Goal: Task Accomplishment & Management: Manage account settings

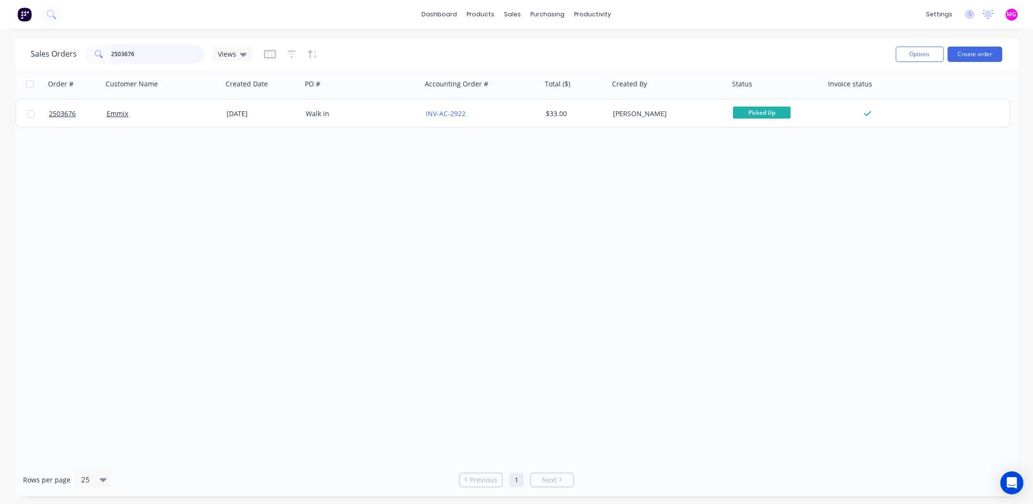
click at [133, 53] on input "2503676" at bounding box center [158, 54] width 94 height 19
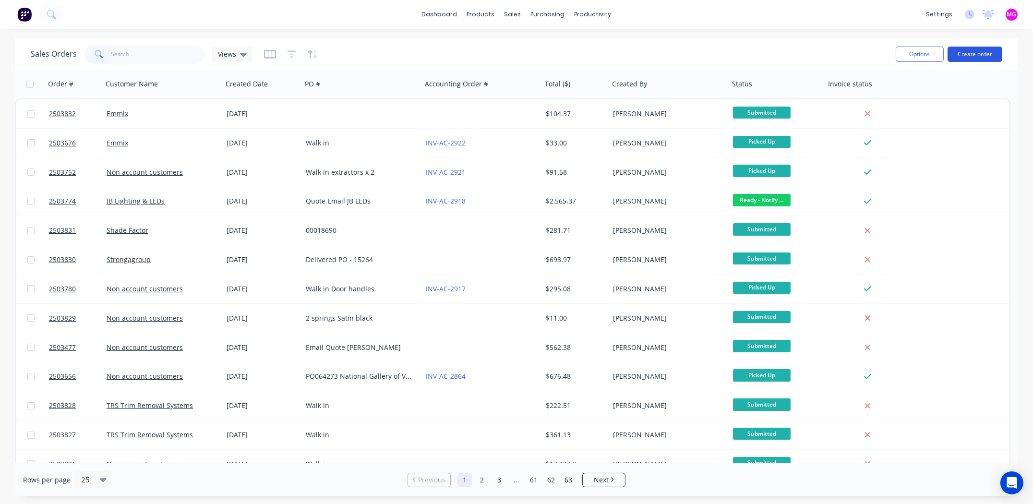
click at [971, 53] on button "Create order" at bounding box center [974, 54] width 55 height 15
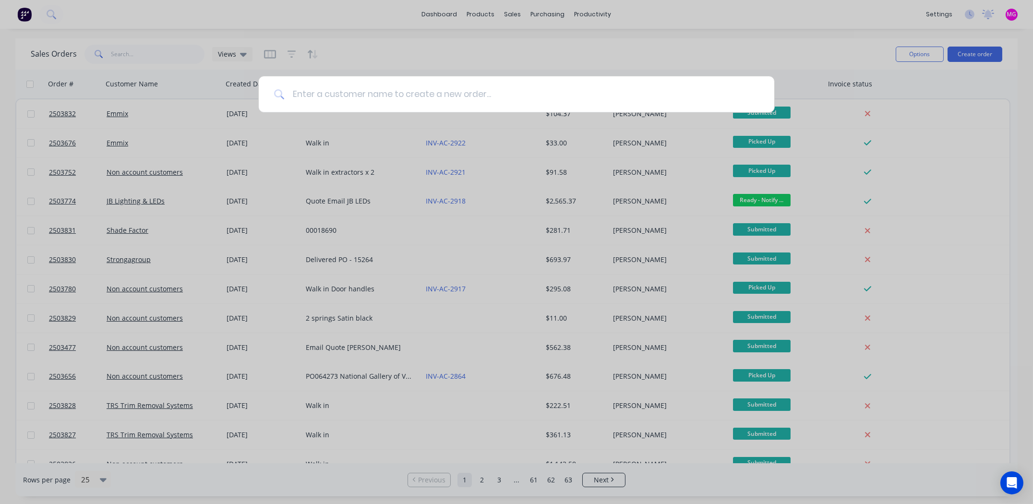
click at [322, 96] on input at bounding box center [522, 94] width 474 height 36
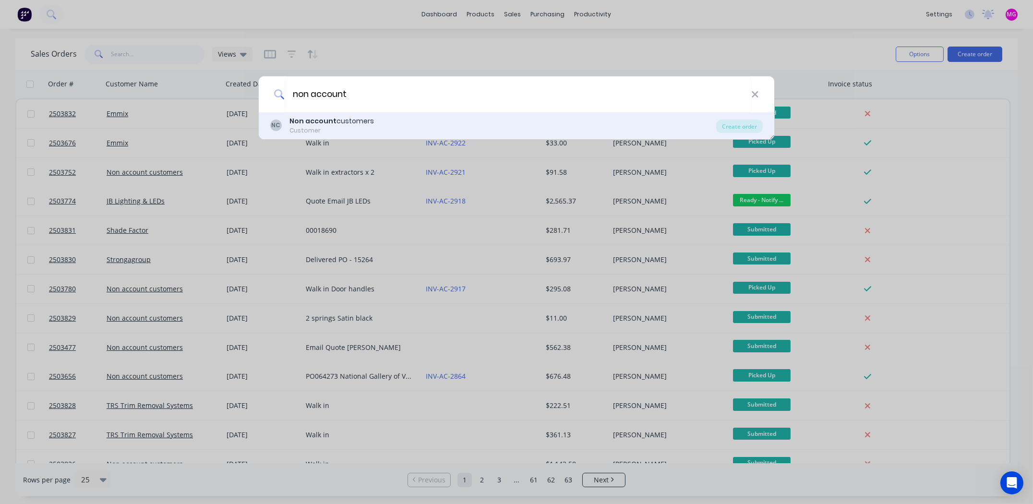
type input "non account"
click at [324, 129] on div "Customer" at bounding box center [331, 130] width 84 height 9
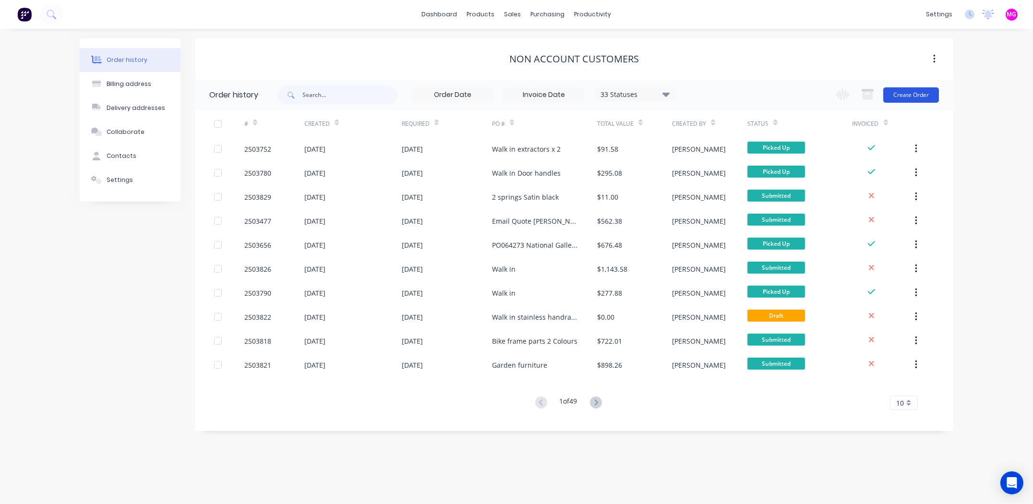
click at [914, 97] on button "Create Order" at bounding box center [911, 94] width 56 height 15
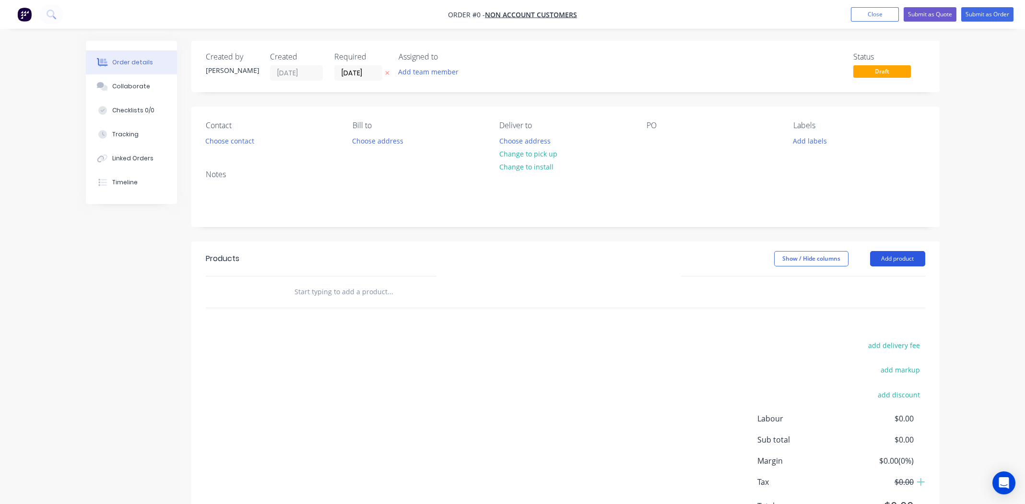
click at [899, 260] on button "Add product" at bounding box center [897, 258] width 55 height 15
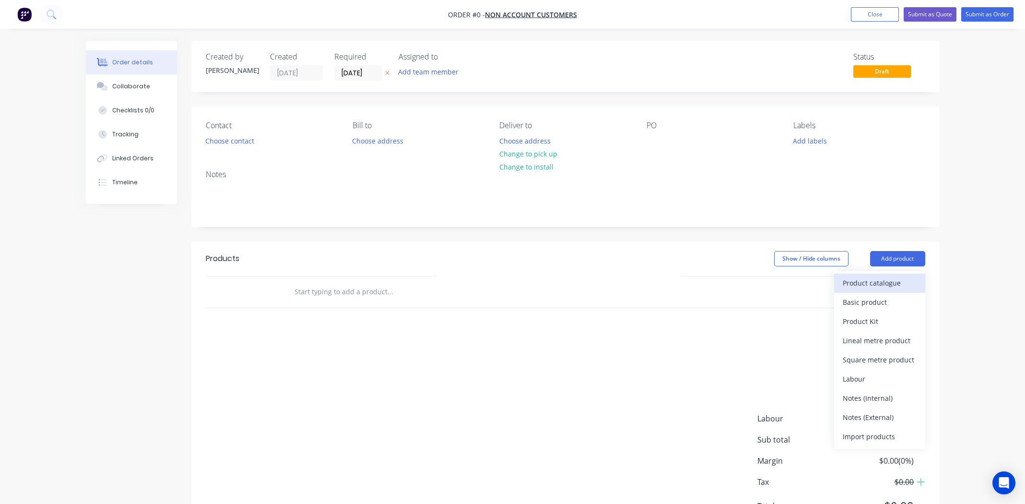
click at [885, 286] on div "Product catalogue" at bounding box center [880, 283] width 74 height 14
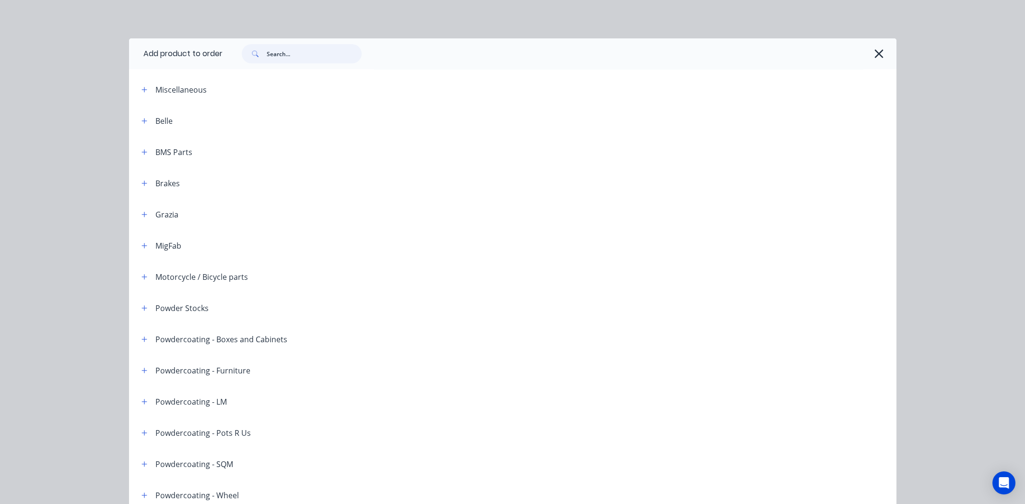
paste input "90T7797M Dulux Duratec Eternity Ethereal Pearl"
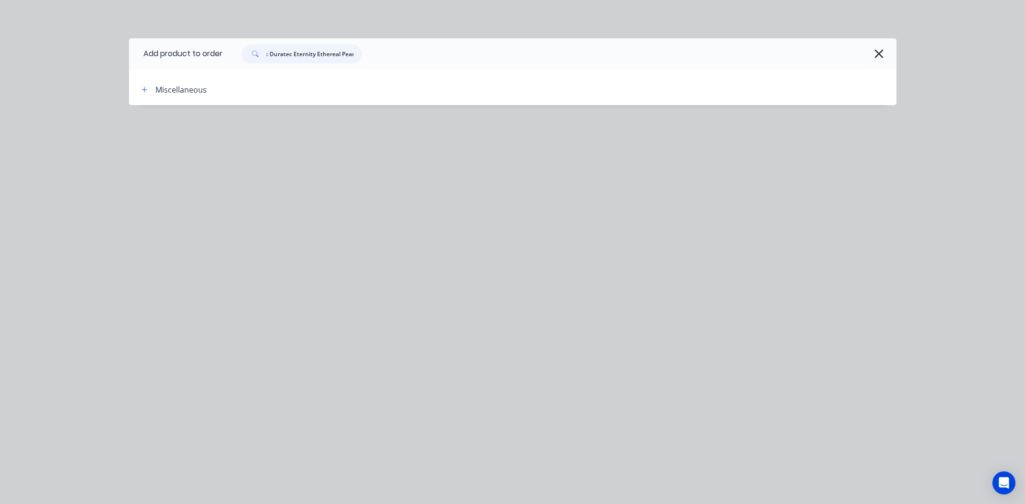
click at [314, 56] on input "90T7797M Dulux Duratec Eternity Ethereal Pearl" at bounding box center [314, 53] width 95 height 19
type input "Ethereal Pearl"
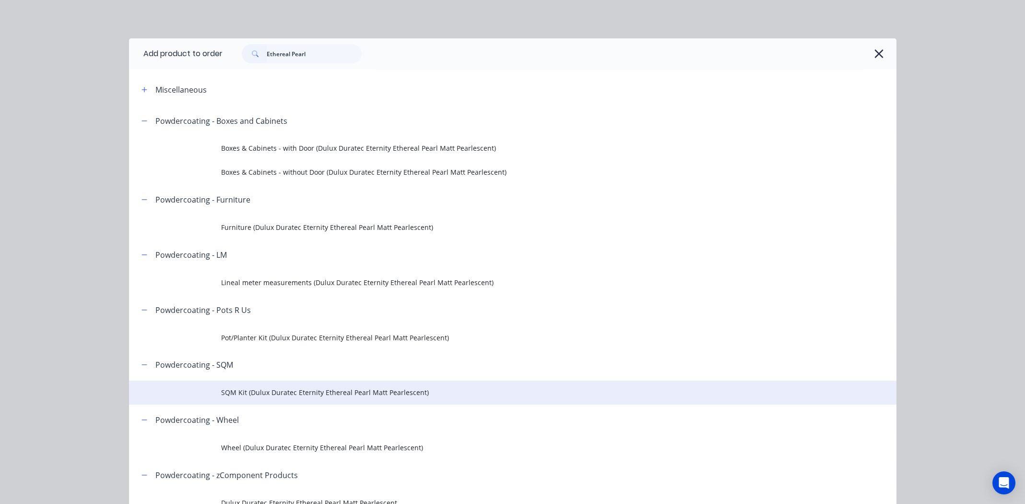
click at [383, 393] on span "SQM Kit (Dulux Duratec Eternity Ethereal Pearl Matt Pearlescent)" at bounding box center [491, 392] width 540 height 10
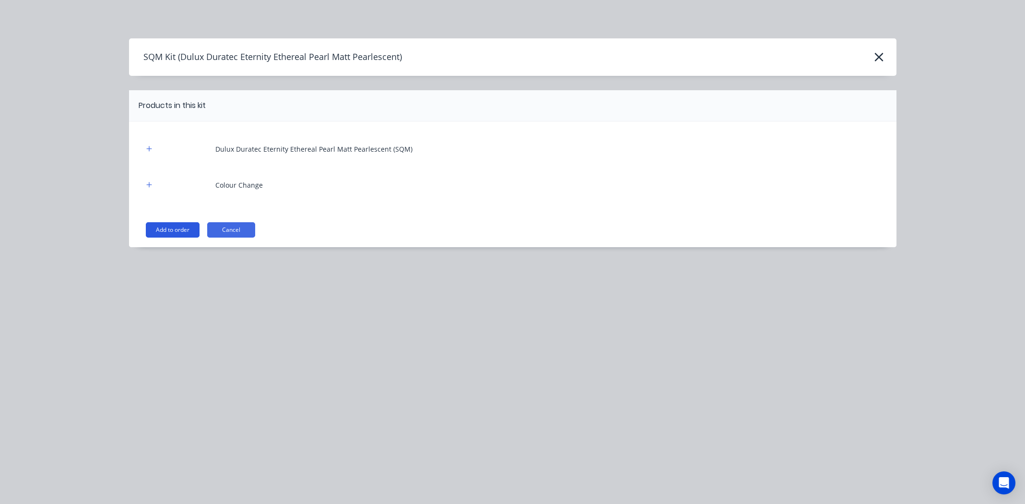
click at [167, 226] on button "Add to order" at bounding box center [173, 229] width 54 height 15
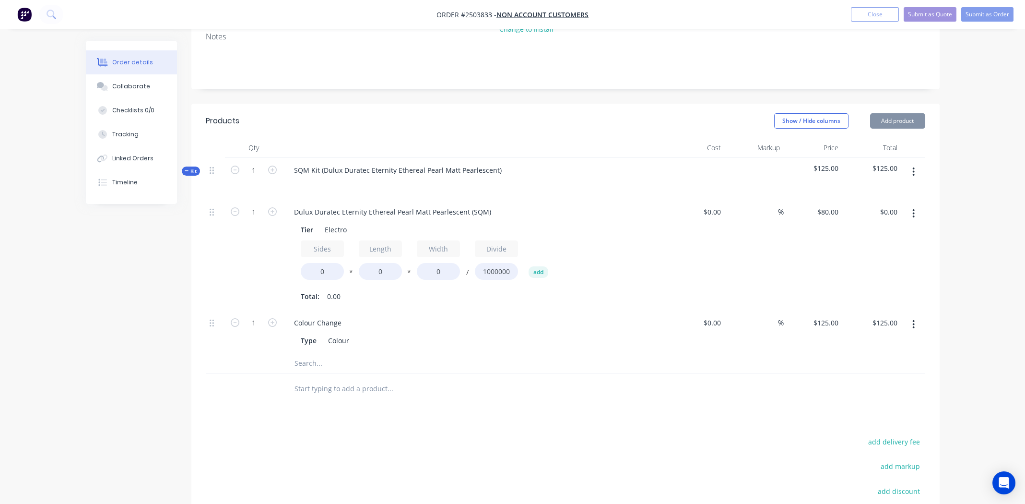
scroll to position [144, 0]
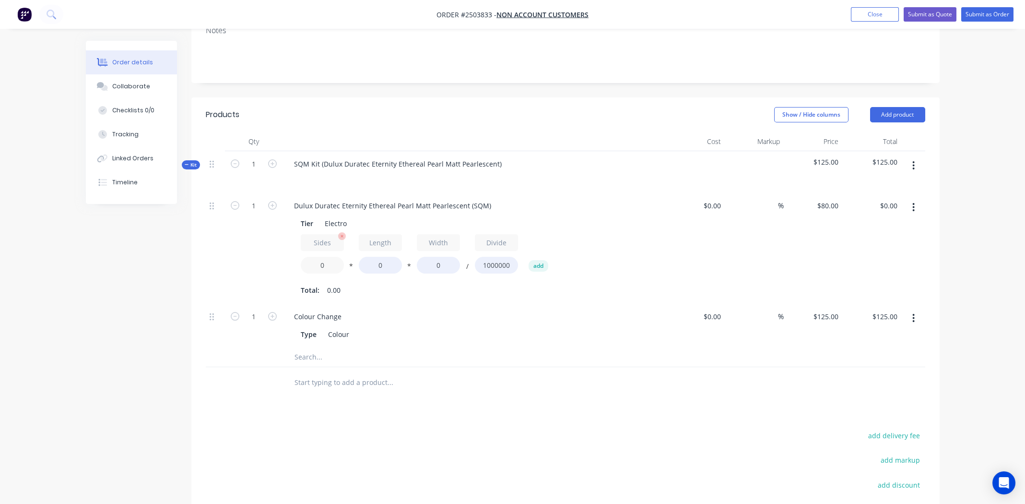
click at [327, 265] on input "0" at bounding box center [322, 265] width 43 height 17
type input "4"
click at [381, 262] on input "0" at bounding box center [380, 265] width 43 height 17
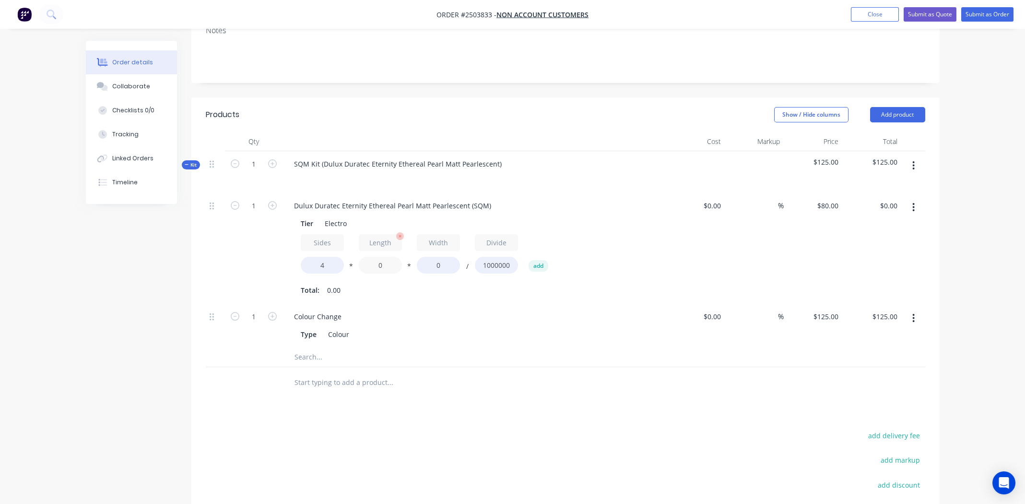
click at [381, 262] on input "0" at bounding box center [380, 265] width 43 height 17
type input "100"
click at [441, 265] on input "0" at bounding box center [438, 265] width 43 height 17
click at [915, 204] on icon "button" at bounding box center [914, 207] width 2 height 11
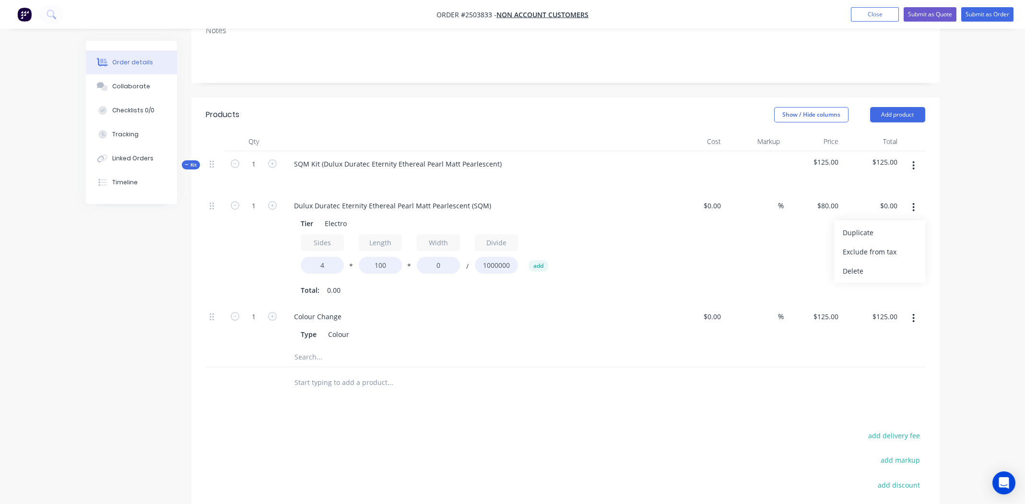
drag, startPoint x: 884, startPoint y: 270, endPoint x: 888, endPoint y: 262, distance: 8.6
click at [884, 270] on div "Delete" at bounding box center [880, 271] width 74 height 14
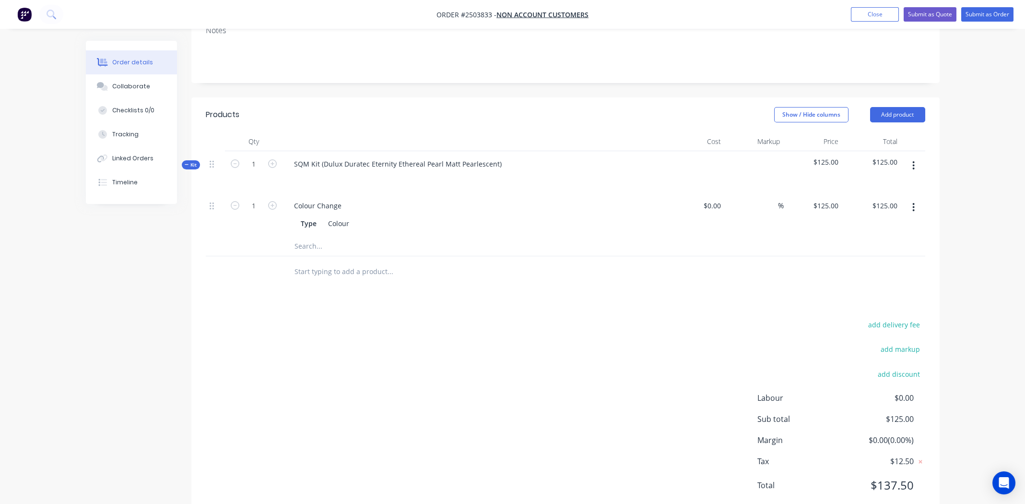
click at [914, 165] on icon "button" at bounding box center [914, 165] width 2 height 9
click at [894, 189] on div "Add product to kit" at bounding box center [880, 191] width 74 height 14
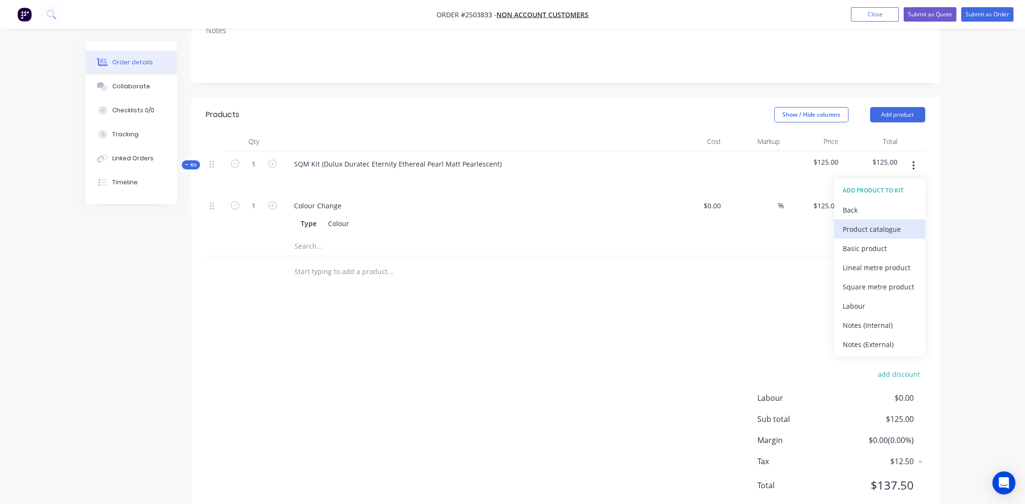
click at [882, 231] on div "Product catalogue" at bounding box center [880, 229] width 74 height 14
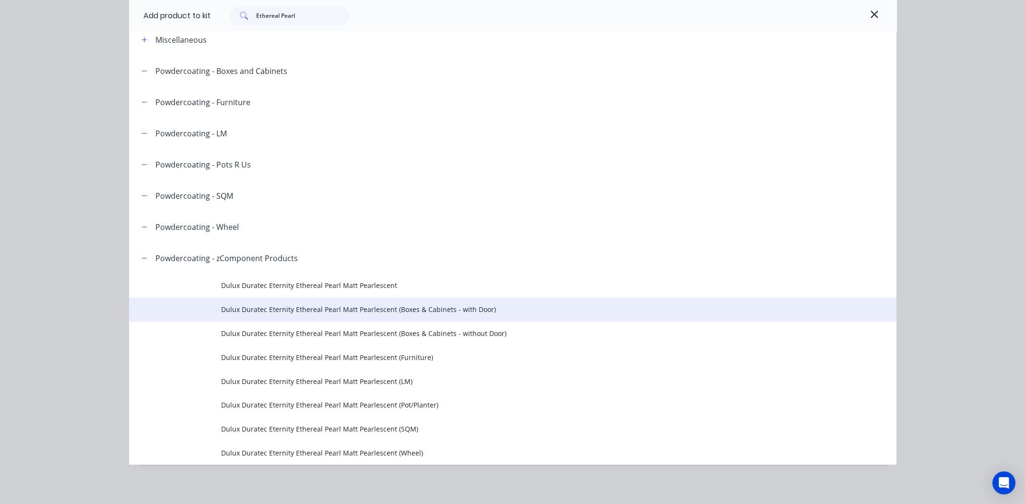
scroll to position [53, 0]
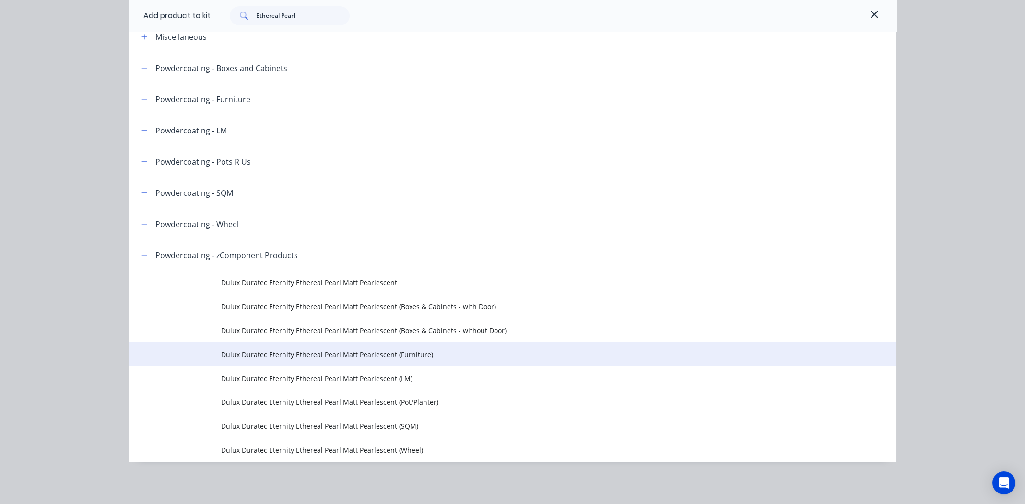
click at [343, 358] on span "Dulux Duratec Eternity Ethereal Pearl Matt Pearlescent (Furniture)" at bounding box center [491, 354] width 540 height 10
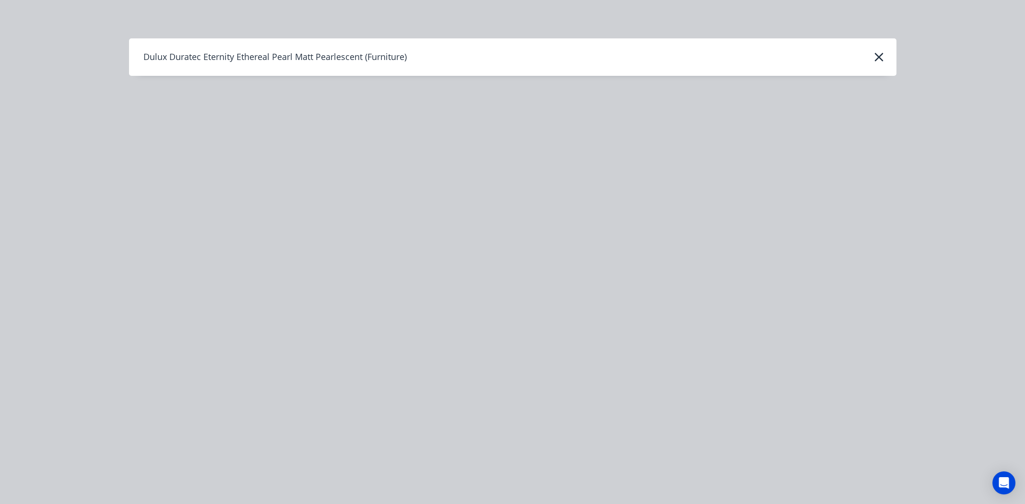
scroll to position [0, 0]
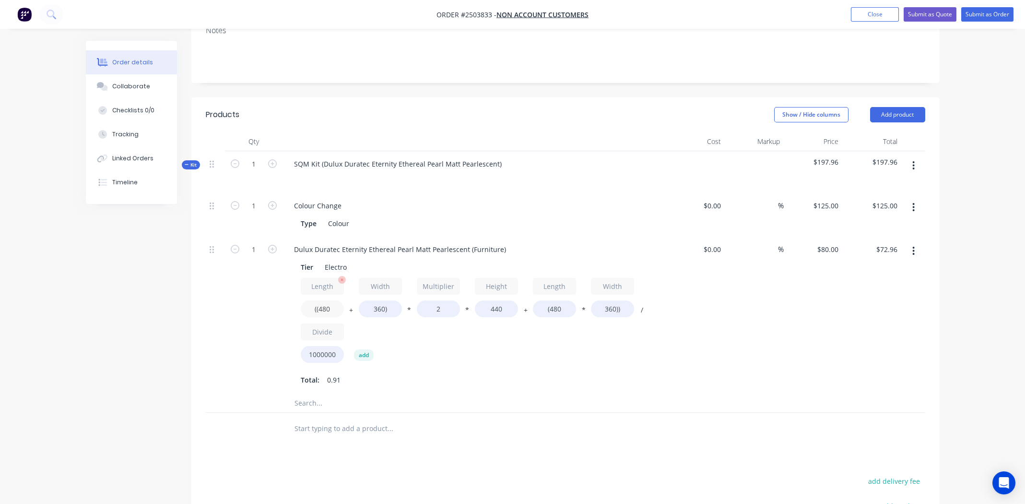
click at [326, 309] on input "((480" at bounding box center [322, 308] width 43 height 17
type input "((100"
type input "$46.21"
click at [392, 322] on div "Length ((100 + Width 360) * Multiplier 2 * Height 440 + Length (480 * Width 360…" at bounding box center [474, 322] width 347 height 89
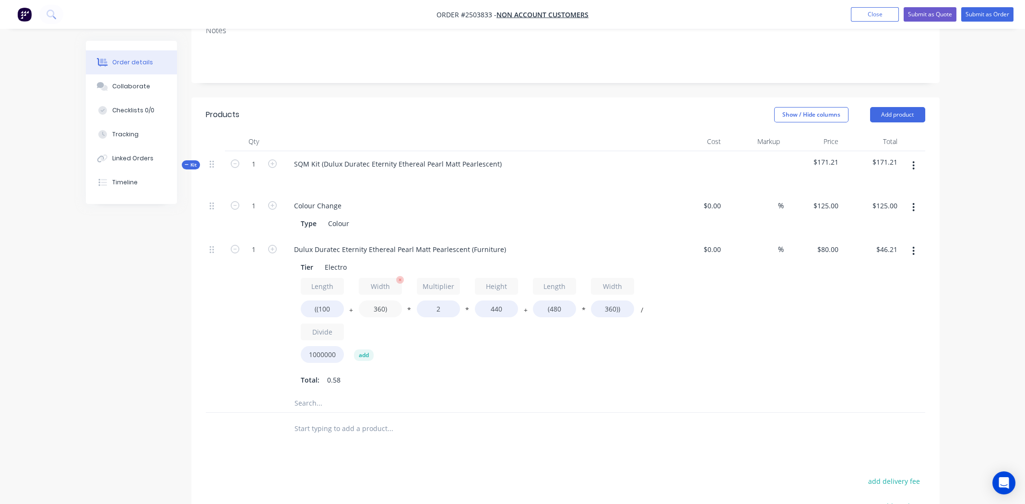
click at [381, 308] on input "360)" at bounding box center [380, 308] width 43 height 17
type input "100)"
type input "$27.90"
click at [498, 309] on input "440" at bounding box center [496, 308] width 43 height 17
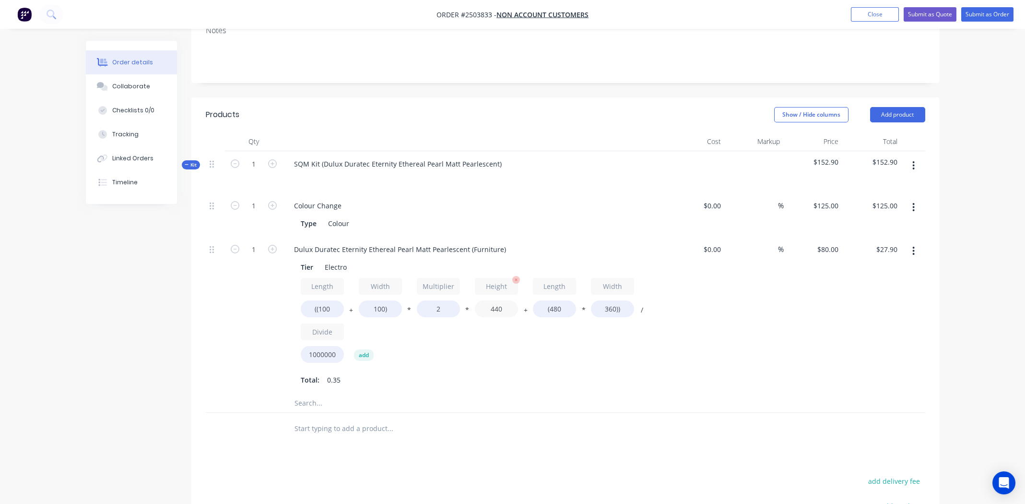
click at [498, 309] on input "440" at bounding box center [496, 308] width 43 height 17
type input "100"
type input "$17.02"
click at [555, 307] on input "(480" at bounding box center [554, 308] width 43 height 17
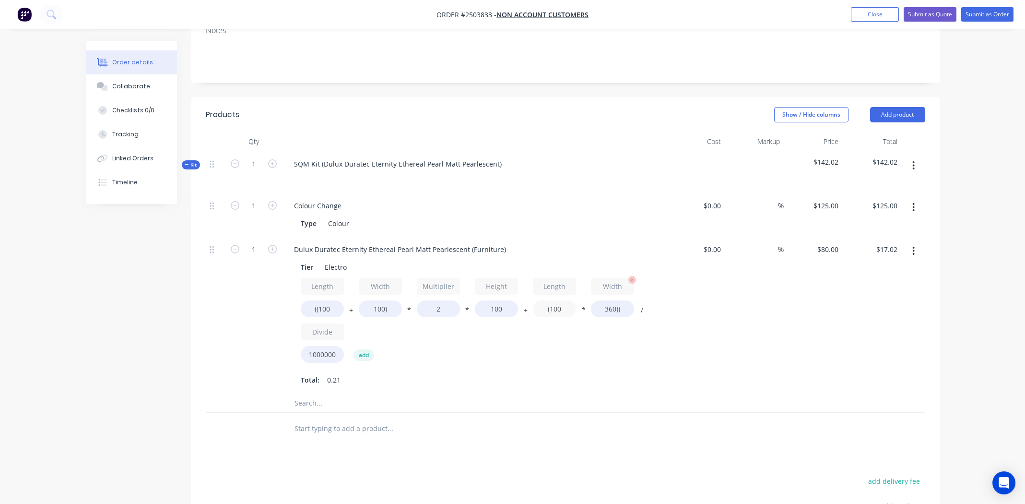
type input "(100"
type input "$6.08"
click at [610, 308] on input "360))" at bounding box center [612, 308] width 43 height 17
type input "100))"
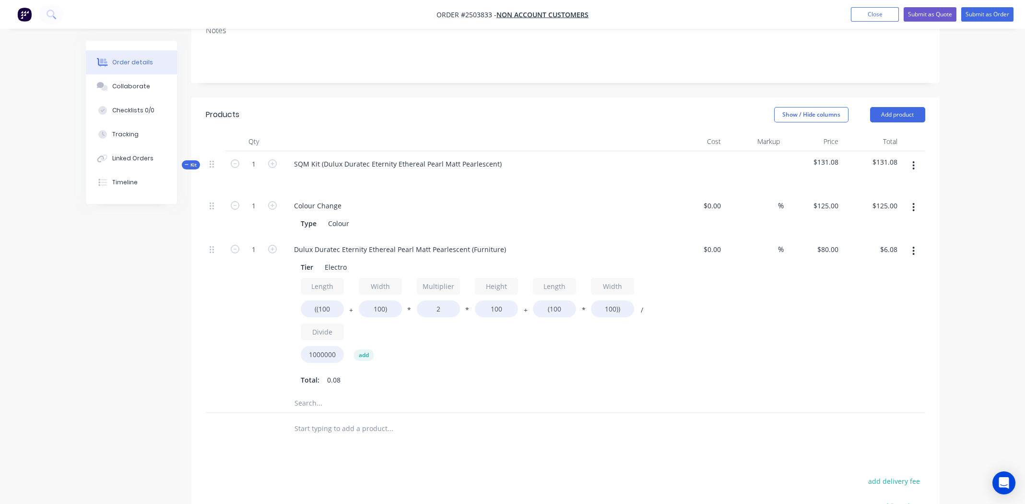
type input "$4.00"
click at [588, 373] on div "Total: 0.05" at bounding box center [474, 379] width 347 height 14
click at [917, 247] on button "button" at bounding box center [914, 250] width 23 height 17
click at [890, 310] on div "Delete" at bounding box center [880, 315] width 74 height 14
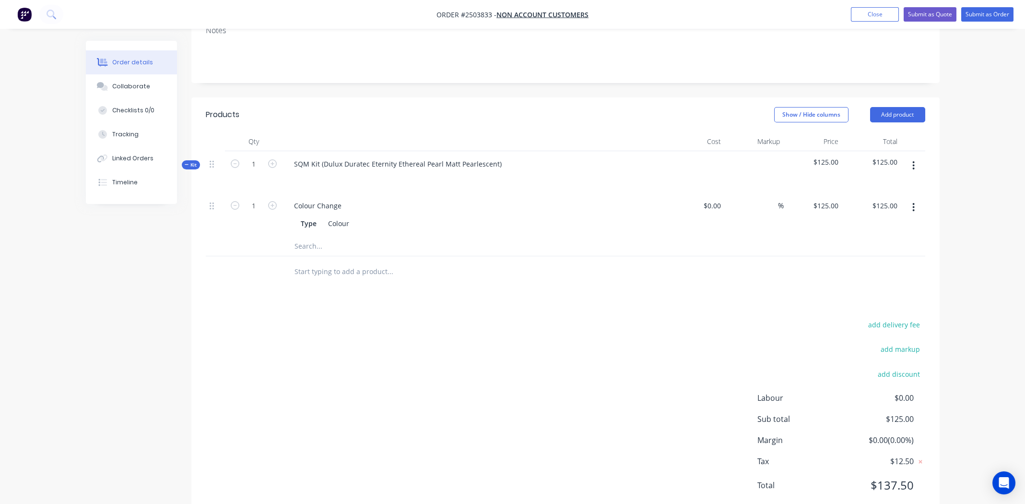
click at [916, 163] on button "button" at bounding box center [914, 165] width 23 height 17
click at [884, 182] on button "Add product to kit" at bounding box center [879, 190] width 91 height 19
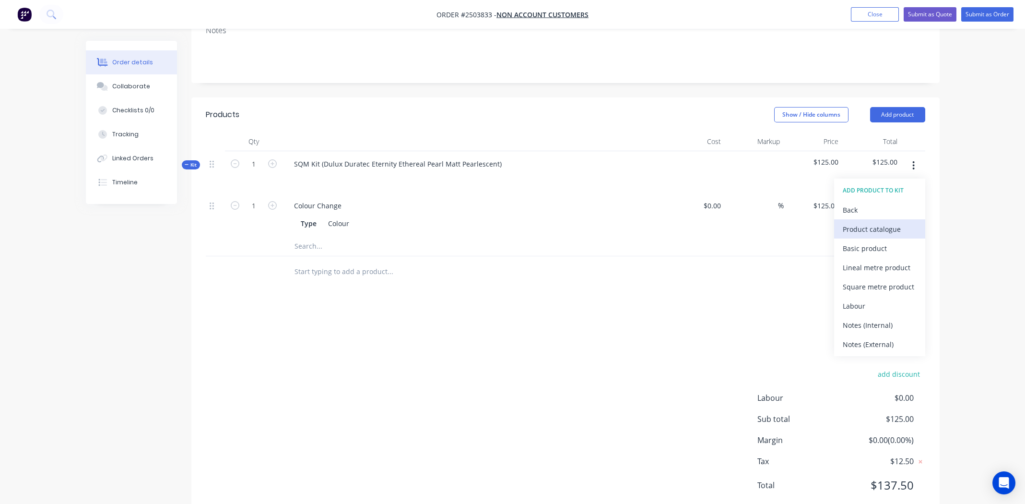
click at [871, 231] on div "Product catalogue" at bounding box center [880, 229] width 74 height 14
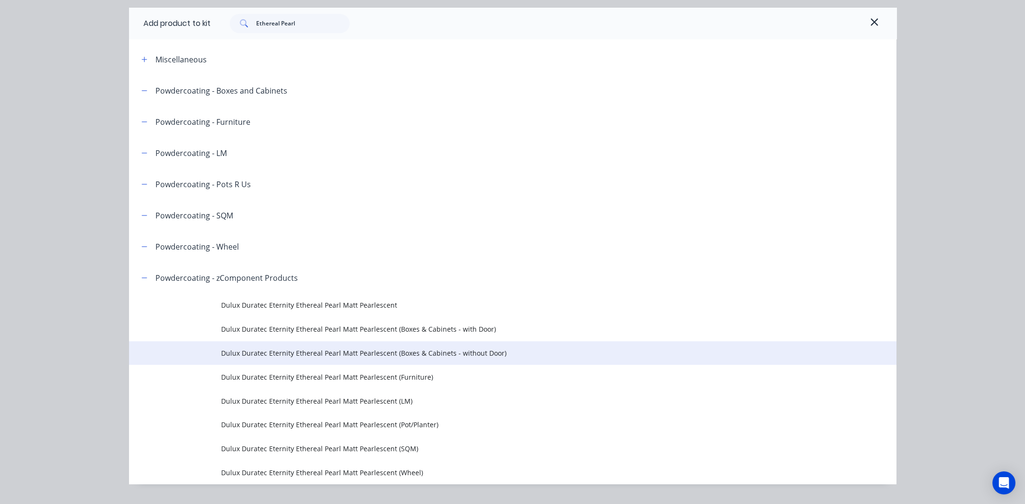
scroll to position [53, 0]
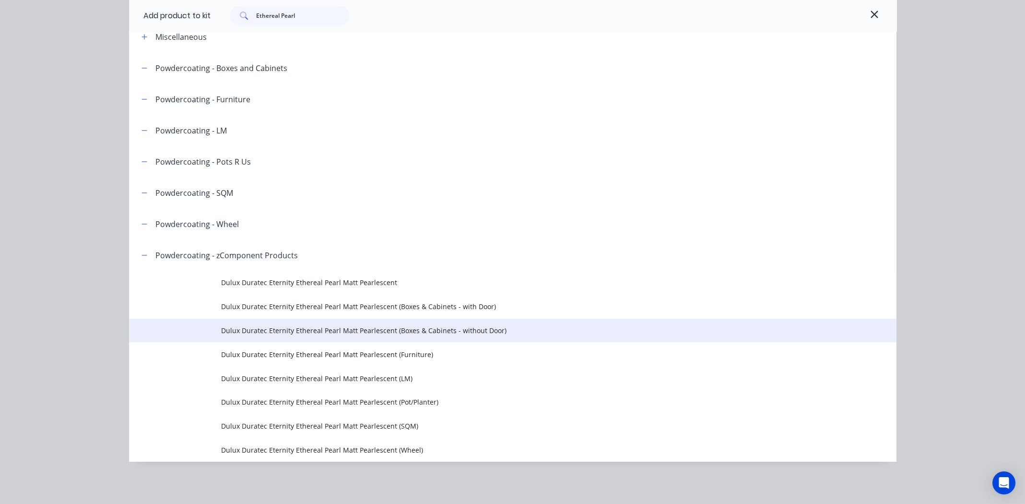
click at [444, 330] on span "Dulux Duratec Eternity Ethereal Pearl Matt Pearlescent (Boxes & Cabinets - with…" at bounding box center [491, 330] width 540 height 10
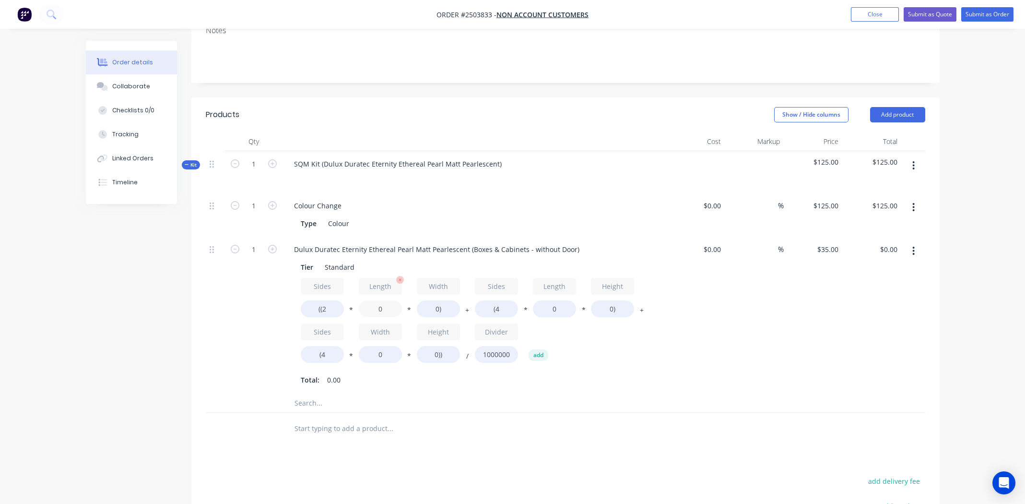
click at [381, 308] on input "0" at bounding box center [380, 308] width 43 height 17
type input "100"
click at [434, 309] on input "0)" at bounding box center [438, 308] width 43 height 17
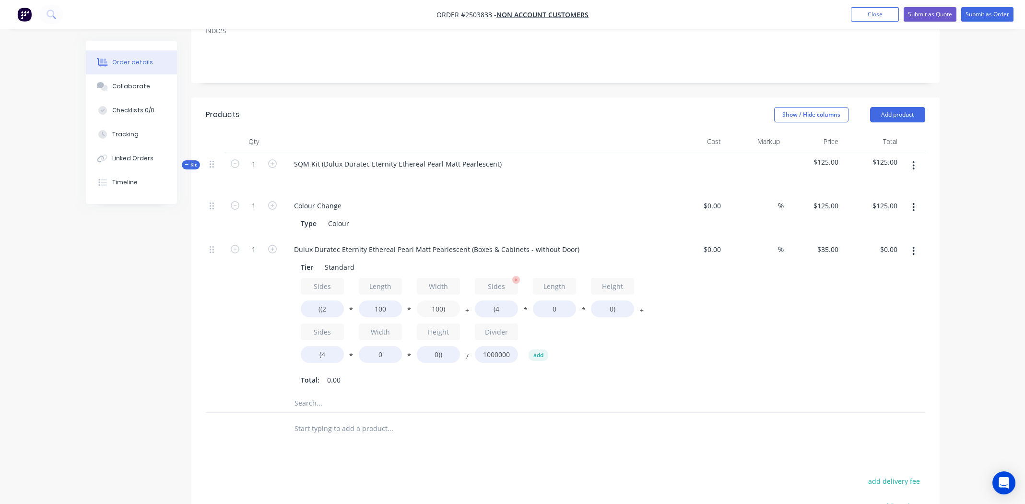
type input "100)"
type input "$0.70"
click at [499, 308] on input "(4" at bounding box center [496, 308] width 43 height 17
click at [554, 307] on input "0" at bounding box center [554, 308] width 43 height 17
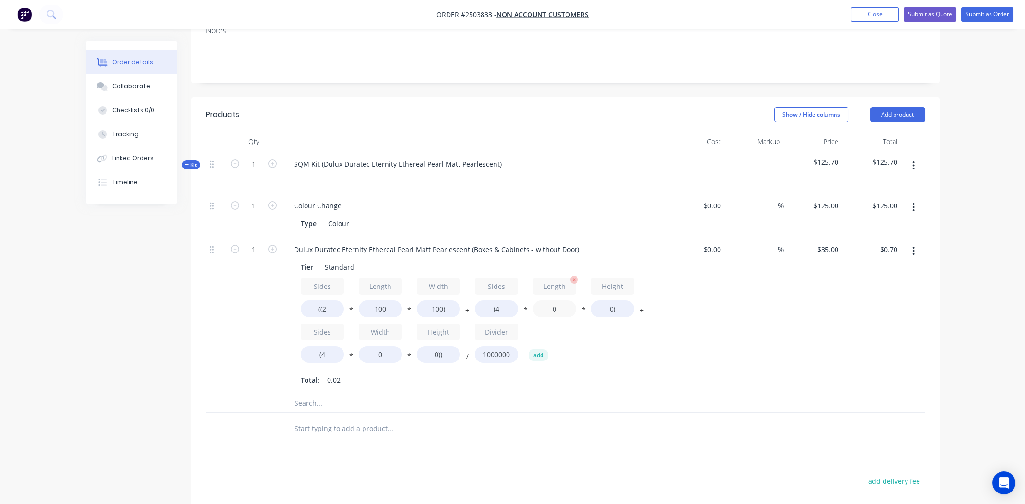
click at [554, 307] on input "0" at bounding box center [554, 308] width 43 height 17
type input "100"
click at [612, 308] on input "0)" at bounding box center [612, 308] width 43 height 17
click at [606, 308] on input "0)" at bounding box center [612, 308] width 43 height 17
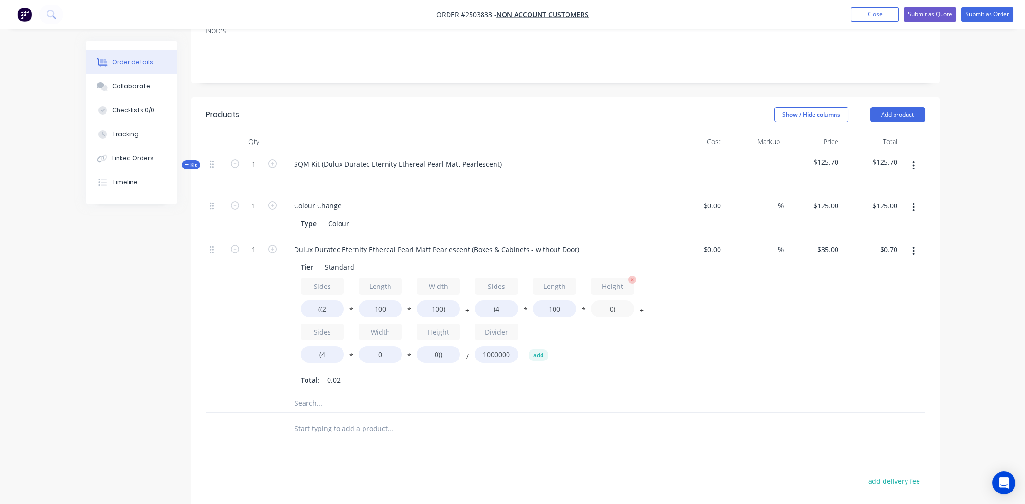
click at [606, 308] on input "0)" at bounding box center [612, 308] width 43 height 17
type input "100)"
type input "$2.10"
click at [381, 353] on input "0" at bounding box center [380, 354] width 43 height 17
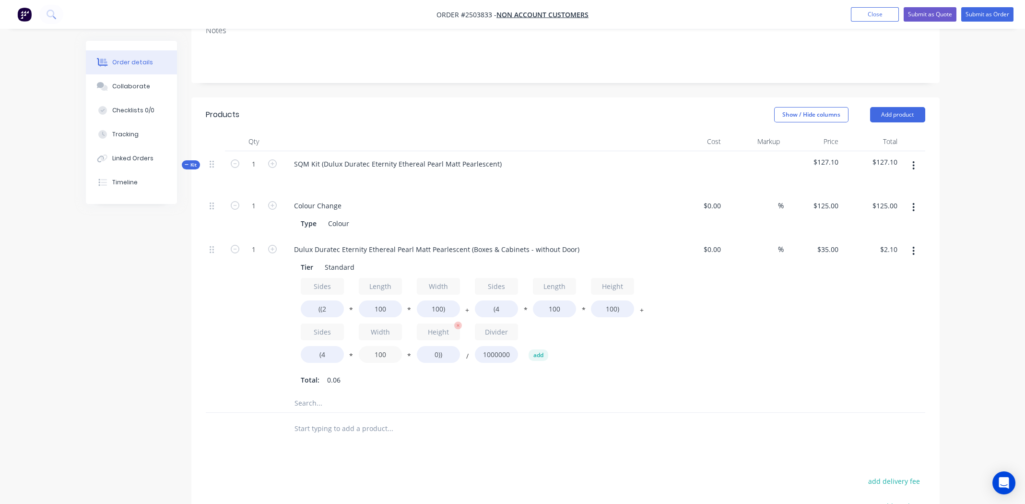
type input "100"
click at [434, 355] on input "0))" at bounding box center [438, 354] width 43 height 17
type input "100))"
type input "$3.50"
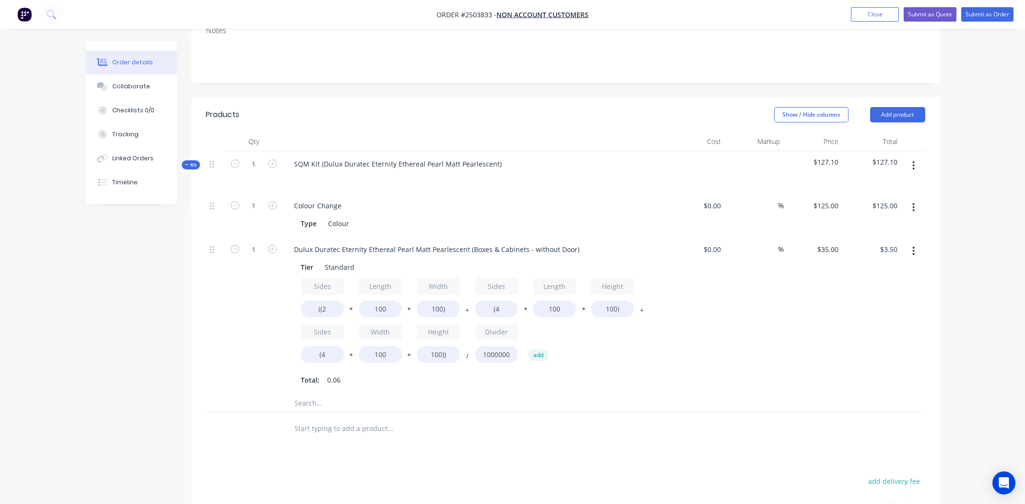
click at [720, 344] on div "$0.00 $0.00" at bounding box center [696, 315] width 59 height 157
click at [254, 213] on input "1" at bounding box center [253, 206] width 25 height 14
type input "3"
type input "$10.50"
click at [762, 370] on div "%" at bounding box center [754, 315] width 59 height 157
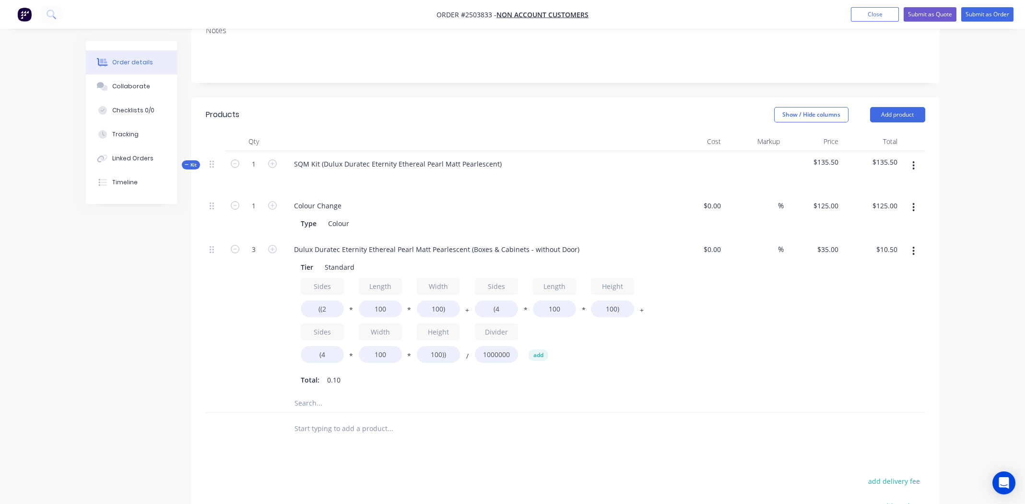
click at [734, 346] on div "%" at bounding box center [754, 315] width 59 height 157
click at [661, 373] on div "Tier Standard Sides ((2 * Length 100 * Width 100) + Sides (4 * Length 100 * Hei…" at bounding box center [474, 322] width 376 height 129
click at [912, 165] on button "button" at bounding box center [914, 165] width 23 height 17
click at [889, 193] on div "Add product to kit" at bounding box center [880, 191] width 74 height 14
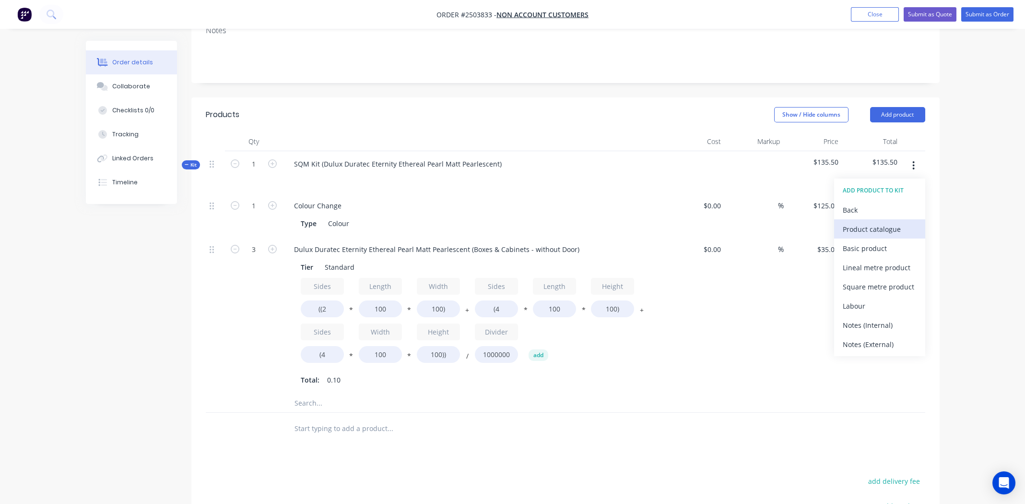
click at [875, 226] on div "Product catalogue" at bounding box center [880, 229] width 74 height 14
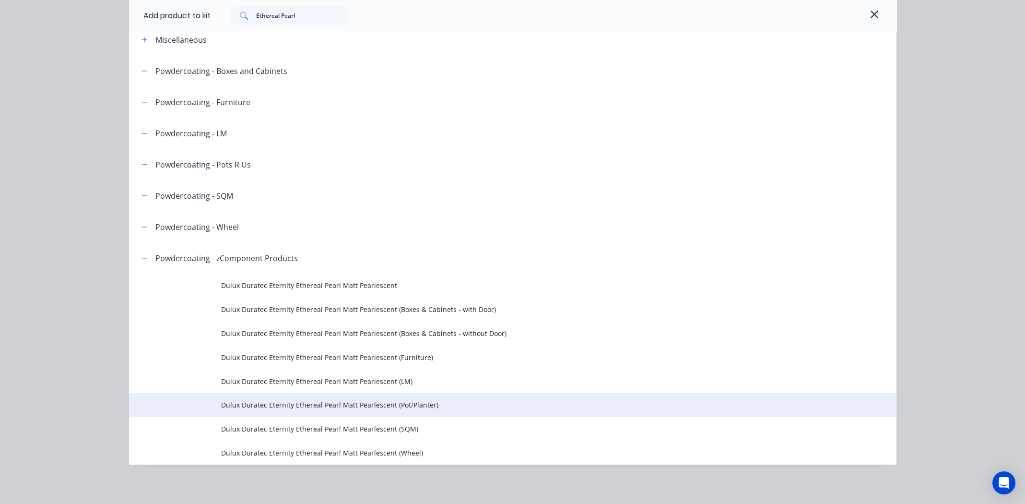
scroll to position [53, 0]
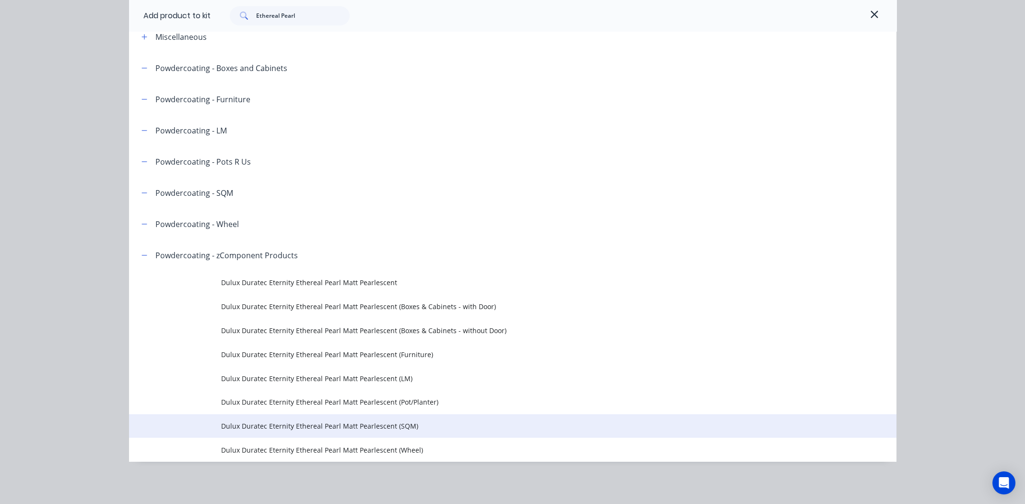
click at [388, 424] on span "Dulux Duratec Eternity Ethereal Pearl Matt Pearlescent (SQM)" at bounding box center [491, 426] width 540 height 10
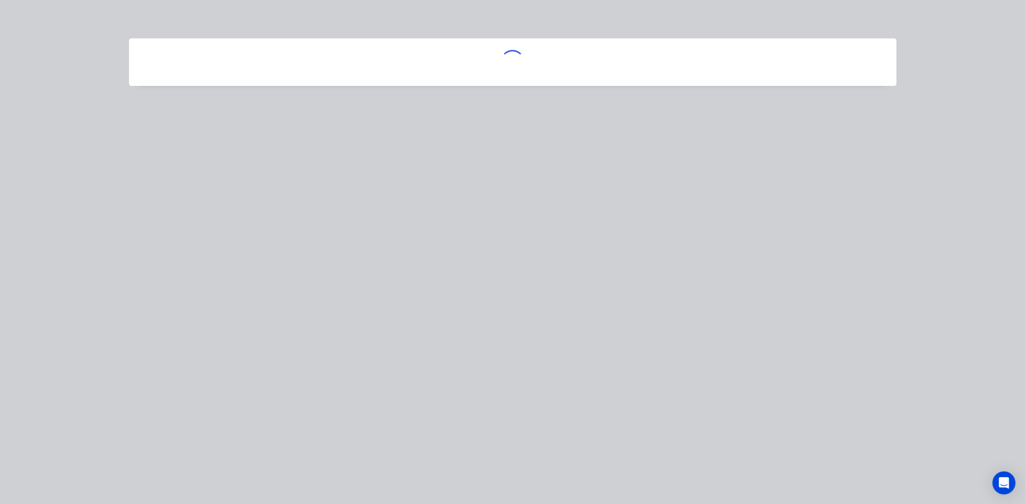
scroll to position [0, 0]
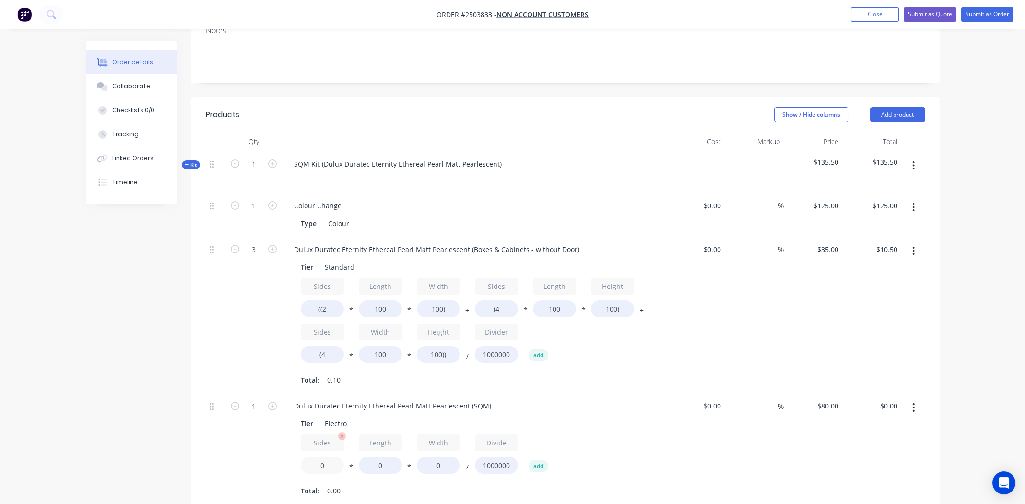
click at [317, 466] on input "0" at bounding box center [322, 465] width 43 height 17
drag, startPoint x: 318, startPoint y: 466, endPoint x: 324, endPoint y: 466, distance: 6.2
click at [318, 466] on input "0" at bounding box center [322, 465] width 43 height 17
type input "2"
click at [383, 467] on input "0" at bounding box center [380, 465] width 43 height 17
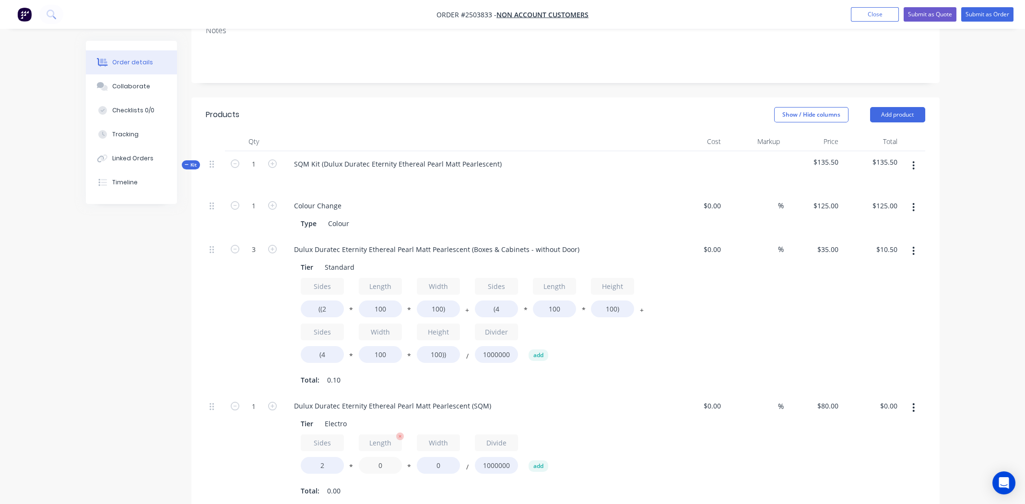
click at [383, 467] on input "0" at bounding box center [380, 465] width 43 height 17
type input "600"
type input "$57.60"
click at [648, 462] on div "Sides 2 * Length 600 * Width 600 / Divide 1000000 add" at bounding box center [474, 455] width 347 height 43
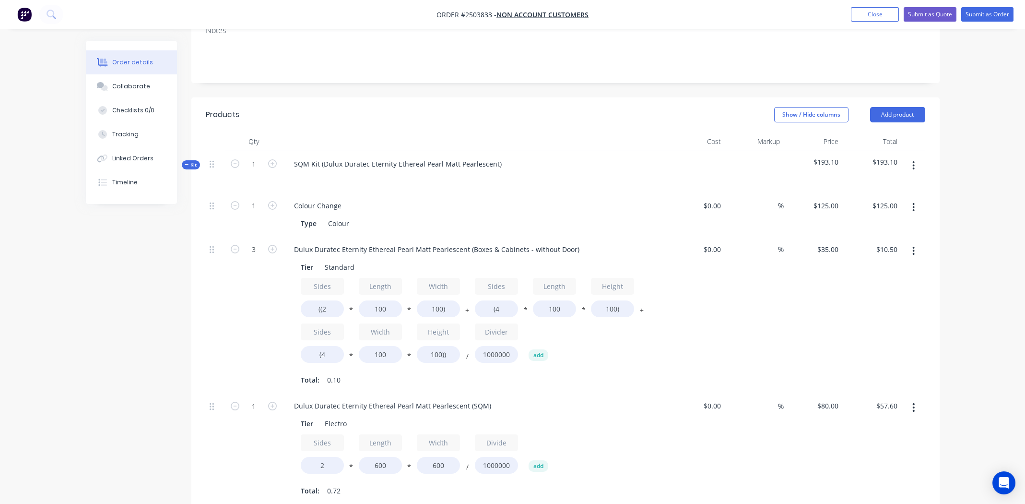
click at [599, 389] on div "Dulux Duratec Eternity Ethereal Pearl Matt Pearlescent (Boxes & Cabinets - with…" at bounding box center [475, 315] width 384 height 157
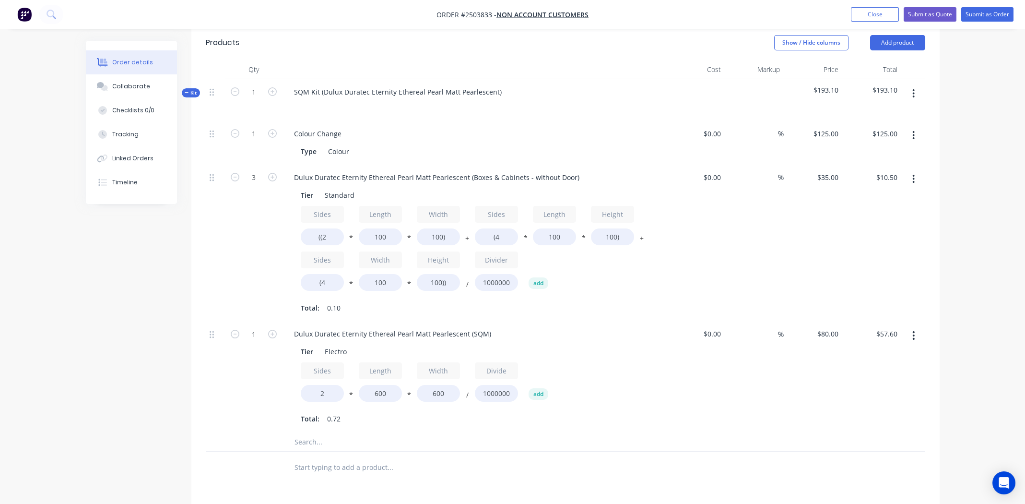
scroll to position [199, 0]
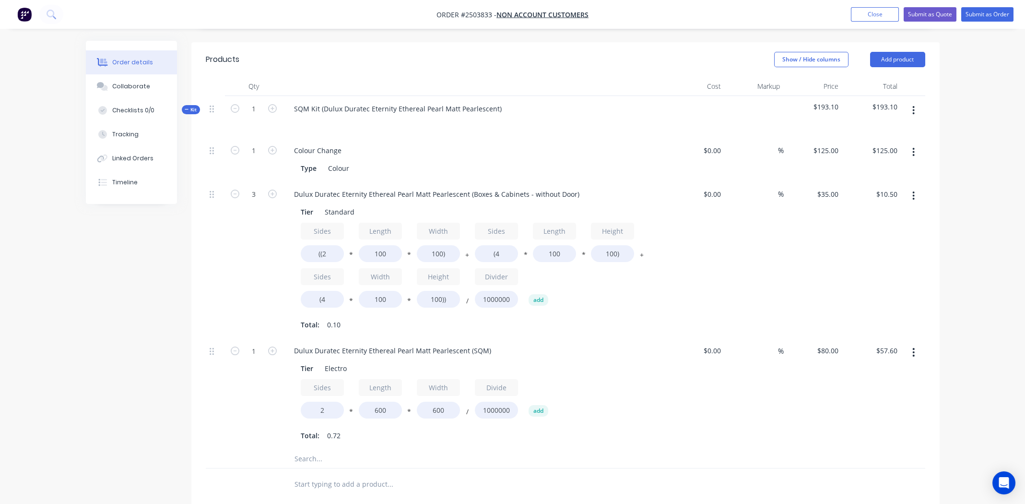
click at [916, 106] on button "button" at bounding box center [914, 110] width 23 height 17
click at [876, 129] on div "Add product to kit" at bounding box center [880, 136] width 74 height 14
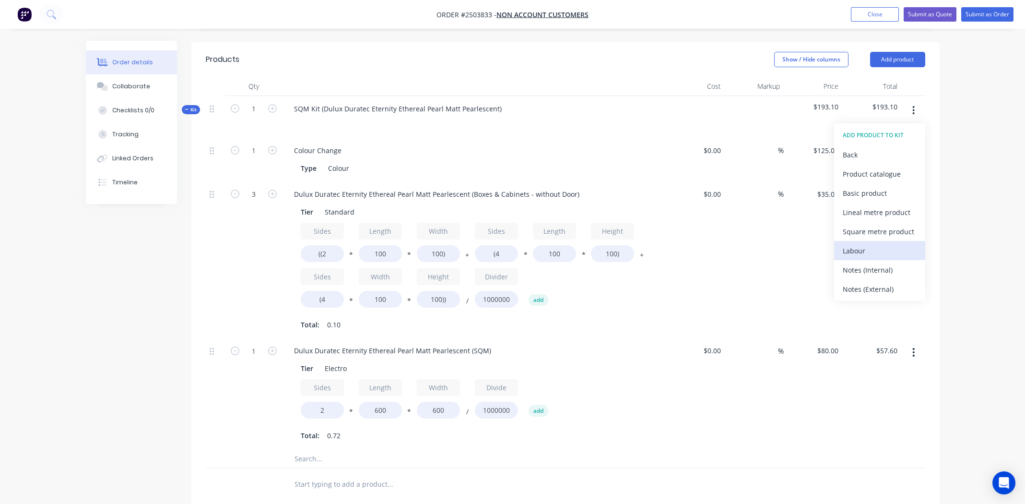
click at [863, 252] on div "Labour" at bounding box center [880, 251] width 74 height 14
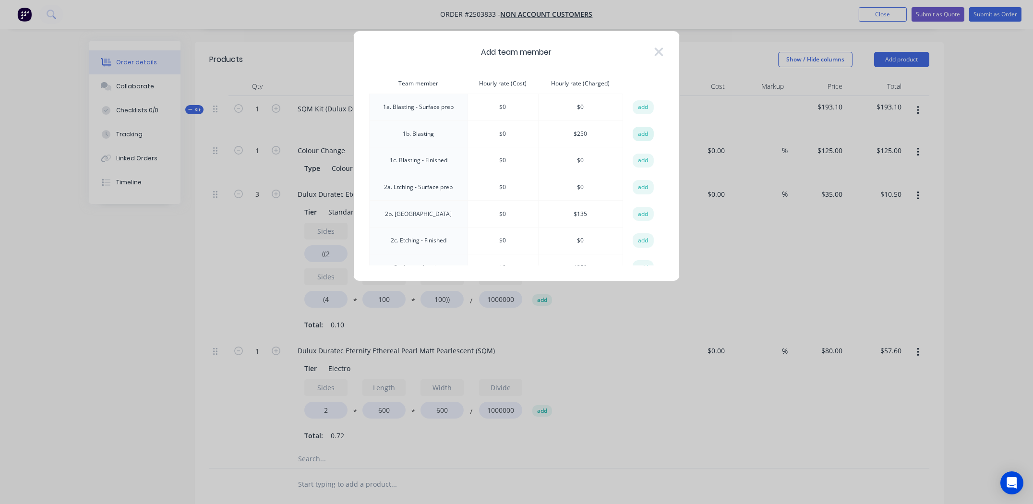
click at [640, 131] on button "add" at bounding box center [642, 134] width 21 height 14
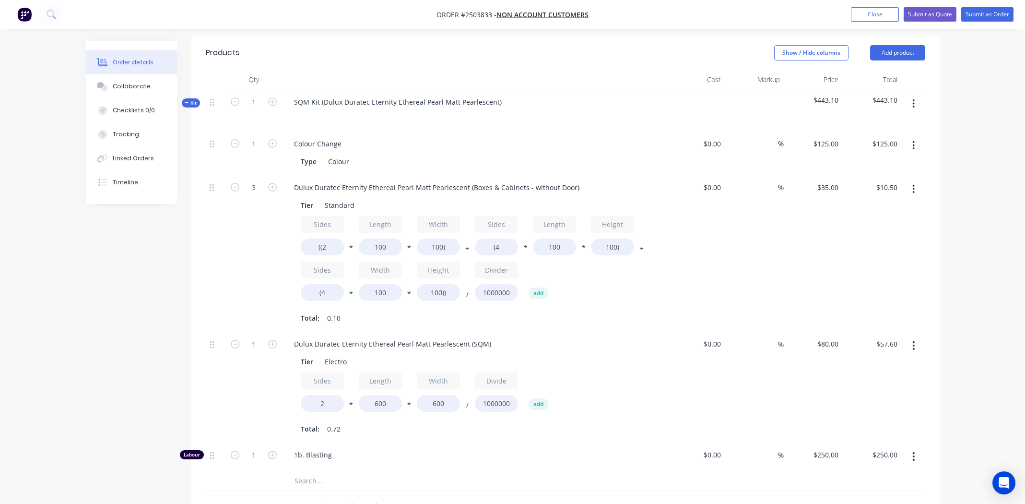
scroll to position [439, 0]
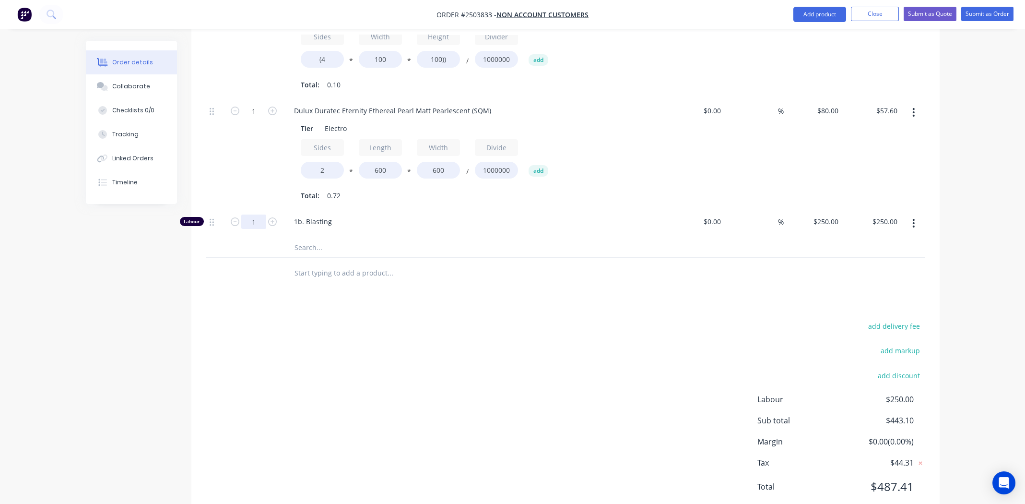
click at [441, 362] on div "add delivery fee add markup add discount Labour $250.00 Sub total $443.10 Margi…" at bounding box center [566, 412] width 720 height 185
click at [603, 403] on div "add delivery fee add markup add discount Labour $250.00 Sub total $443.10 Margi…" at bounding box center [566, 412] width 720 height 185
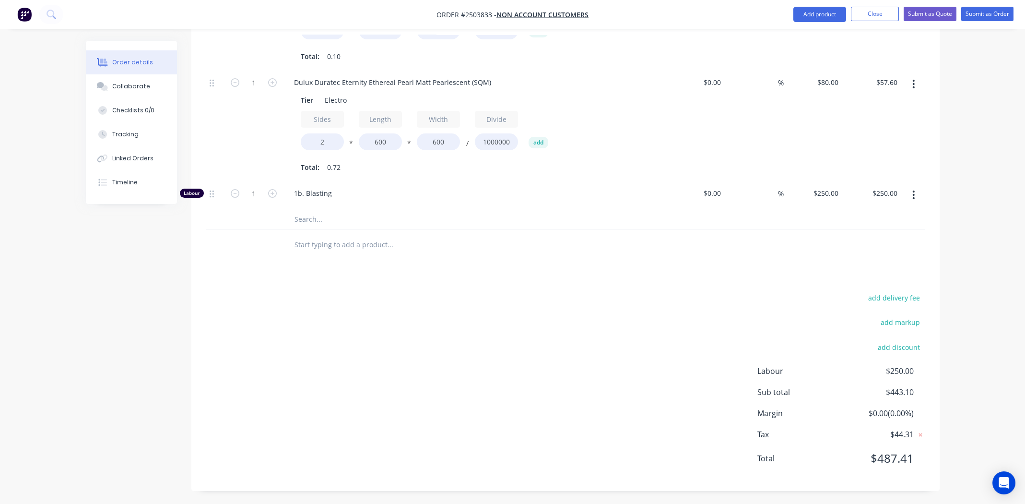
scroll to position [83, 0]
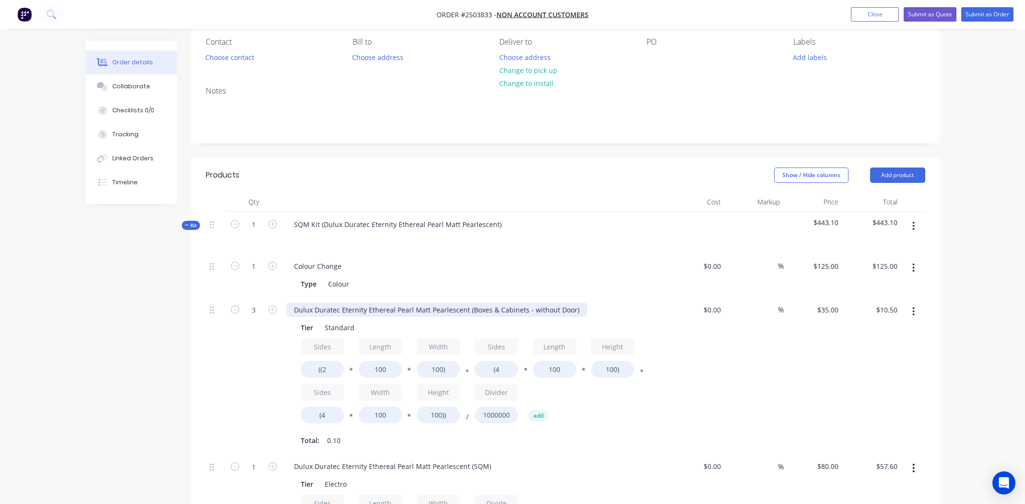
click at [573, 312] on div "Dulux Duratec Eternity Ethereal Pearl Matt Pearlescent (Boxes & Cabinets - with…" at bounding box center [436, 310] width 301 height 14
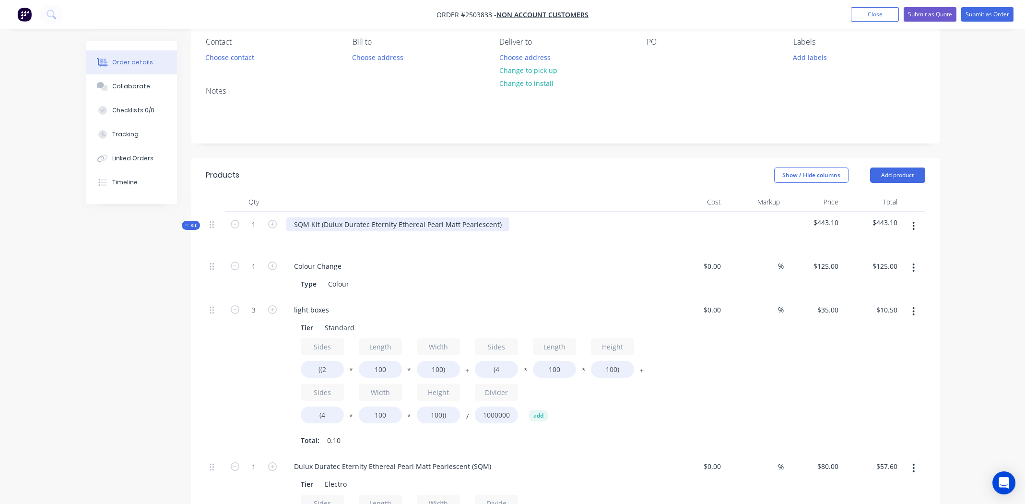
click at [499, 222] on div "SQM Kit (Dulux Duratec Eternity Ethereal Pearl Matt Pearlescent)" at bounding box center [397, 224] width 223 height 14
click at [322, 226] on div "SQM Kit (Dulux Duratec Eternity Ethereal Pearl Matt Pearlescent" at bounding box center [396, 224] width 221 height 14
click at [629, 262] on div "Colour Change" at bounding box center [474, 266] width 376 height 14
click at [404, 225] on div "Dulux Duratec Eternity Ethereal Pearl Matt Pearlescent" at bounding box center [381, 224] width 191 height 14
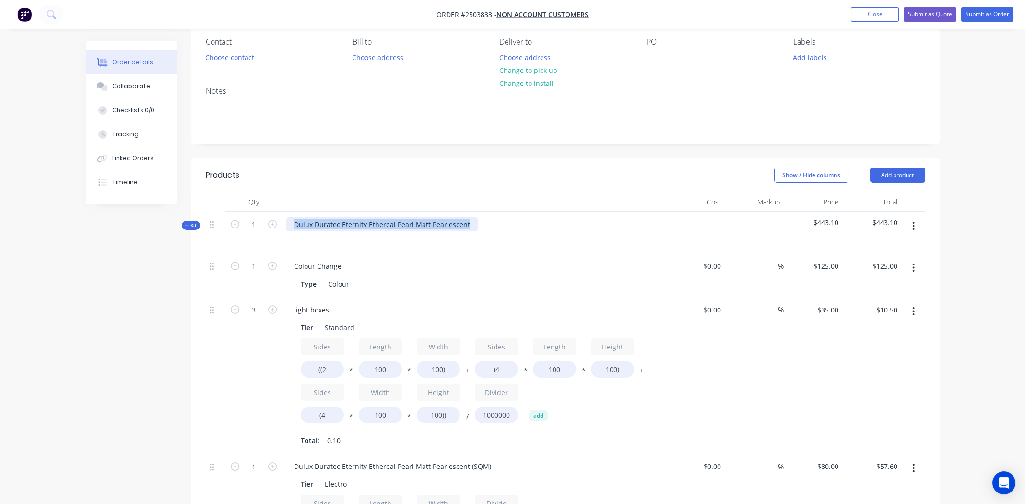
click at [404, 225] on div "Dulux Duratec Eternity Ethereal Pearl Matt Pearlescent" at bounding box center [381, 224] width 191 height 14
copy div "Dulux Duratec Eternity Ethereal Pearl Matt Pearlescent"
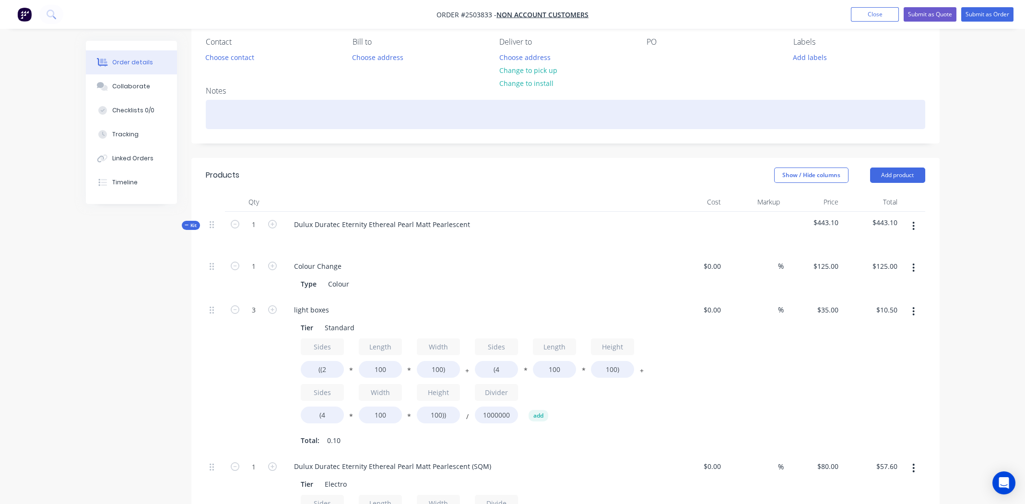
click at [280, 110] on div at bounding box center [566, 114] width 720 height 29
paste div
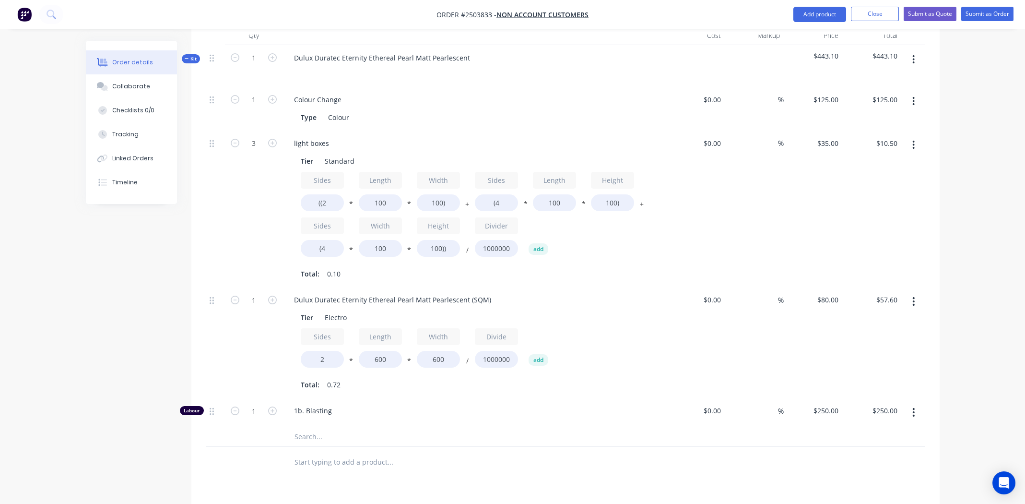
scroll to position [275, 0]
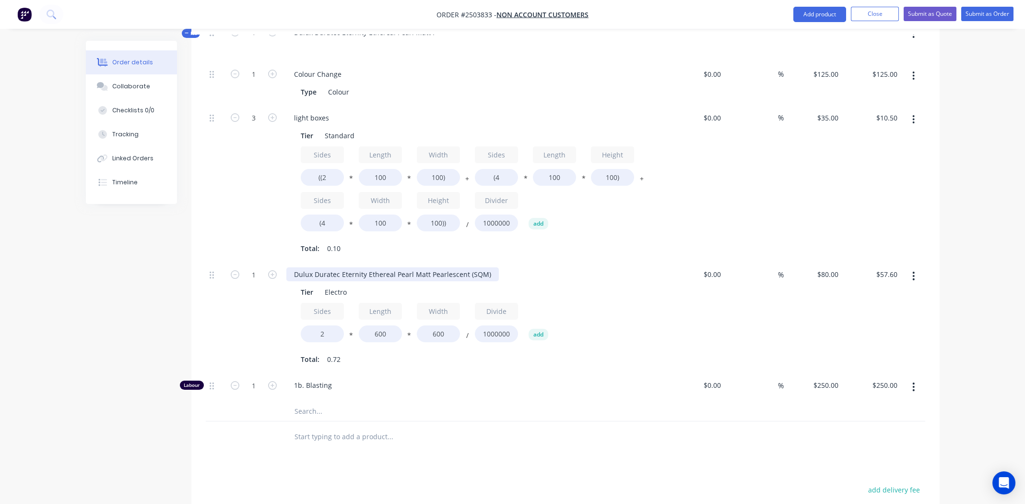
click at [385, 276] on div "Dulux Duratec Eternity Ethereal Pearl Matt Pearlescent (SQM)" at bounding box center [392, 274] width 213 height 14
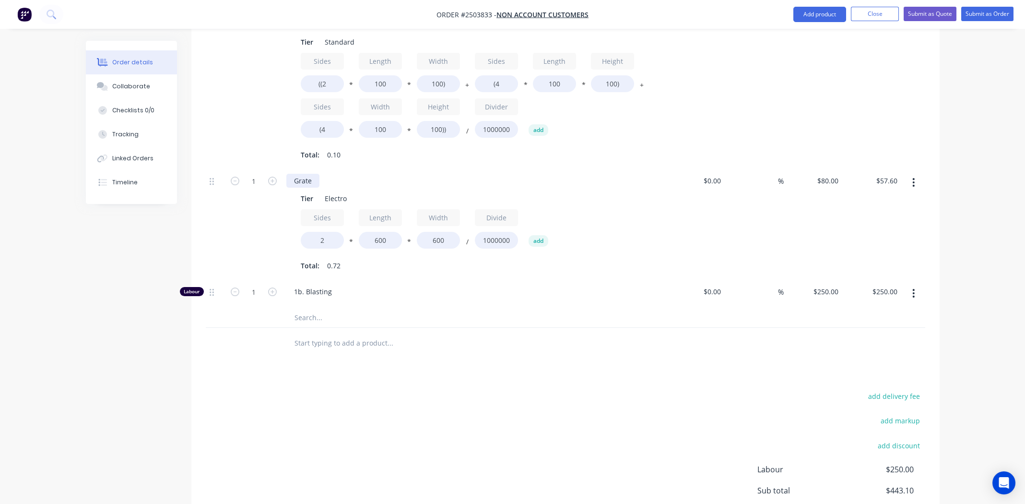
scroll to position [371, 0]
type input "0.5"
type input "$125.00"
drag, startPoint x: 449, startPoint y: 397, endPoint x: 447, endPoint y: 386, distance: 11.2
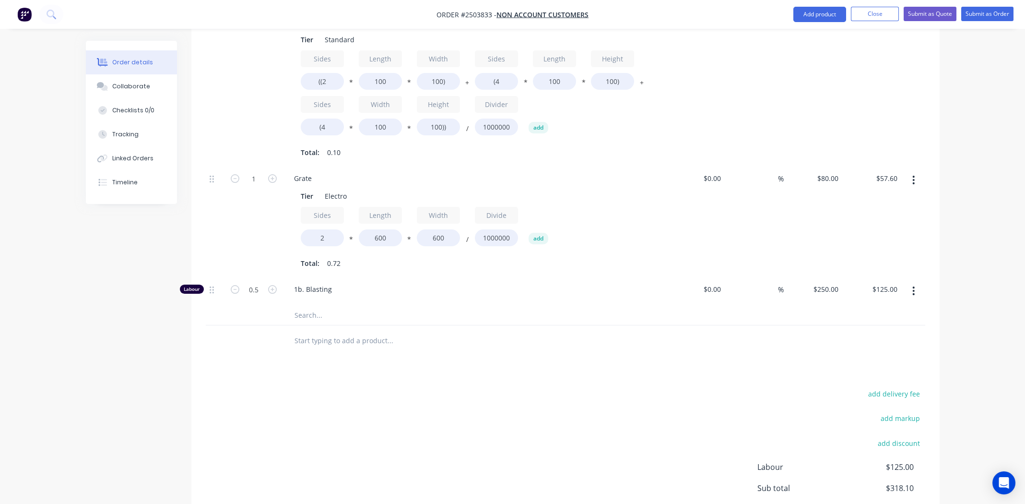
click at [449, 396] on div "add delivery fee add markup add discount Labour $125.00 Sub total $318.10 Margi…" at bounding box center [566, 479] width 720 height 185
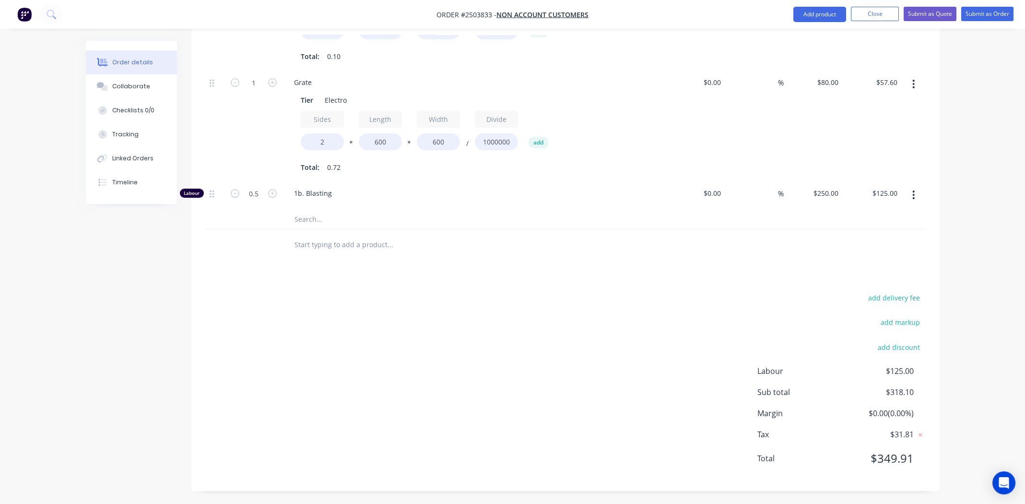
scroll to position [36, 0]
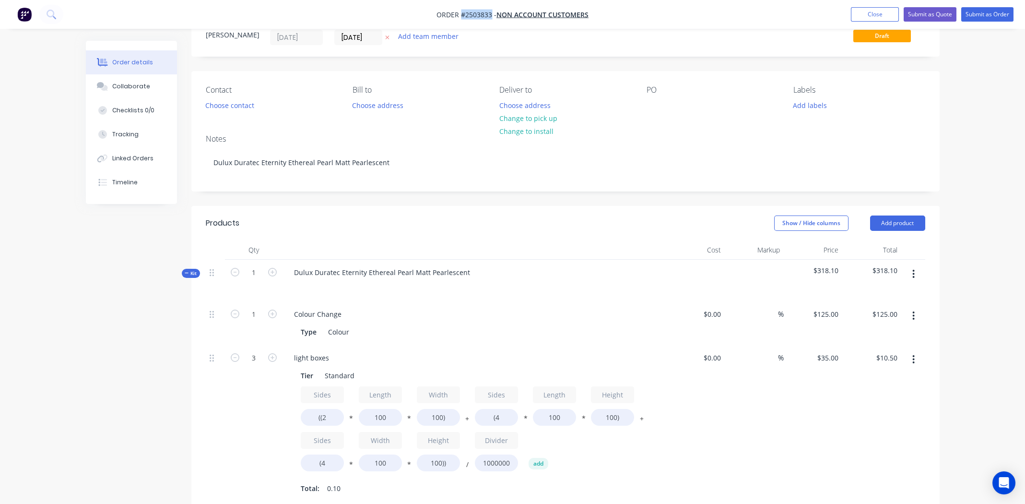
drag, startPoint x: 460, startPoint y: 15, endPoint x: 491, endPoint y: 15, distance: 31.2
click at [491, 15] on span "Order #2503833 -" at bounding box center [467, 14] width 60 height 9
copy span "#2503833"
click at [519, 116] on button "Change to pick up" at bounding box center [528, 118] width 68 height 13
click at [235, 103] on button "Choose contact" at bounding box center [229, 104] width 59 height 13
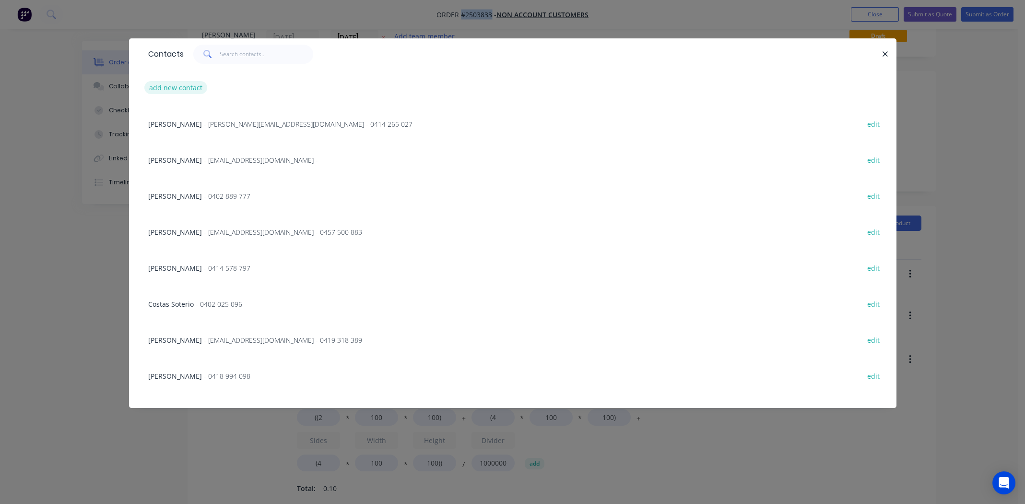
click at [181, 89] on button "add new contact" at bounding box center [175, 87] width 63 height 13
select select "AU"
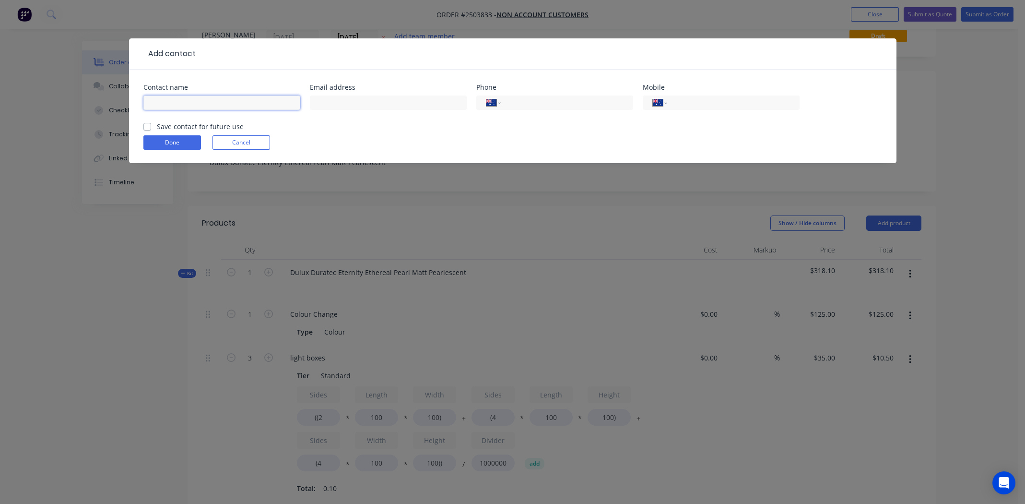
click at [173, 97] on input "text" at bounding box center [221, 102] width 157 height 14
type input "Andrew doig"
paste input "andrew@hedgerconstructions.com.au"
type input "andrew@hedgerconstructions.com.au"
paste input "0460 837 087"
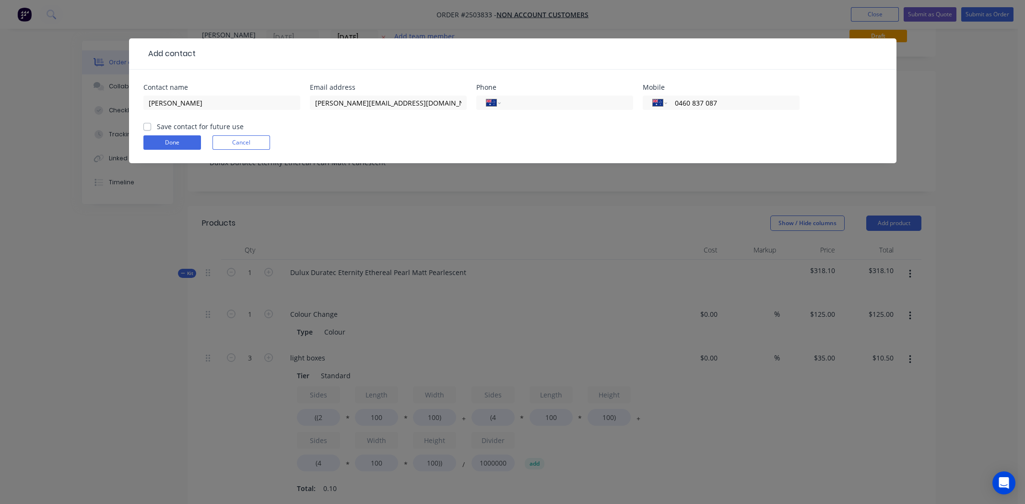
type input "0460 837 087"
click at [157, 125] on label "Save contact for future use" at bounding box center [200, 126] width 87 height 10
click at [146, 125] on input "Save contact for future use" at bounding box center [147, 125] width 8 height 9
checkbox input "true"
click at [161, 144] on button "Done" at bounding box center [172, 142] width 58 height 14
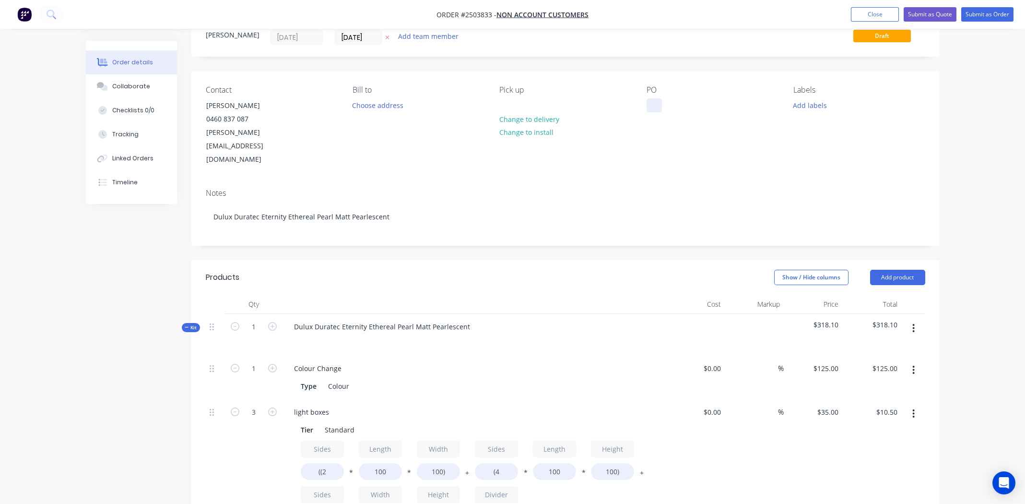
click at [655, 101] on div at bounding box center [654, 105] width 15 height 14
click at [807, 104] on button "Add labels" at bounding box center [810, 104] width 44 height 13
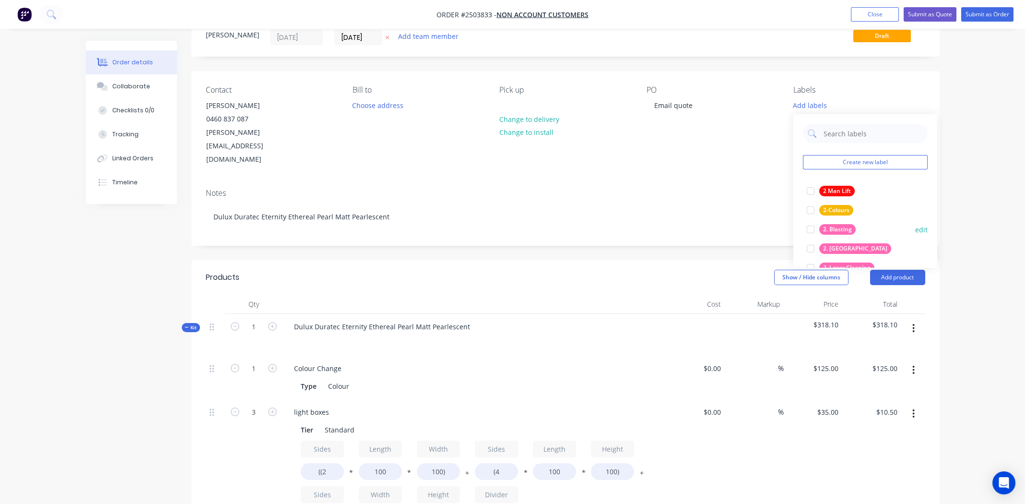
click at [811, 227] on div at bounding box center [810, 229] width 19 height 19
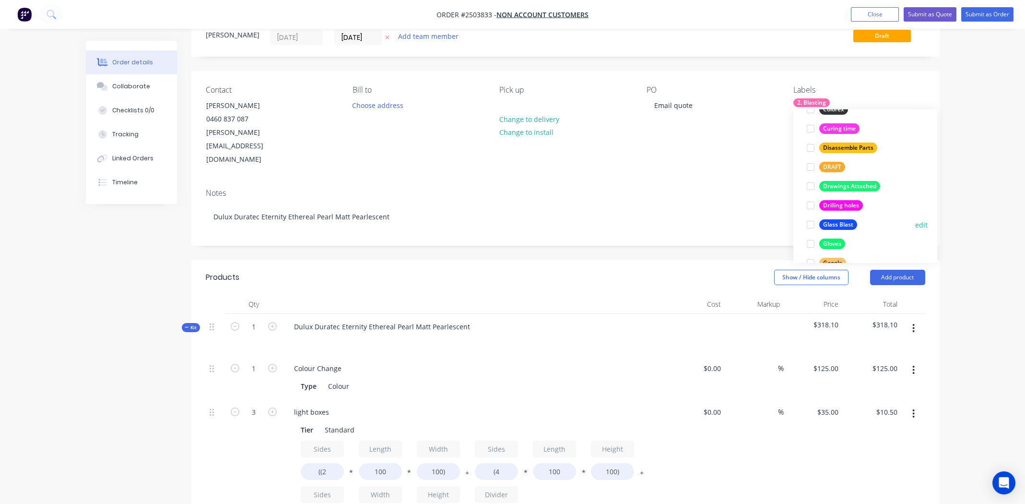
scroll to position [652, 0]
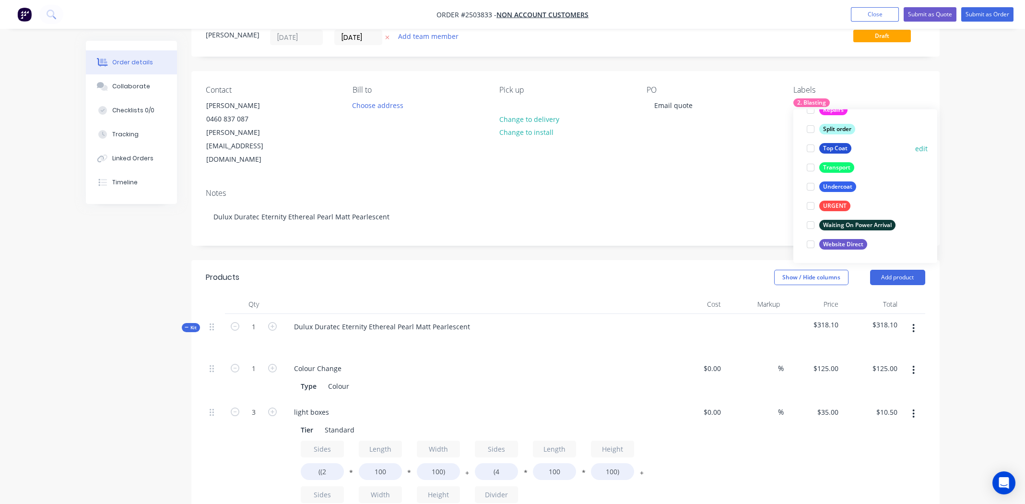
click at [810, 147] on div at bounding box center [810, 148] width 19 height 19
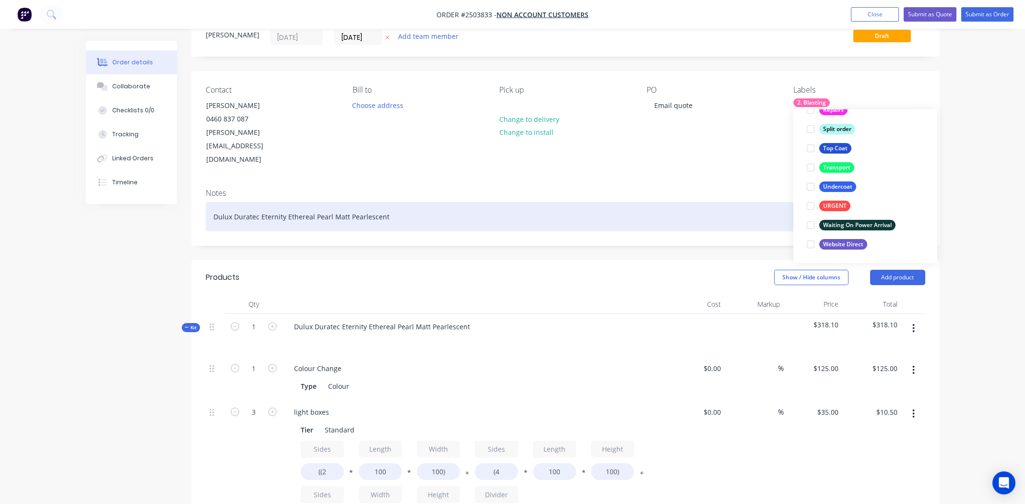
scroll to position [58, 0]
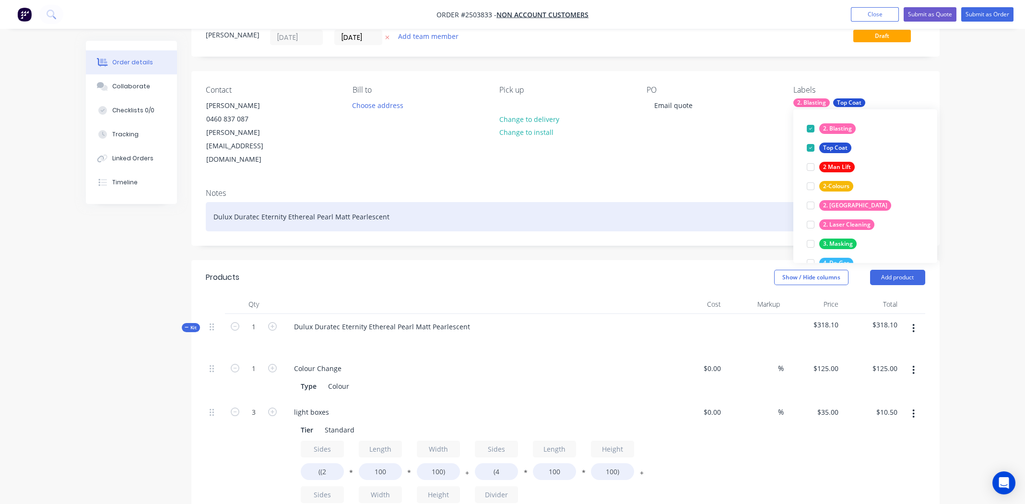
click at [630, 202] on div "Dulux Duratec Eternity Ethereal Pearl Matt Pearlescent" at bounding box center [566, 216] width 720 height 29
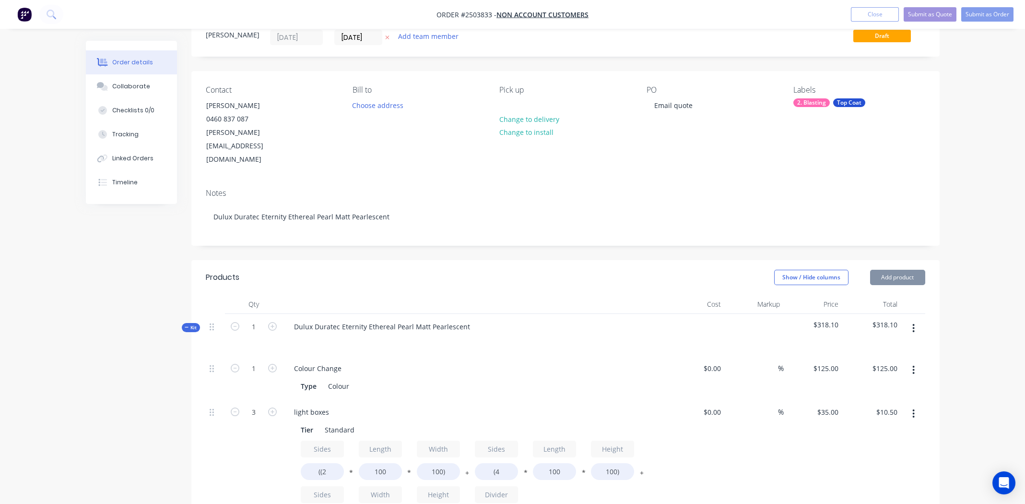
click at [535, 361] on div "Colour Change" at bounding box center [474, 368] width 376 height 14
click at [660, 113] on div "PO Email quote" at bounding box center [712, 125] width 131 height 81
click at [684, 113] on div "PO Email quote" at bounding box center [712, 125] width 131 height 81
click at [691, 109] on div "Email quote" at bounding box center [674, 105] width 54 height 14
click at [714, 140] on div "Contact Andrew doig 0460 837 087 andrew@hedgerconstructions.com.au Bill to Choo…" at bounding box center [565, 126] width 749 height 110
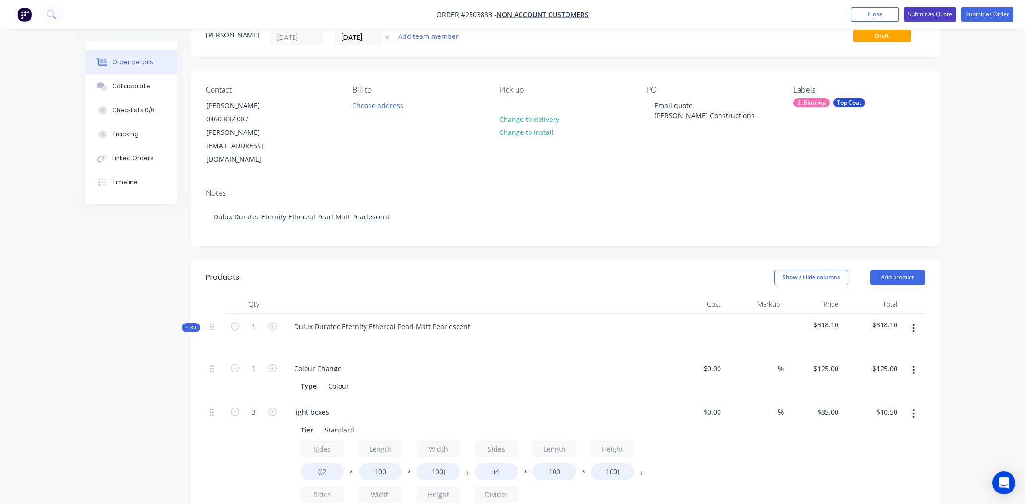
click at [933, 12] on button "Submit as Quote" at bounding box center [930, 14] width 53 height 14
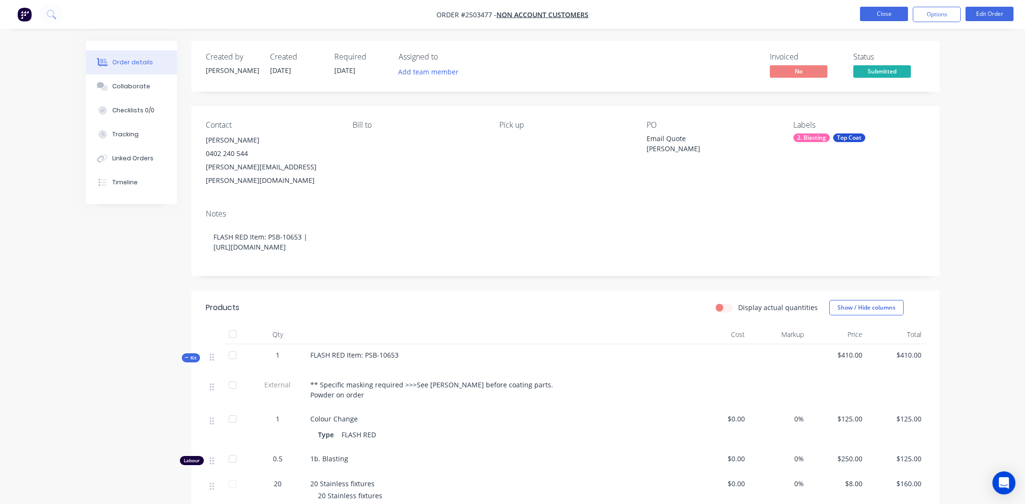
click at [887, 13] on button "Close" at bounding box center [884, 14] width 48 height 14
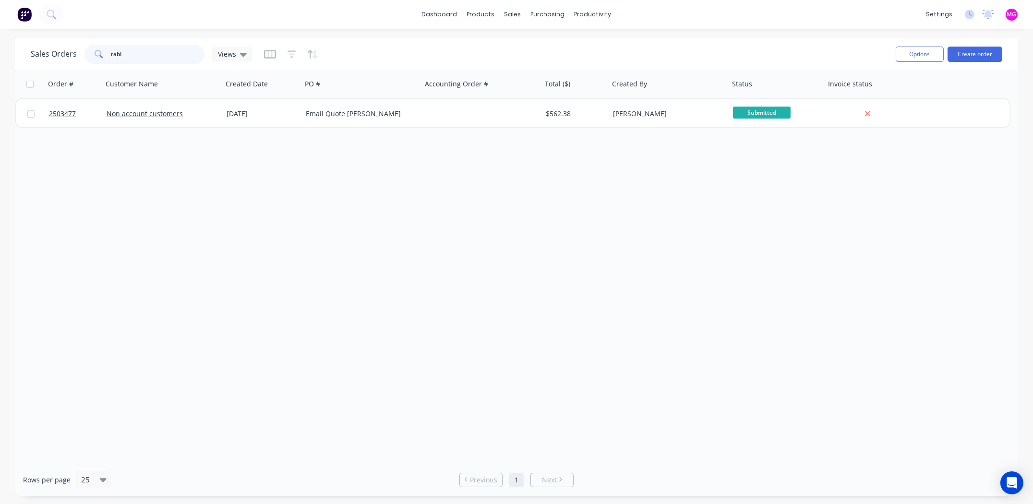
click at [159, 56] on input "rabi" at bounding box center [158, 54] width 94 height 19
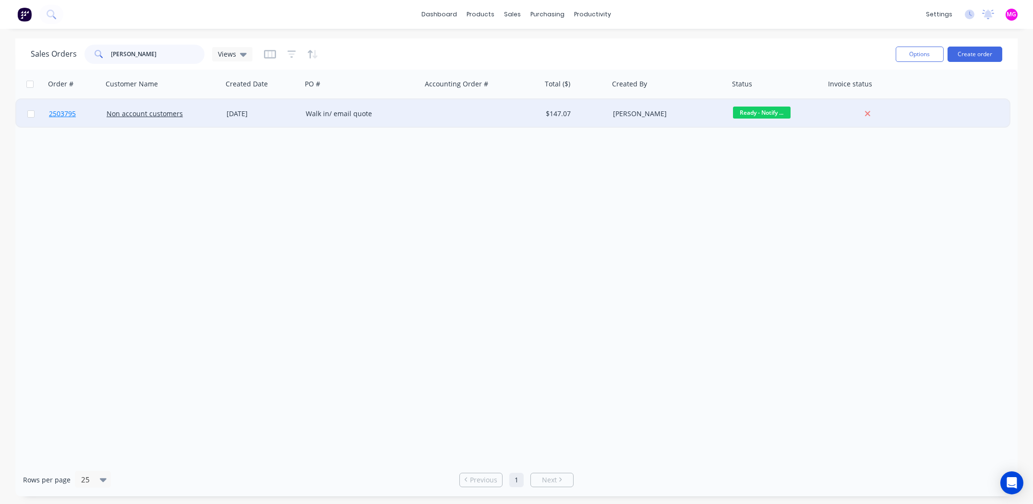
type input "[PERSON_NAME]"
click at [66, 113] on span "2503795" at bounding box center [62, 114] width 27 height 10
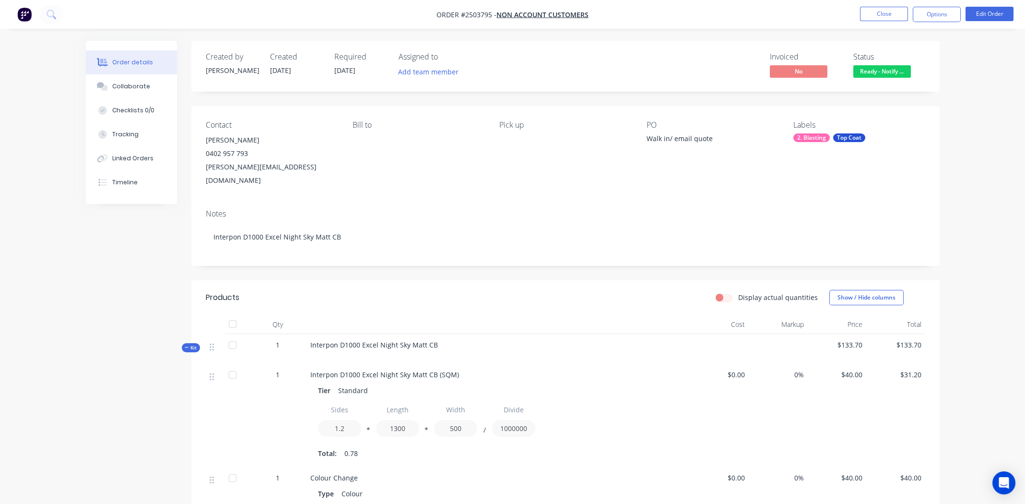
click at [894, 71] on span "Ready - Notify ..." at bounding box center [883, 71] width 58 height 12
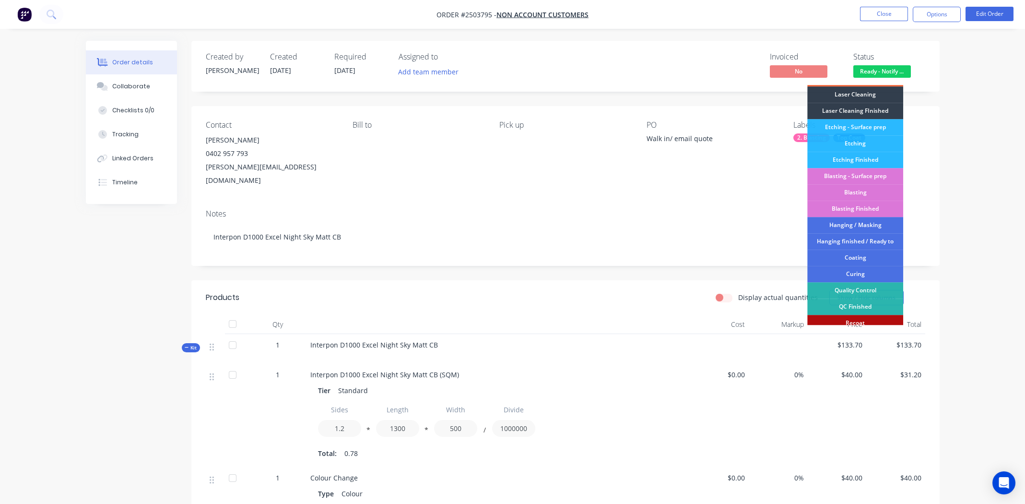
scroll to position [205, 0]
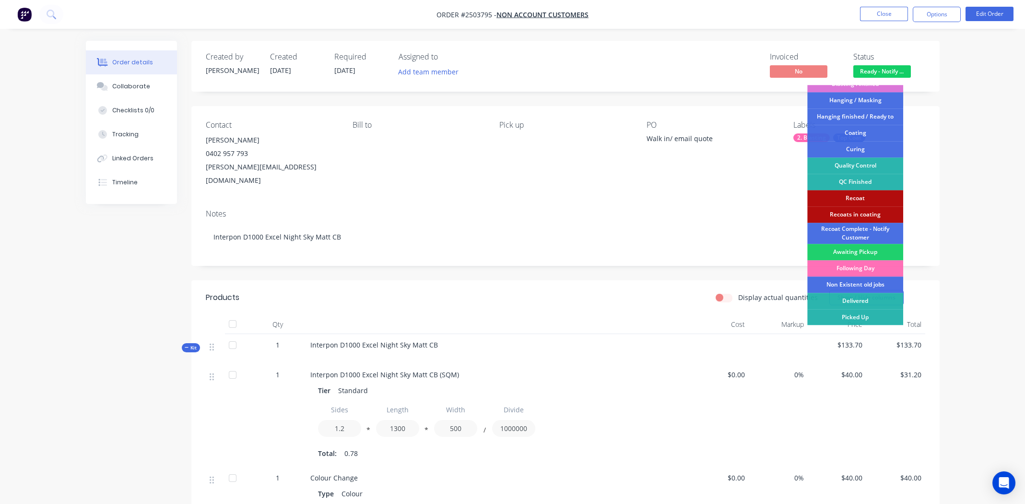
drag, startPoint x: 855, startPoint y: 314, endPoint x: 885, endPoint y: 290, distance: 38.6
click at [856, 314] on div "Picked Up" at bounding box center [856, 317] width 96 height 16
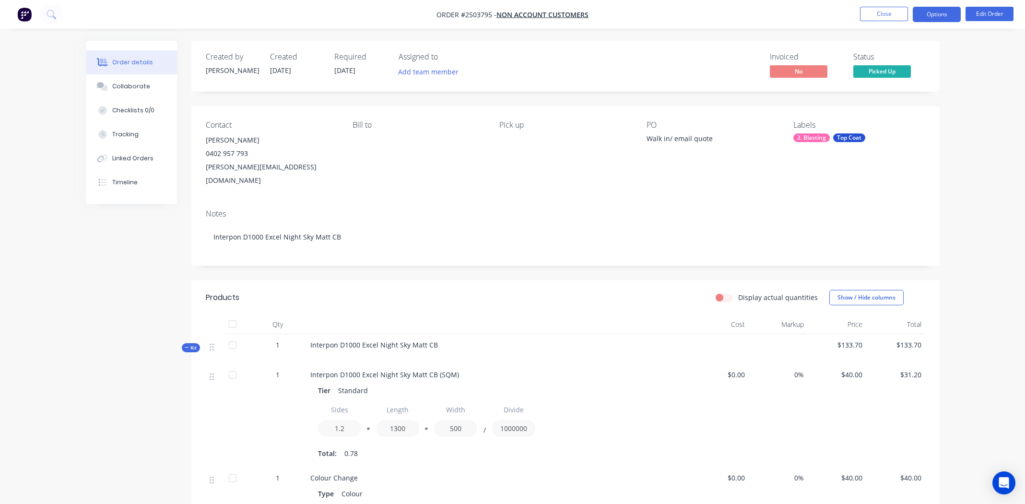
click at [938, 14] on button "Options" at bounding box center [937, 14] width 48 height 15
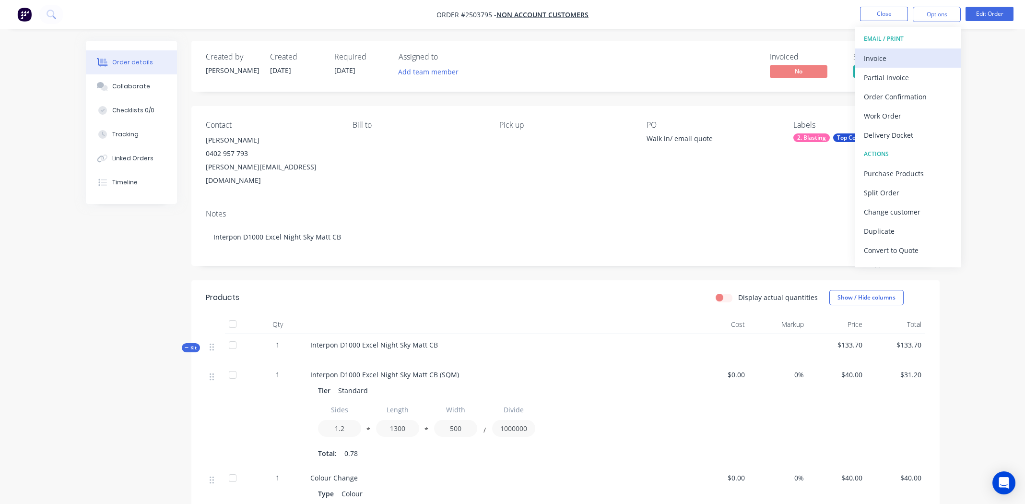
click at [914, 55] on div "Invoice" at bounding box center [908, 58] width 88 height 14
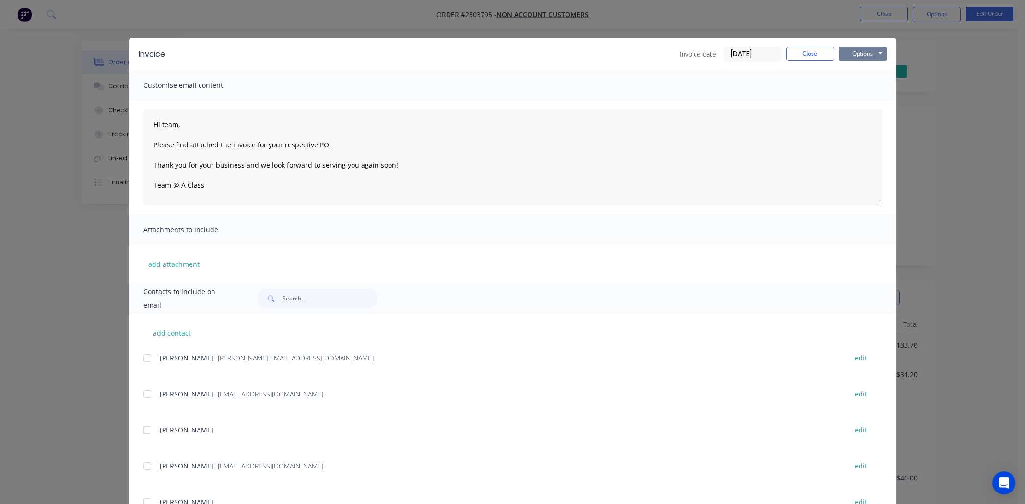
click at [863, 49] on button "Options" at bounding box center [863, 54] width 48 height 14
click at [864, 85] on button "Print" at bounding box center [869, 87] width 61 height 16
click at [806, 52] on button "Close" at bounding box center [810, 54] width 48 height 14
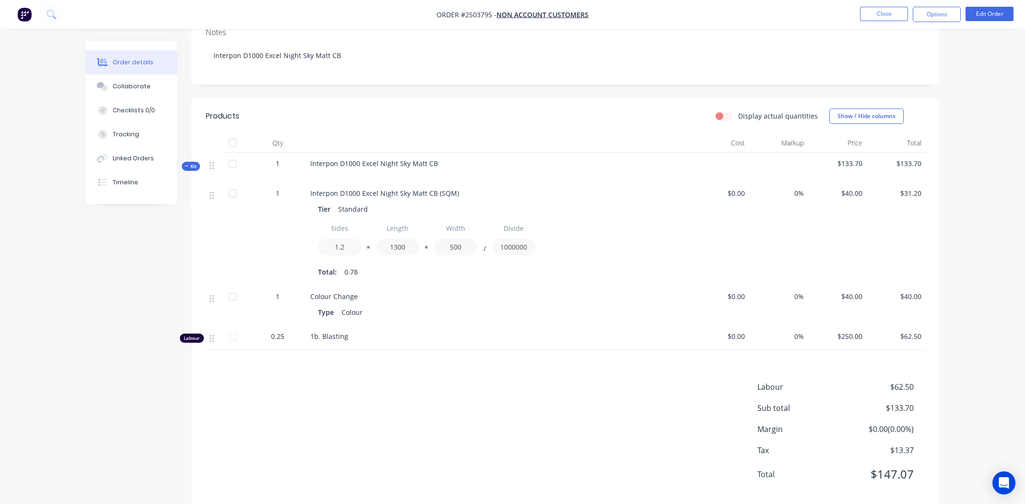
scroll to position [186, 0]
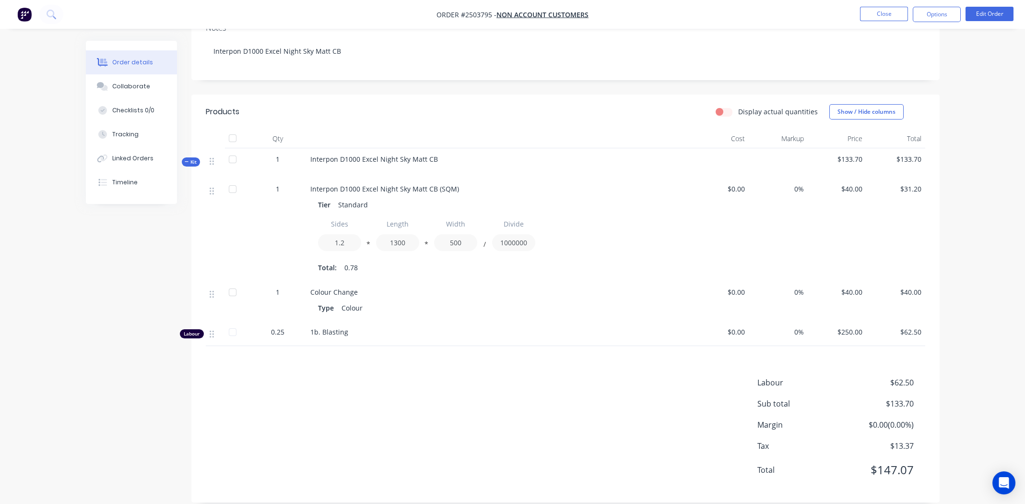
click at [370, 377] on div "Labour $62.50 Sub total $133.70 Margin $0.00 ( 0.00 %) Tax $13.37 Total $147.07" at bounding box center [566, 432] width 720 height 111
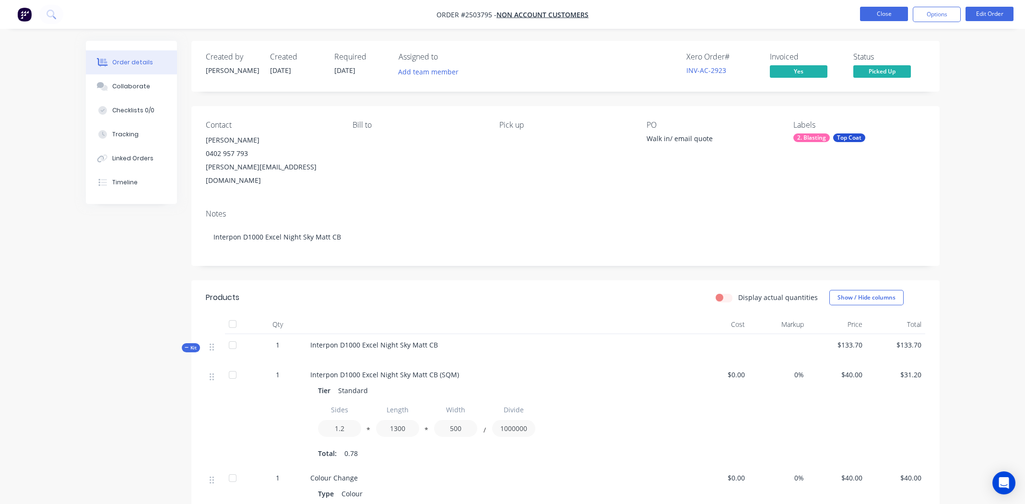
click at [879, 8] on button "Close" at bounding box center [884, 14] width 48 height 14
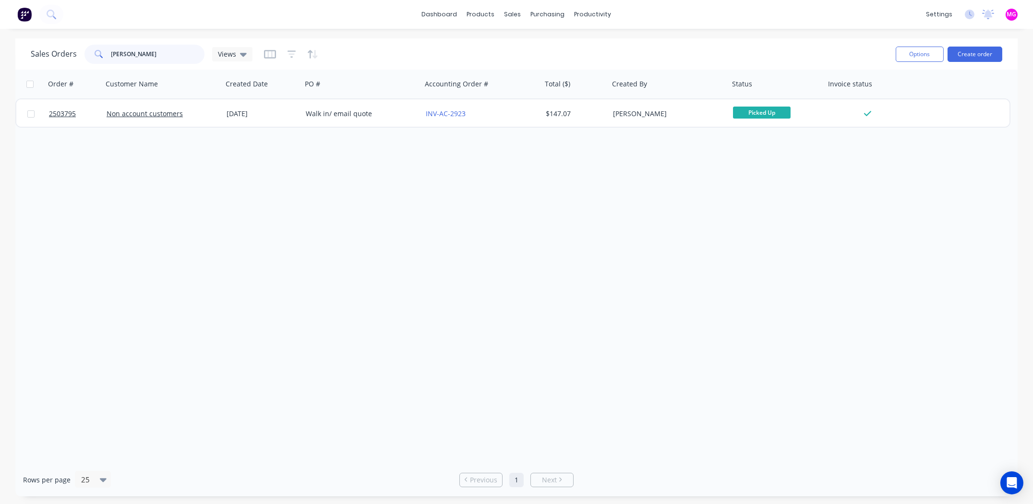
click at [131, 55] on input "[PERSON_NAME]" at bounding box center [158, 54] width 94 height 19
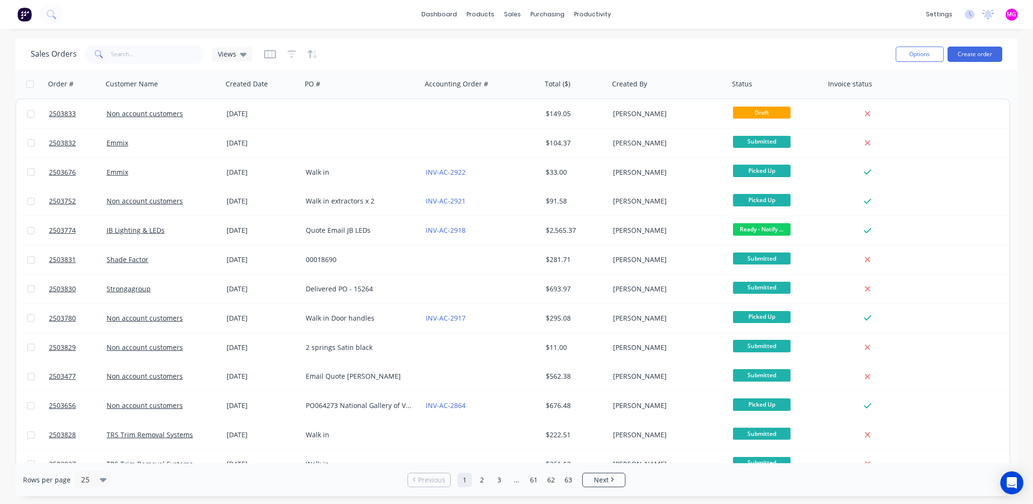
click at [408, 14] on div "dashboard products sales purchasing productivity dashboard products Product Cat…" at bounding box center [516, 14] width 1033 height 29
click at [697, 20] on div "dashboard products sales purchasing productivity dashboard products Product Cat…" at bounding box center [516, 14] width 1033 height 29
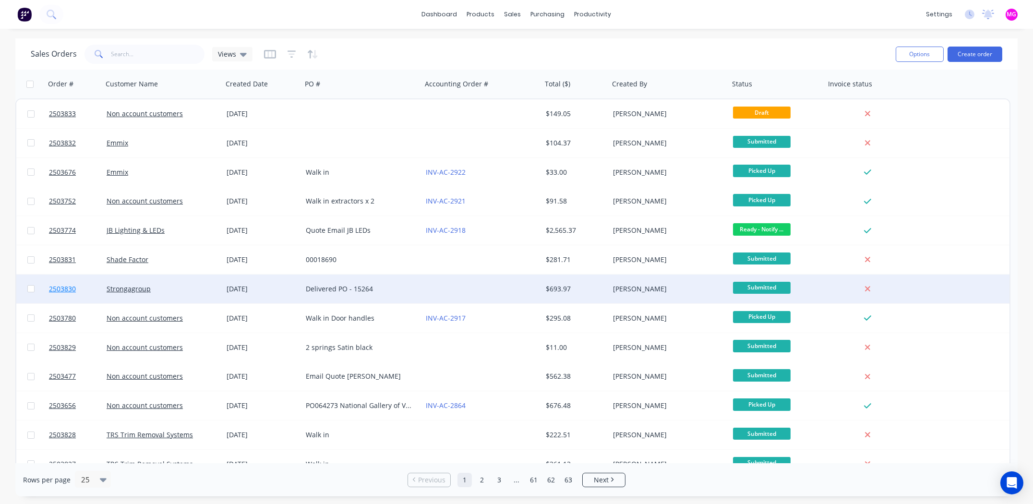
click at [60, 288] on span "2503830" at bounding box center [62, 289] width 27 height 10
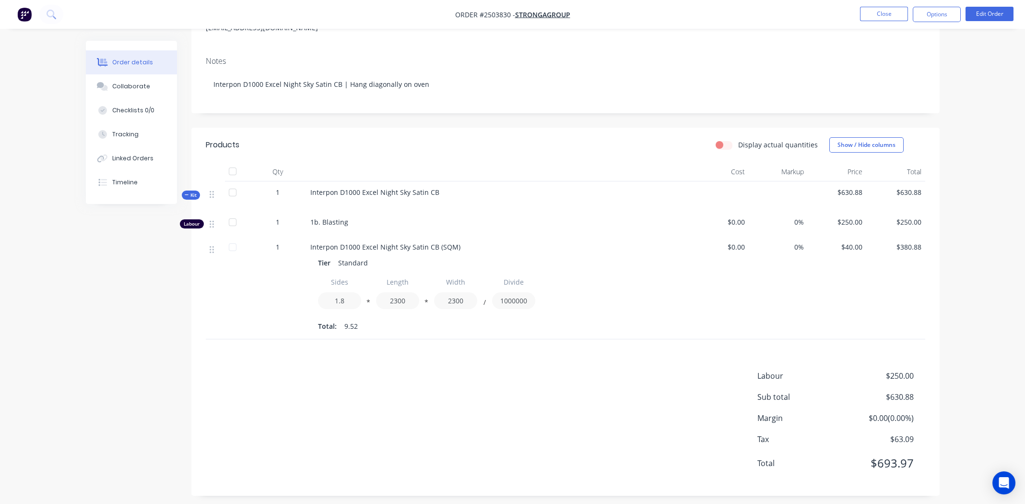
scroll to position [146, 0]
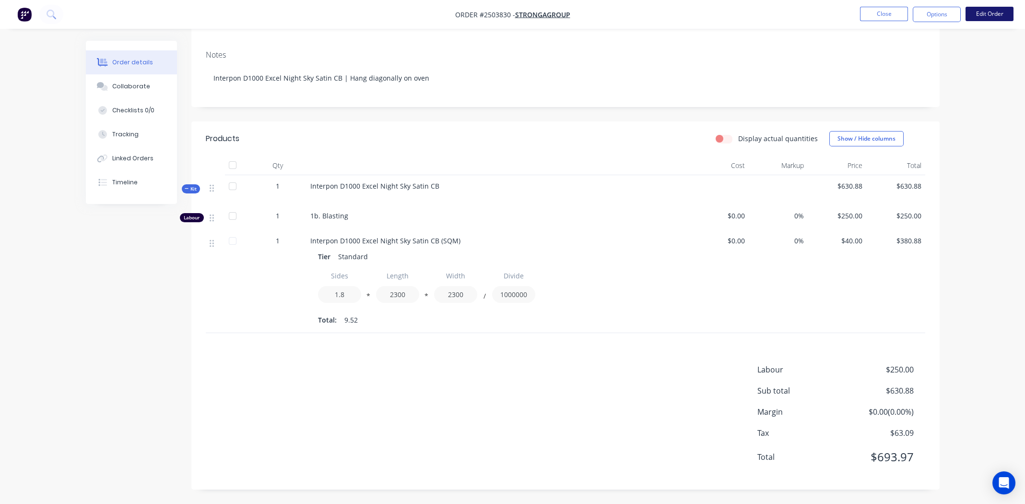
click at [984, 10] on button "Edit Order" at bounding box center [990, 14] width 48 height 14
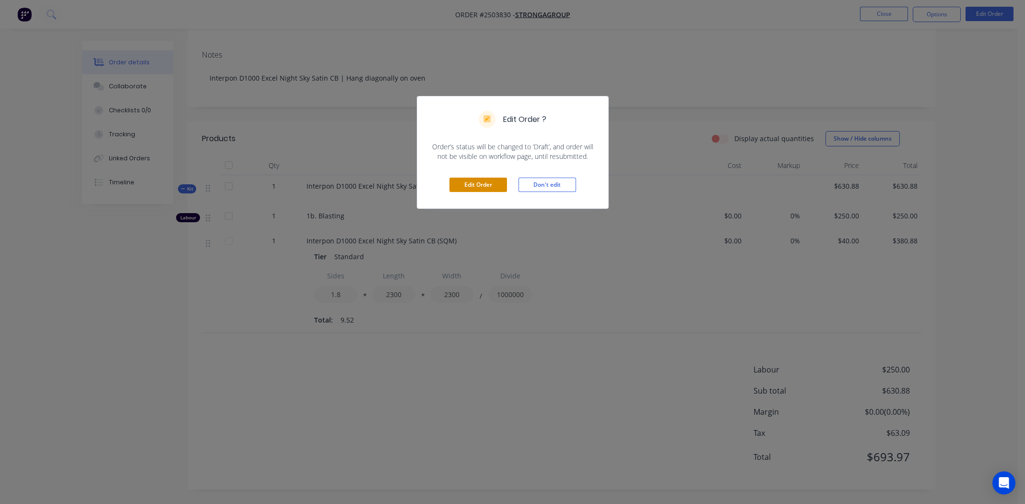
click at [464, 181] on button "Edit Order" at bounding box center [479, 185] width 58 height 14
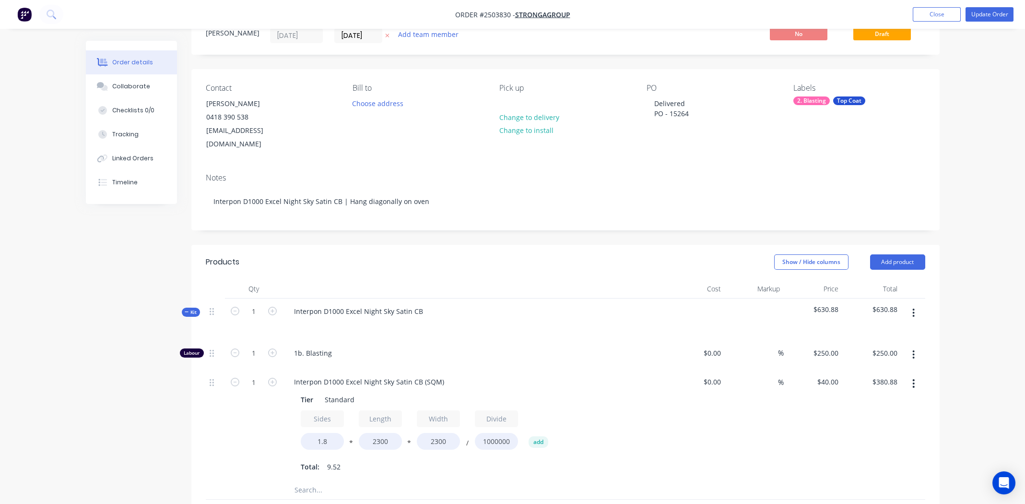
scroll to position [95, 0]
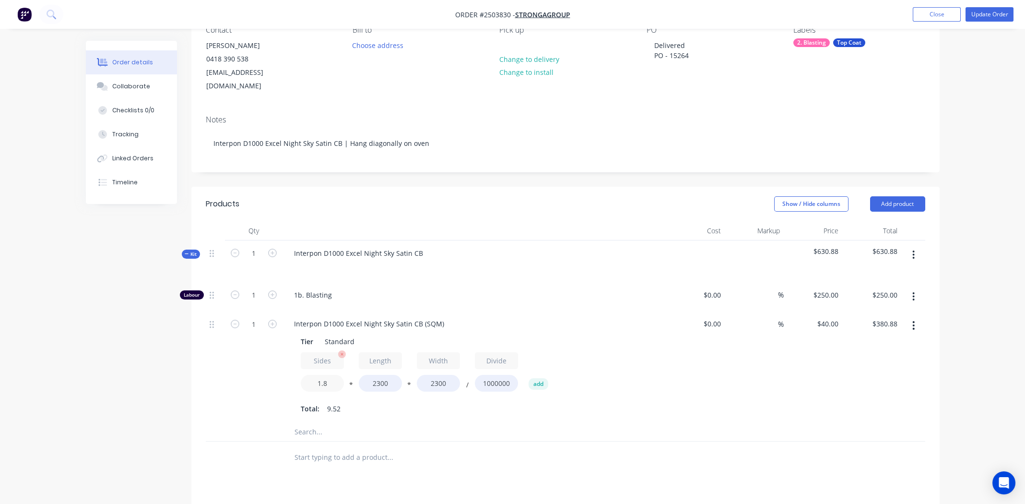
click at [318, 375] on input "1.8" at bounding box center [322, 383] width 43 height 17
click at [325, 375] on input "1.8" at bounding box center [322, 383] width 43 height 17
type input "1.5"
type input "$317.40"
click at [655, 406] on div "Interpon D1000 Excel Night Sky Satin CB (SQM) Tier Standard Sides 1.5 * Length …" at bounding box center [475, 366] width 384 height 111
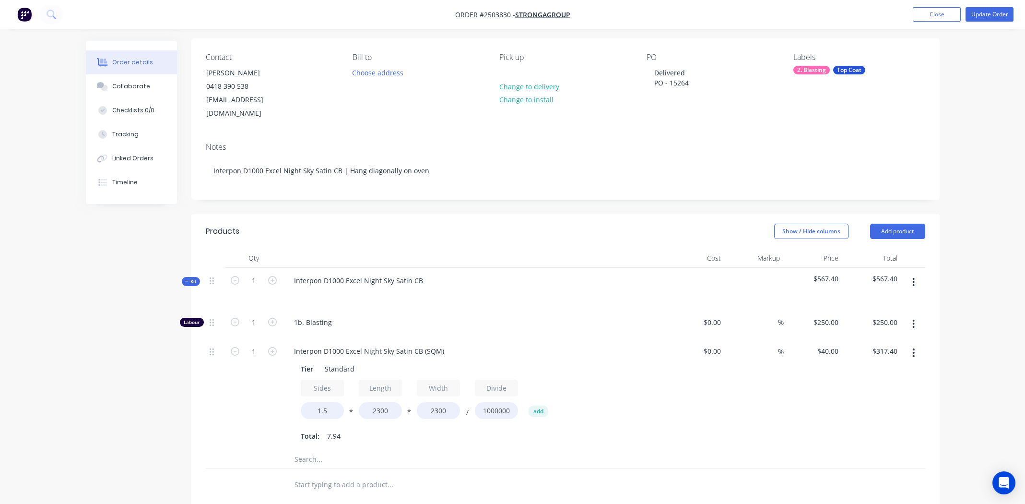
scroll to position [0, 0]
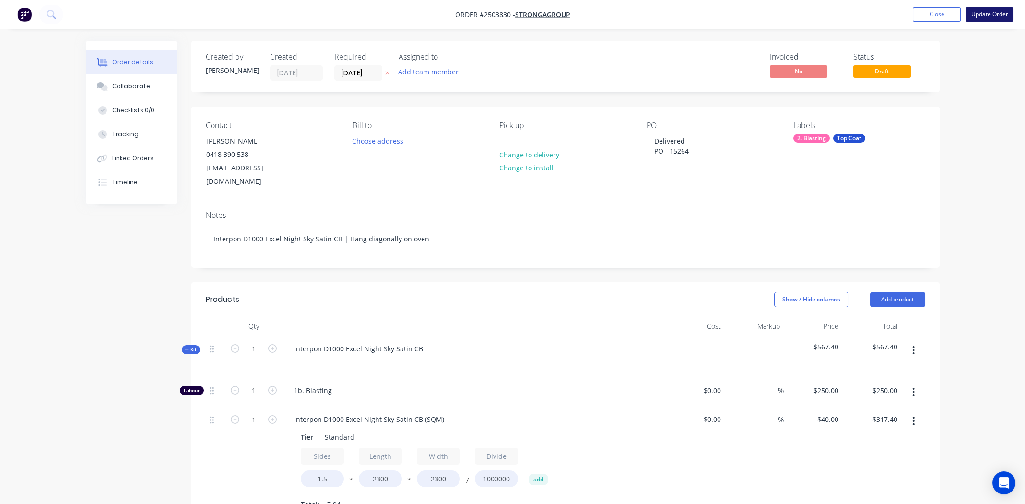
click at [991, 13] on button "Update Order" at bounding box center [990, 14] width 48 height 14
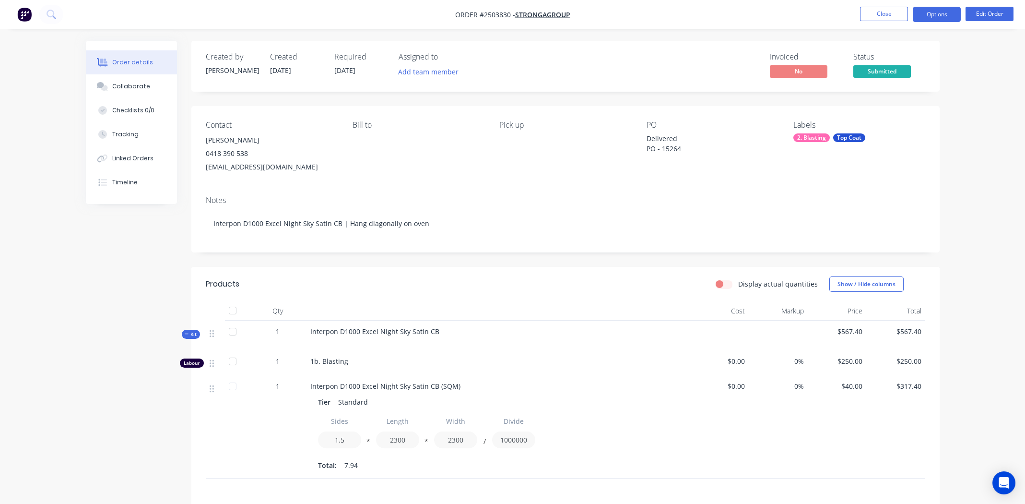
click at [937, 15] on button "Options" at bounding box center [937, 14] width 48 height 15
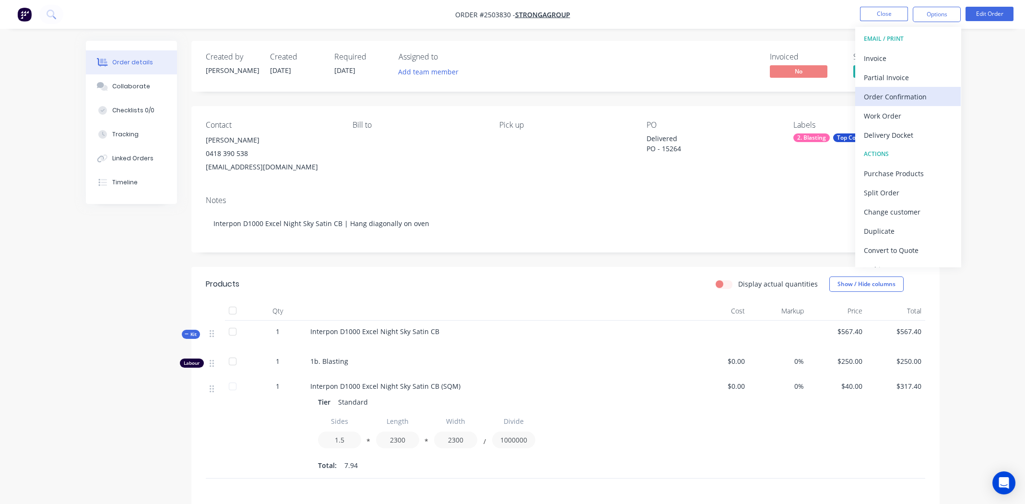
click at [877, 92] on div "Order Confirmation" at bounding box center [908, 97] width 88 height 14
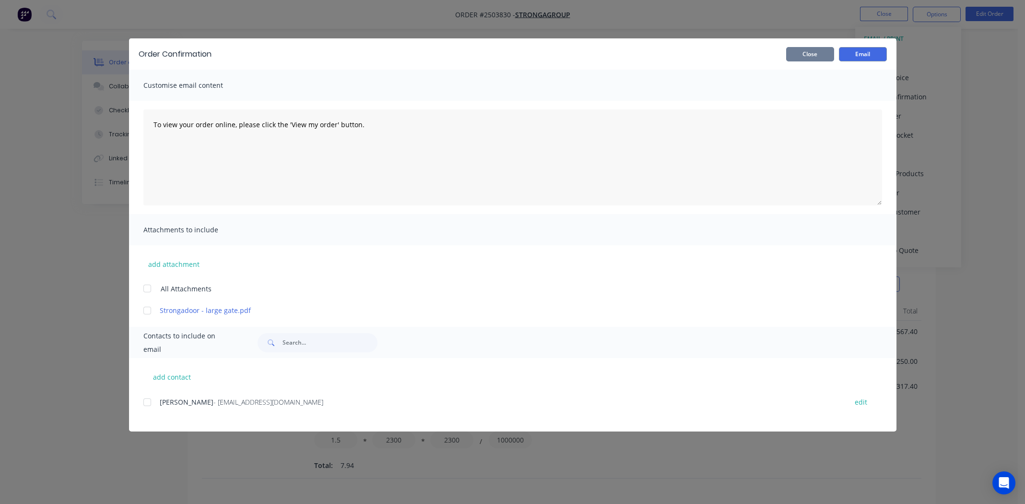
click at [794, 58] on button "Close" at bounding box center [810, 54] width 48 height 14
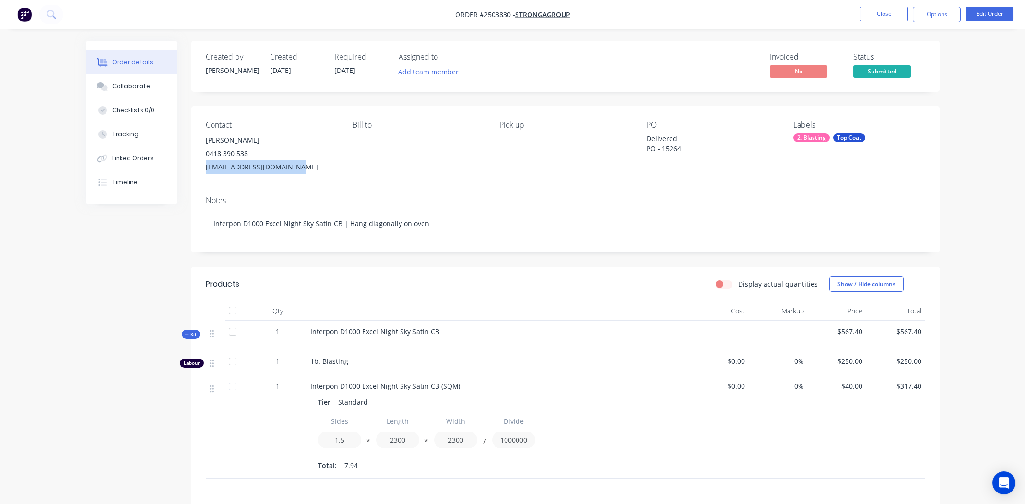
drag, startPoint x: 297, startPoint y: 167, endPoint x: 206, endPoint y: 169, distance: 90.2
click at [206, 169] on div "[EMAIL_ADDRESS][DOMAIN_NAME]" at bounding box center [271, 166] width 131 height 13
copy div "[EMAIL_ADDRESS][DOMAIN_NAME]"
click at [641, 178] on div "Contact [PERSON_NAME] [PHONE_NUMBER] [EMAIL_ADDRESS][DOMAIN_NAME] Bill to Pick …" at bounding box center [565, 147] width 749 height 82
click at [944, 13] on button "Options" at bounding box center [937, 14] width 48 height 15
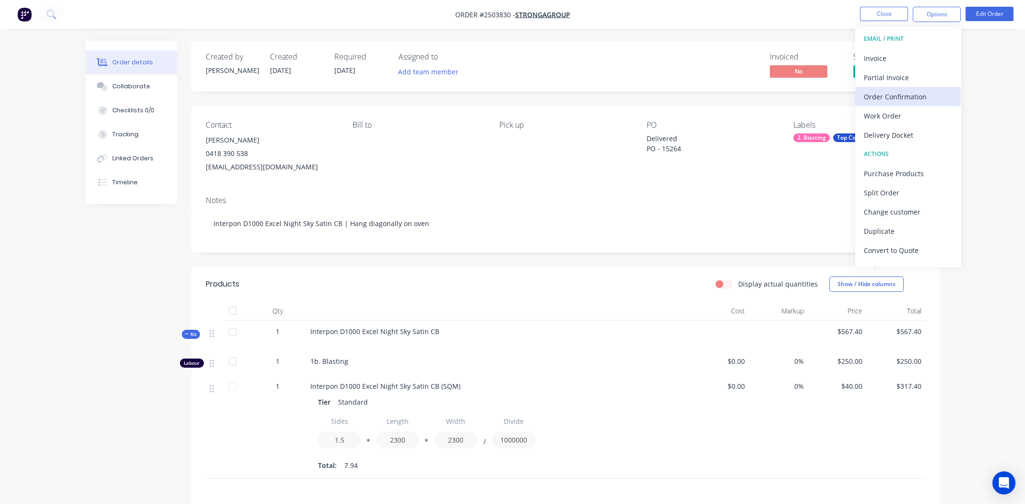
click at [888, 97] on div "Order Confirmation" at bounding box center [908, 97] width 88 height 14
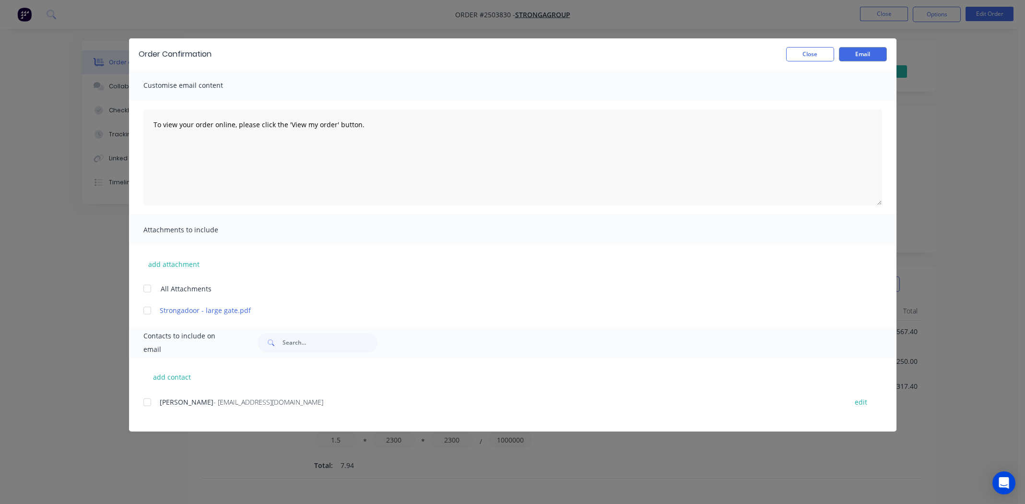
click at [146, 310] on div at bounding box center [147, 310] width 19 height 19
click at [146, 403] on div at bounding box center [147, 402] width 19 height 19
click at [153, 126] on textarea "To view your order online, please click the 'View my order' button." at bounding box center [512, 157] width 739 height 96
click at [181, 181] on textarea "HI [PERSON_NAME], Here is your quote to process the large gate dropped off [DAT…" at bounding box center [512, 157] width 739 height 96
click at [379, 166] on textarea "HI [PERSON_NAME], Here is your quote to process the large gate dropped off [DAT…" at bounding box center [512, 157] width 739 height 96
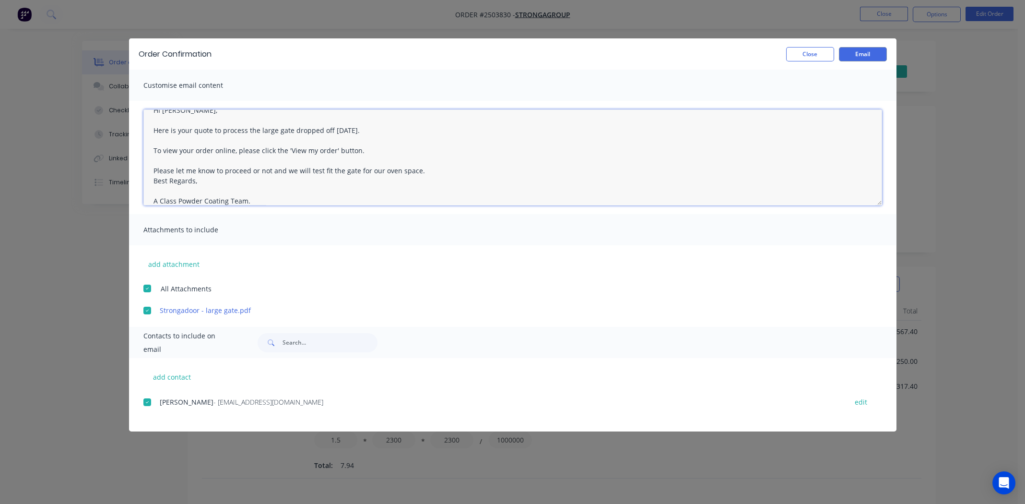
scroll to position [55, 0]
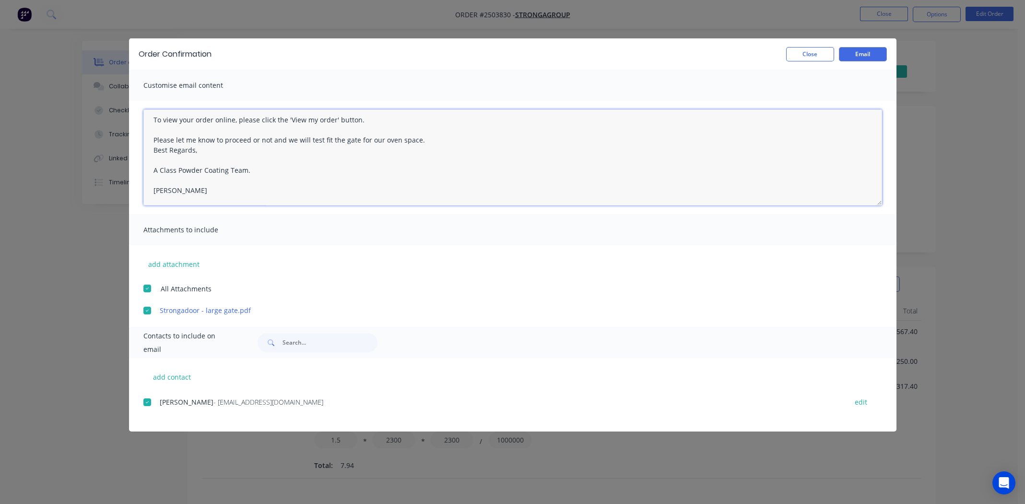
click at [433, 131] on textarea "HI [PERSON_NAME], Here is your quote to process the large gate dropped off [DAT…" at bounding box center [512, 157] width 739 height 96
type textarea "HI [PERSON_NAME], Here is your quote to process the large gate dropped off [DAT…"
click at [863, 53] on button "Email" at bounding box center [863, 54] width 48 height 14
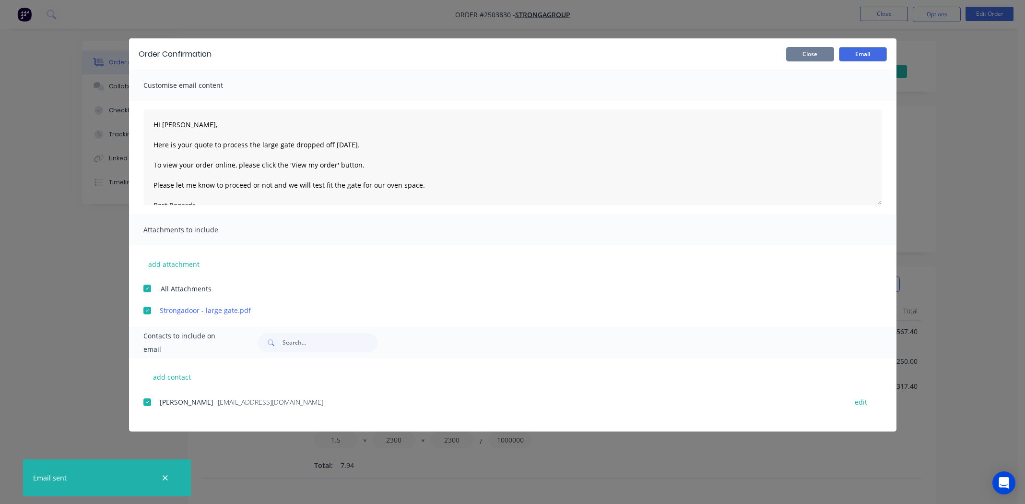
click at [800, 52] on button "Close" at bounding box center [810, 54] width 48 height 14
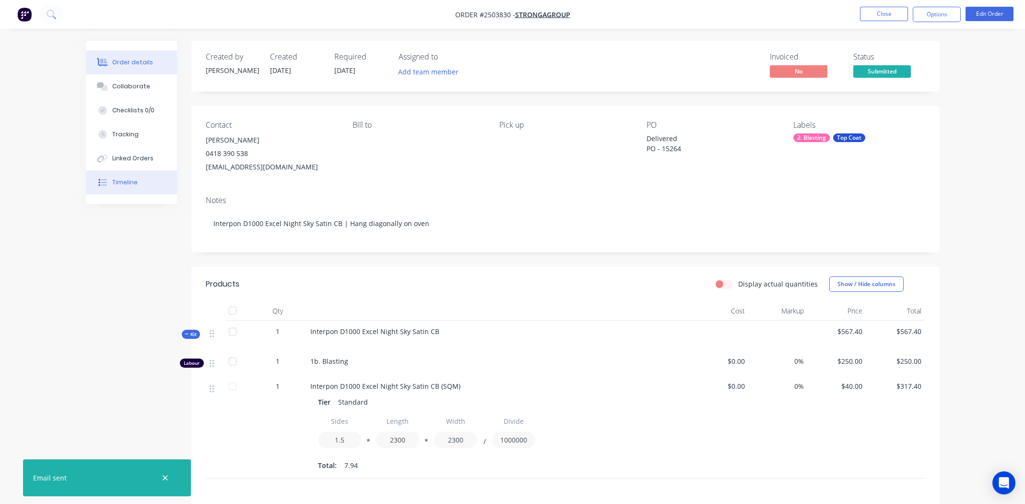
drag, startPoint x: 119, startPoint y: 179, endPoint x: 163, endPoint y: 182, distance: 44.7
click at [119, 179] on div "Timeline" at bounding box center [124, 182] width 25 height 9
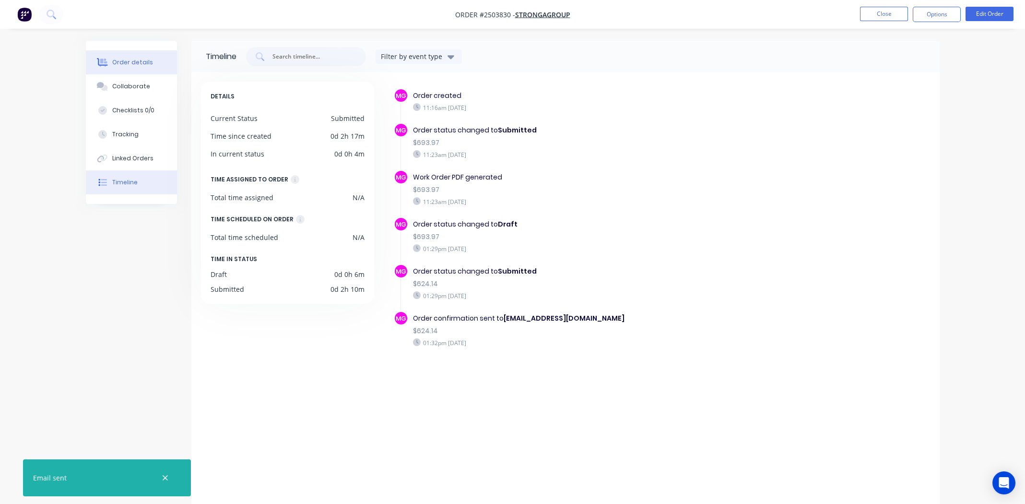
click at [110, 60] on button "Order details" at bounding box center [131, 62] width 91 height 24
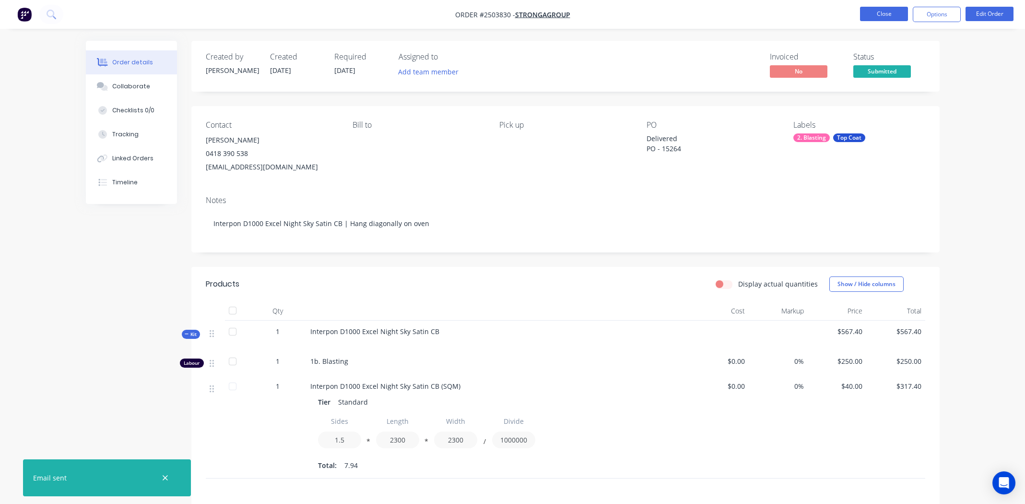
click at [872, 8] on button "Close" at bounding box center [884, 14] width 48 height 14
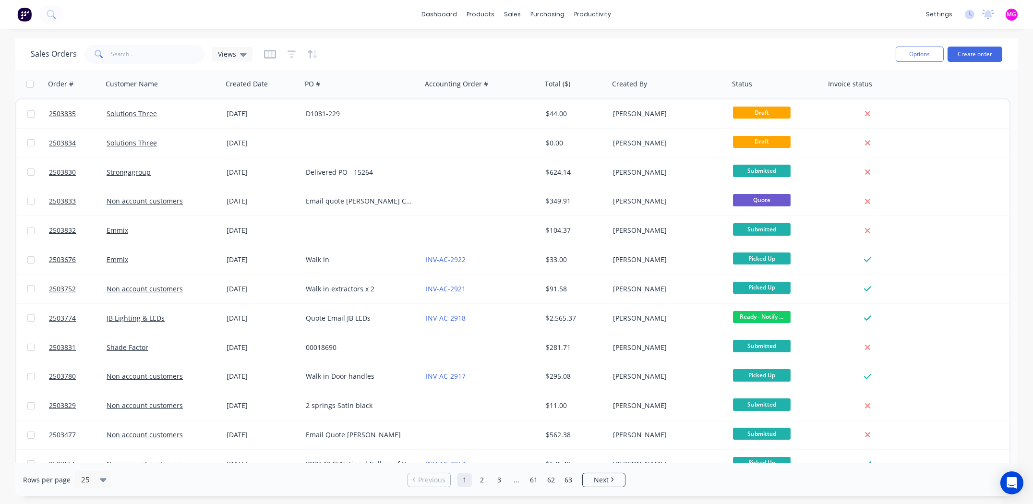
click at [377, 12] on div "dashboard products sales purchasing productivity dashboard products Product Cat…" at bounding box center [516, 14] width 1033 height 29
click at [673, 12] on div "dashboard products sales purchasing productivity dashboard products Product Cat…" at bounding box center [516, 14] width 1033 height 29
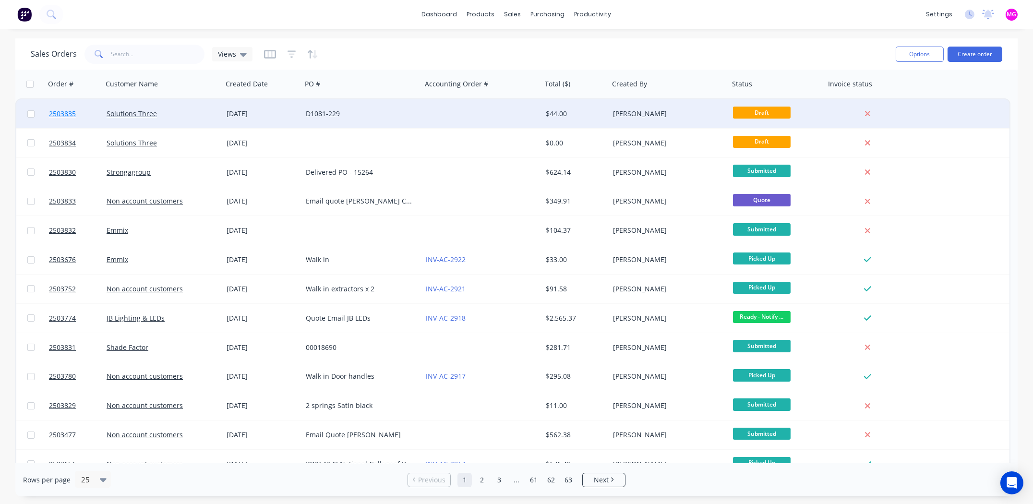
click at [62, 113] on span "2503835" at bounding box center [62, 114] width 27 height 10
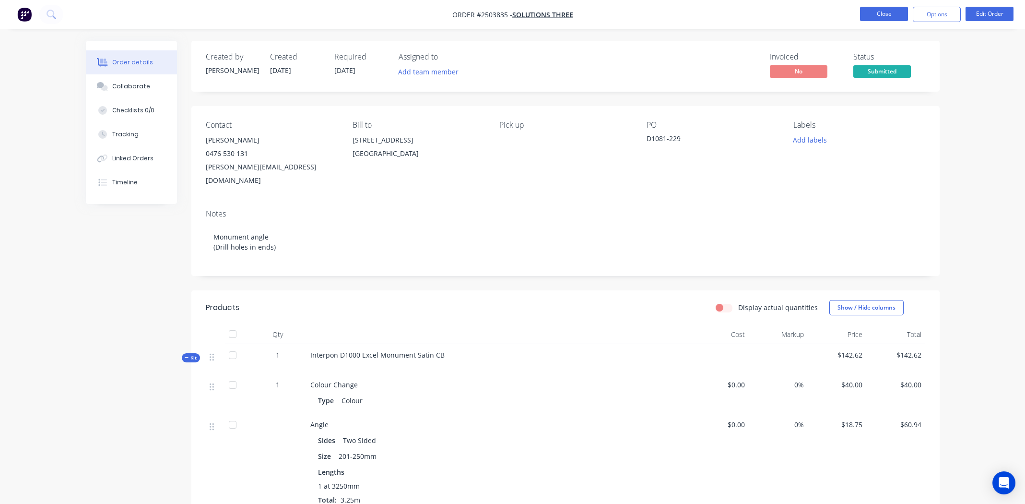
click at [884, 12] on button "Close" at bounding box center [884, 14] width 48 height 14
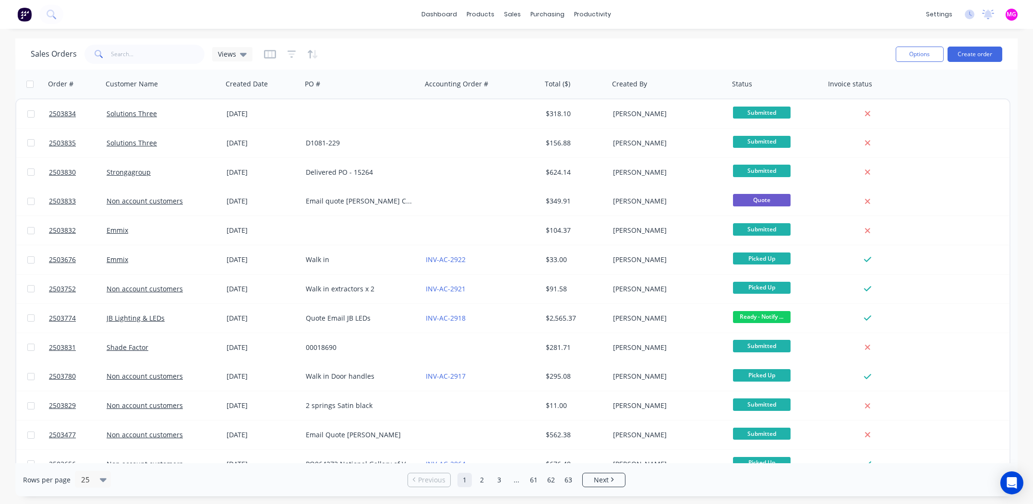
click at [793, 31] on div "dashboard products sales purchasing productivity dashboard products Product Cat…" at bounding box center [516, 252] width 1033 height 504
click at [168, 48] on input "text" at bounding box center [158, 54] width 94 height 19
type input "[PERSON_NAME]"
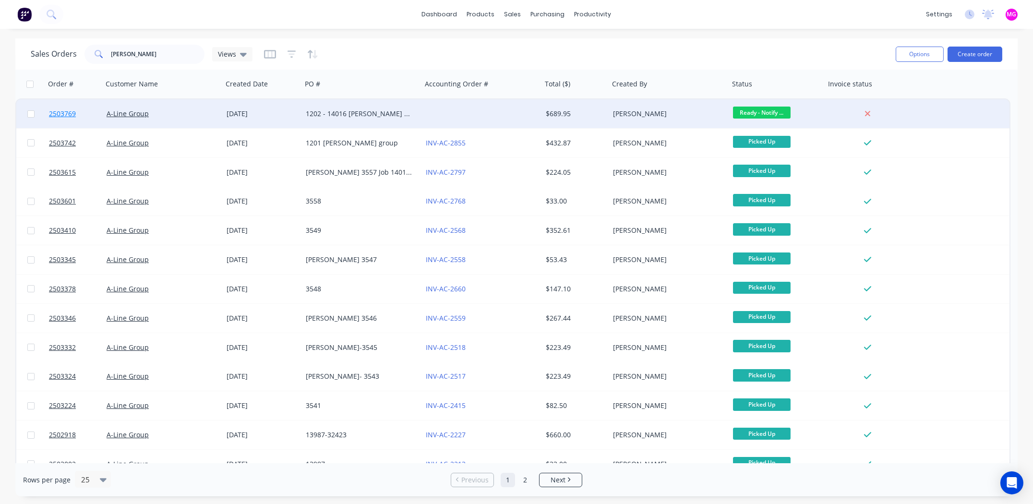
click at [73, 113] on span "2503769" at bounding box center [62, 114] width 27 height 10
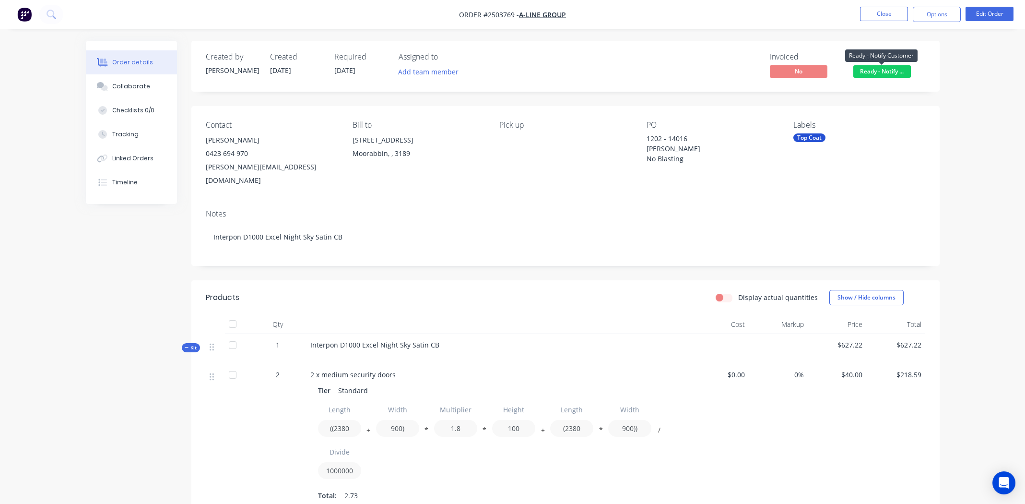
click at [880, 71] on span "Ready - Notify ..." at bounding box center [883, 71] width 58 height 12
click at [688, 63] on div "Invoiced No Status Ready - Notify ..." at bounding box center [710, 66] width 431 height 28
click at [885, 15] on button "Close" at bounding box center [884, 14] width 48 height 14
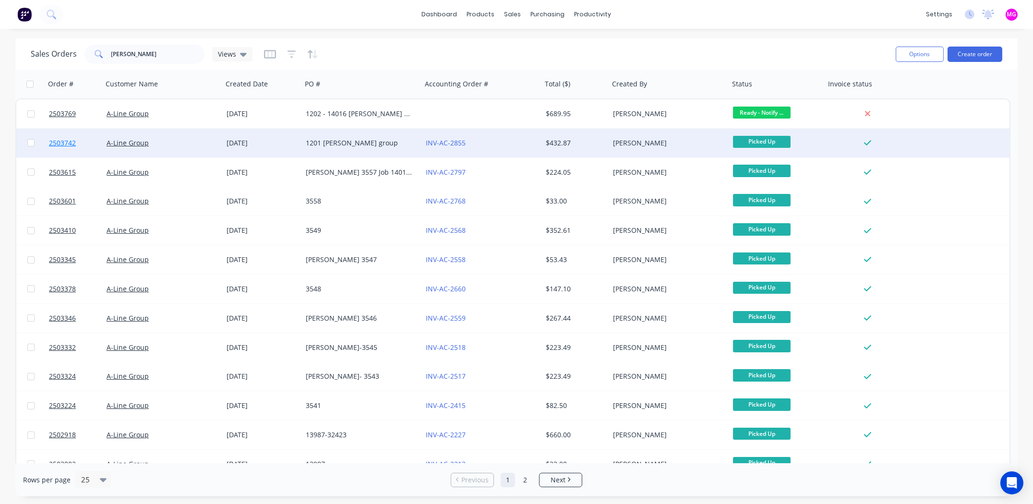
click at [65, 141] on span "2503742" at bounding box center [62, 143] width 27 height 10
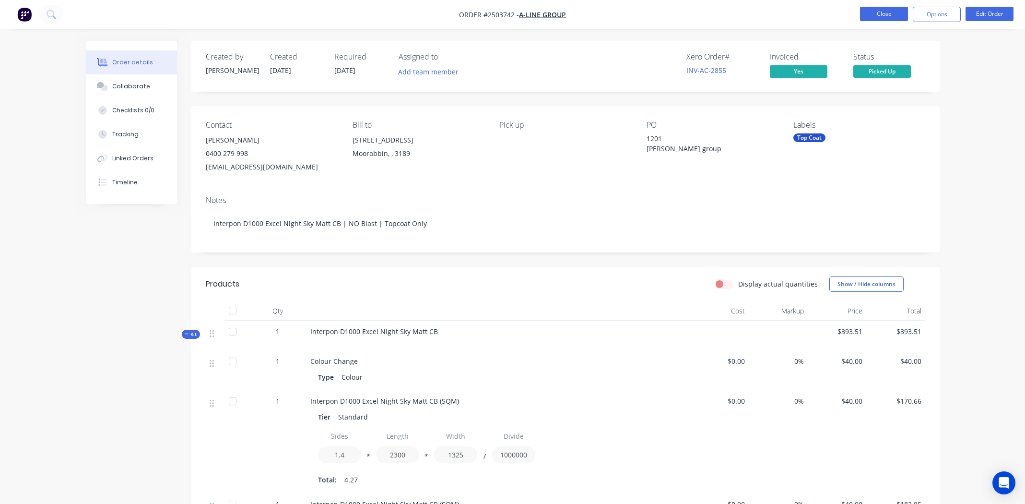
click at [871, 16] on button "Close" at bounding box center [884, 14] width 48 height 14
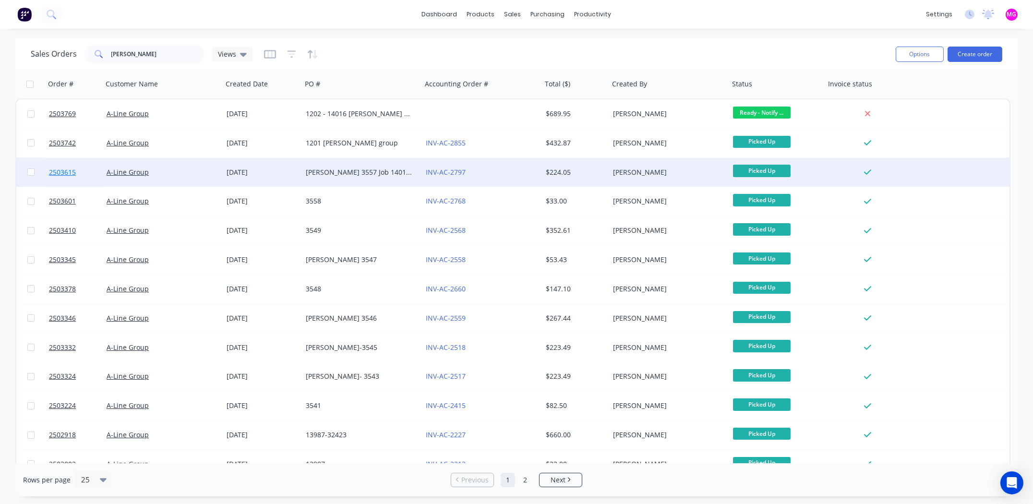
click at [63, 172] on span "2503615" at bounding box center [62, 172] width 27 height 10
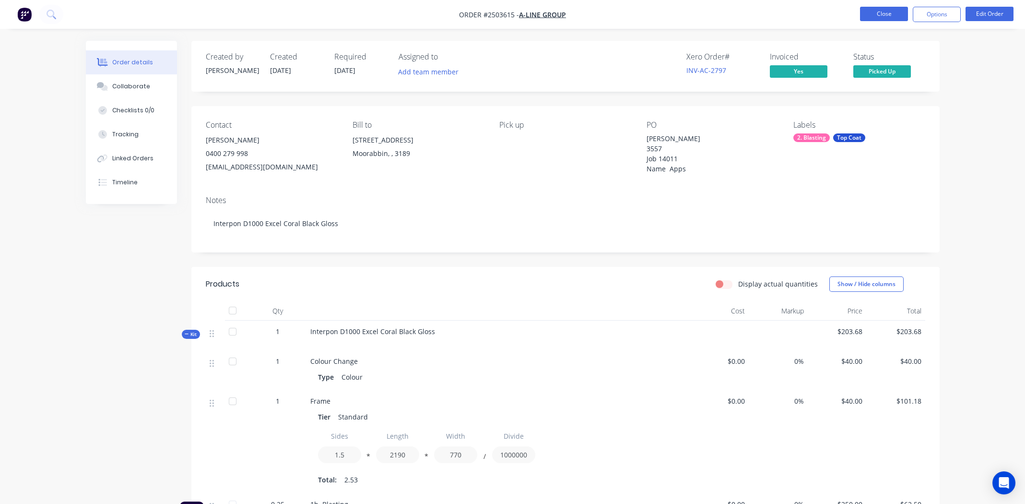
click at [879, 13] on button "Close" at bounding box center [884, 14] width 48 height 14
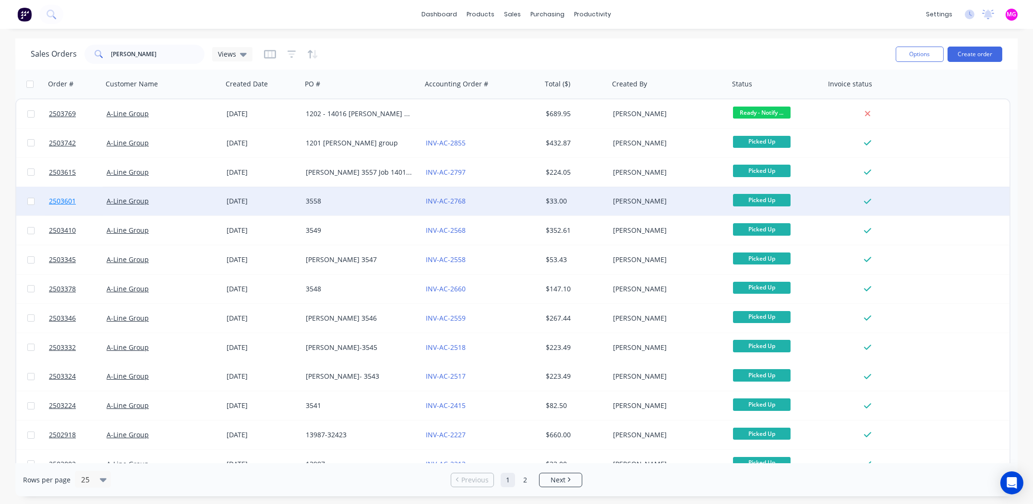
click at [66, 200] on span "2503601" at bounding box center [62, 201] width 27 height 10
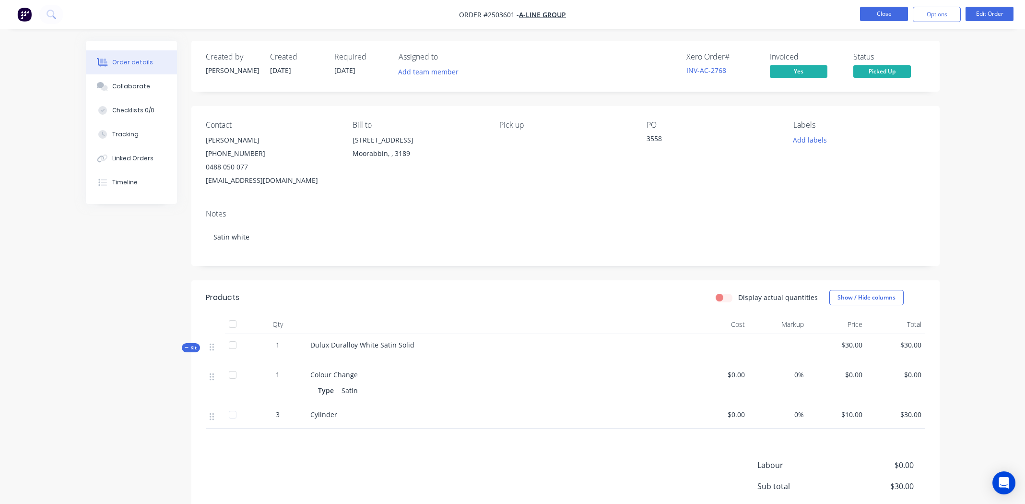
click at [877, 15] on button "Close" at bounding box center [884, 14] width 48 height 14
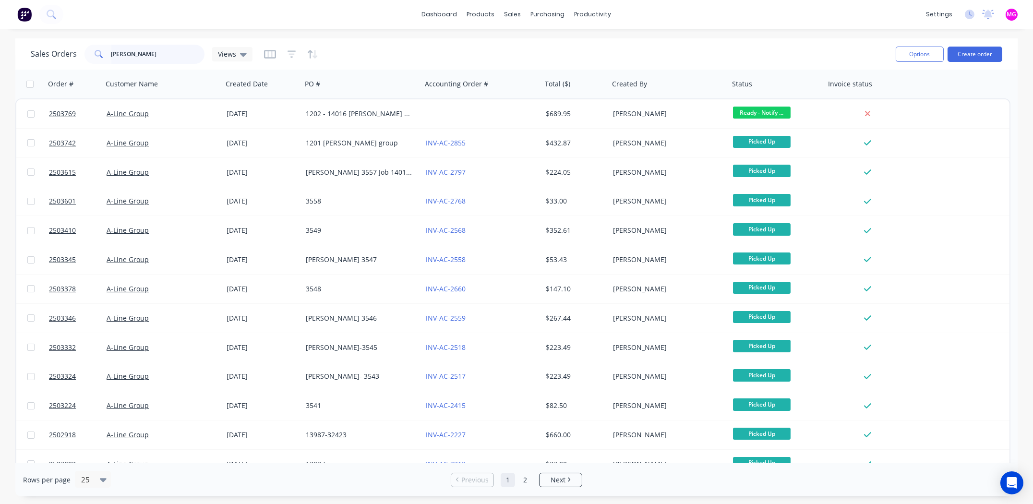
click at [136, 61] on input "[PERSON_NAME]" at bounding box center [158, 54] width 94 height 19
click at [136, 58] on input "[PERSON_NAME]" at bounding box center [158, 54] width 94 height 19
click at [136, 55] on input "[PERSON_NAME]" at bounding box center [158, 54] width 94 height 19
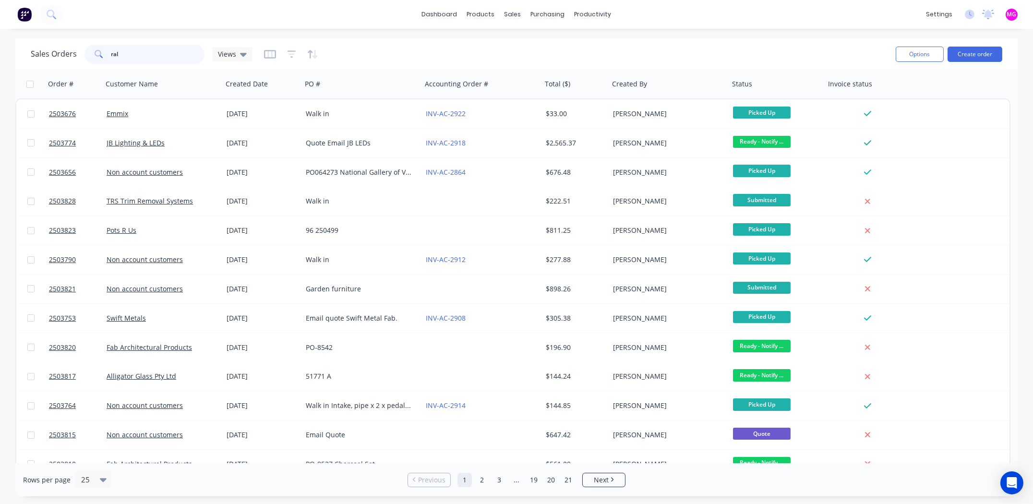
click at [143, 58] on input "ral" at bounding box center [158, 54] width 94 height 19
type input "[PERSON_NAME]"
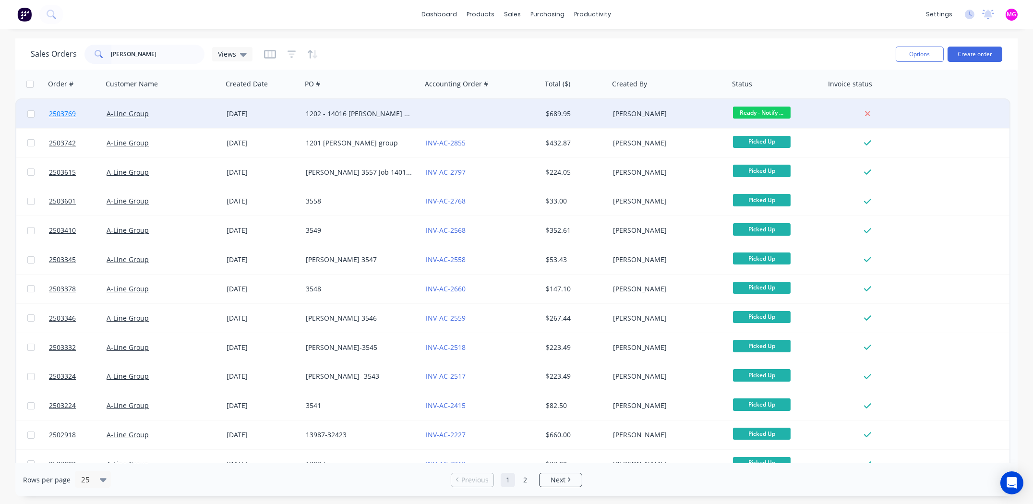
click at [62, 111] on span "2503769" at bounding box center [62, 114] width 27 height 10
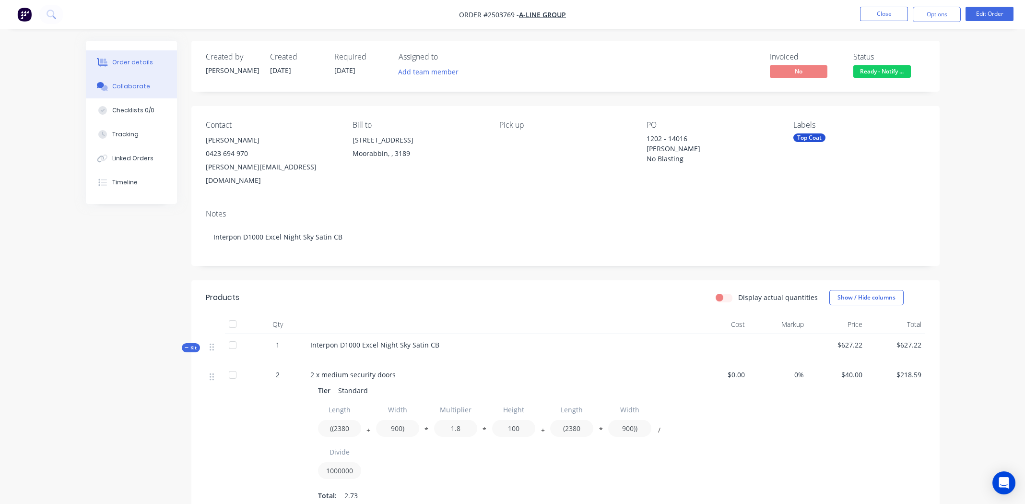
click at [131, 85] on div "Collaborate" at bounding box center [131, 86] width 38 height 9
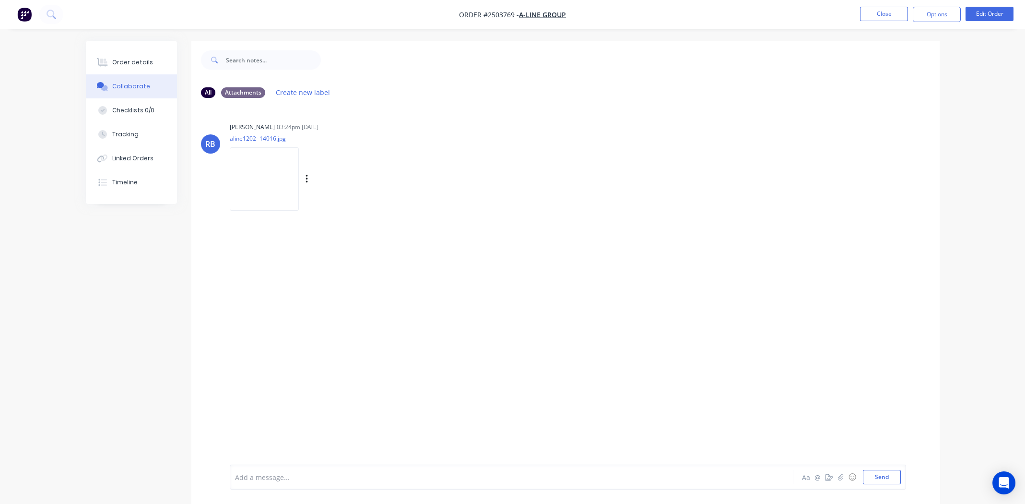
click at [284, 174] on img at bounding box center [264, 178] width 69 height 63
click at [101, 58] on icon at bounding box center [102, 62] width 11 height 9
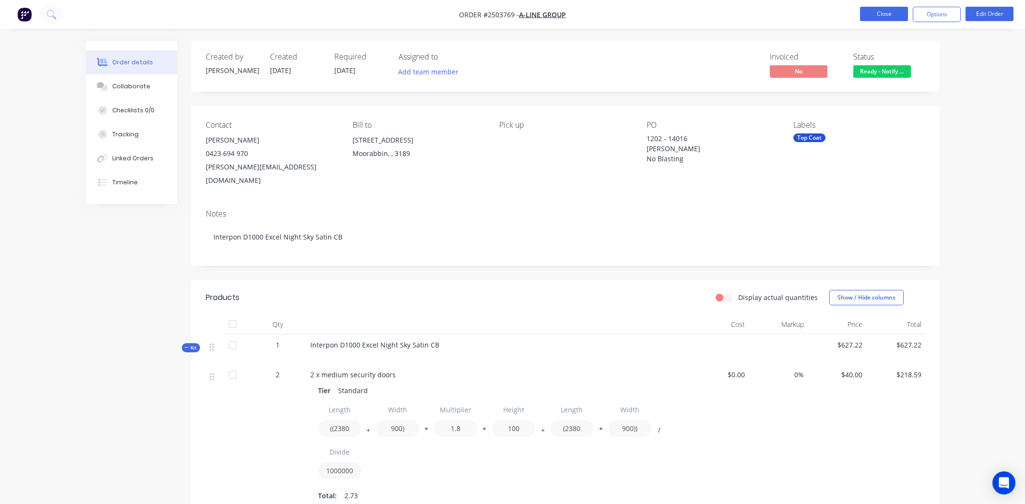
click at [877, 14] on button "Close" at bounding box center [884, 14] width 48 height 14
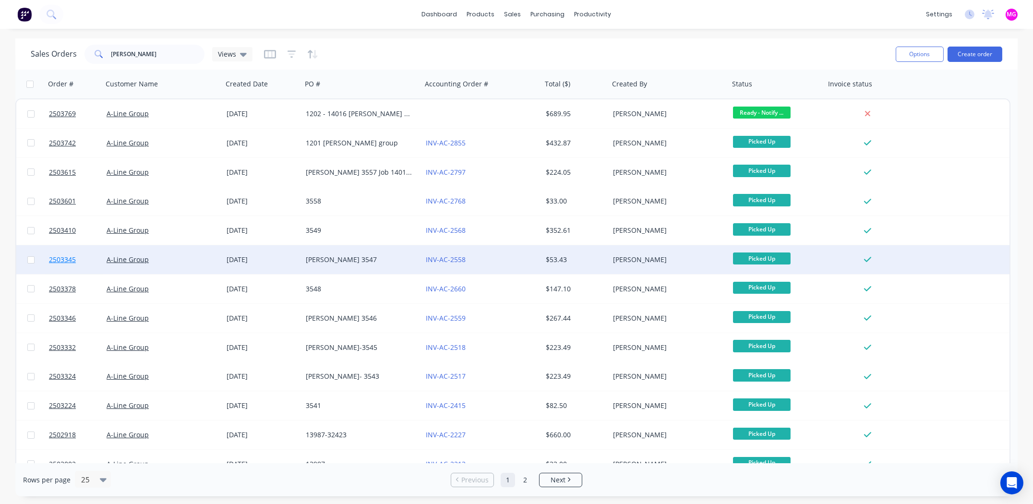
click at [56, 259] on span "2503345" at bounding box center [62, 260] width 27 height 10
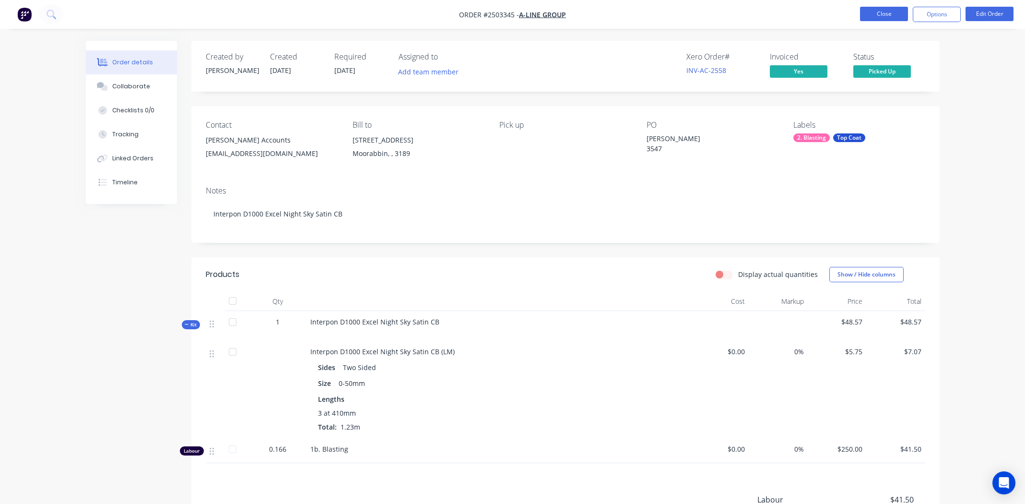
click at [886, 15] on button "Close" at bounding box center [884, 14] width 48 height 14
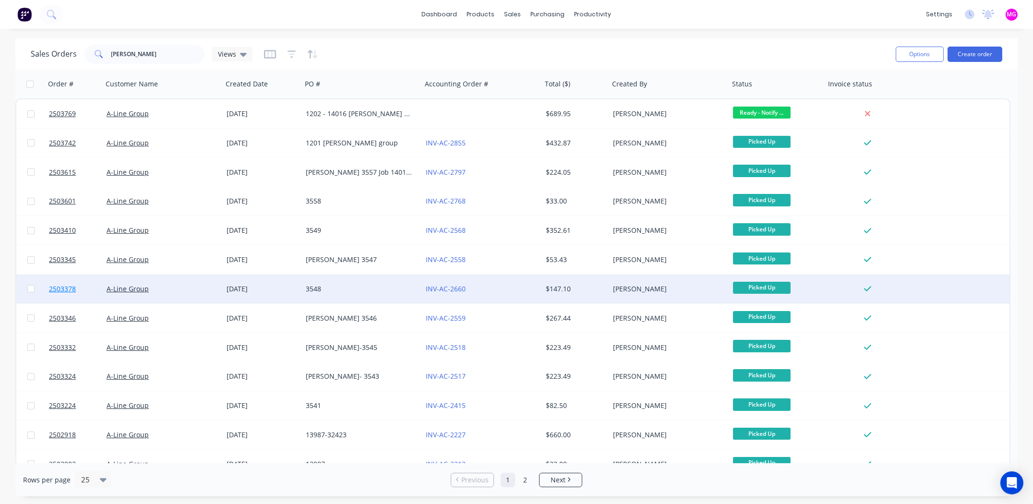
click at [66, 285] on span "2503378" at bounding box center [62, 289] width 27 height 10
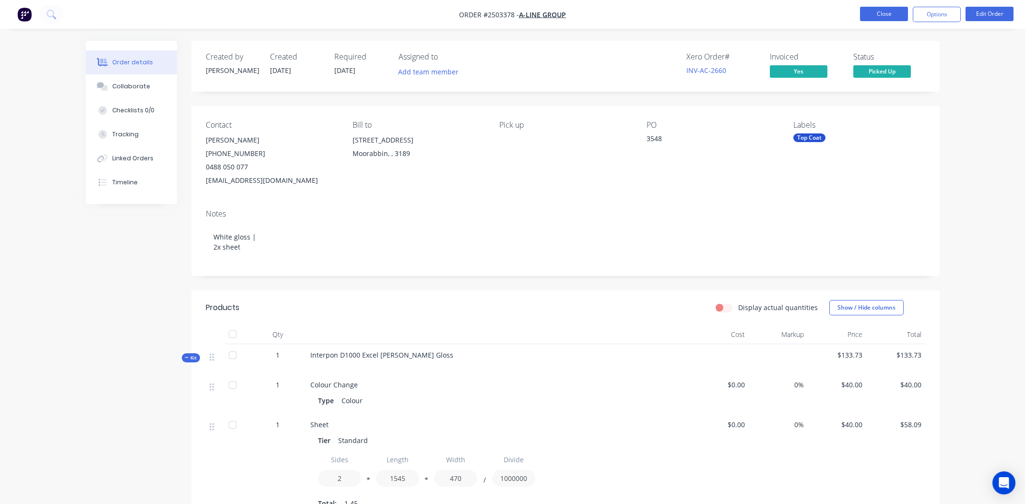
click at [884, 9] on button "Close" at bounding box center [884, 14] width 48 height 14
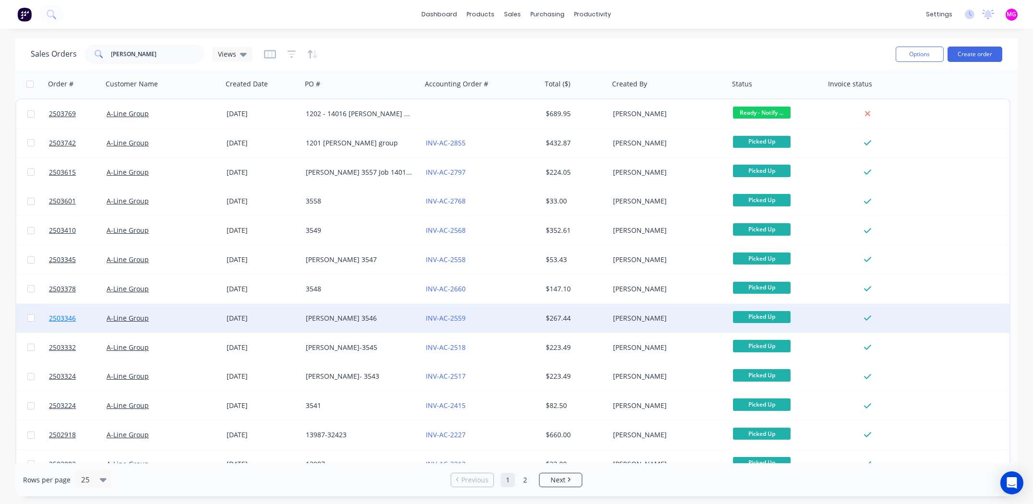
click at [59, 317] on span "2503346" at bounding box center [62, 318] width 27 height 10
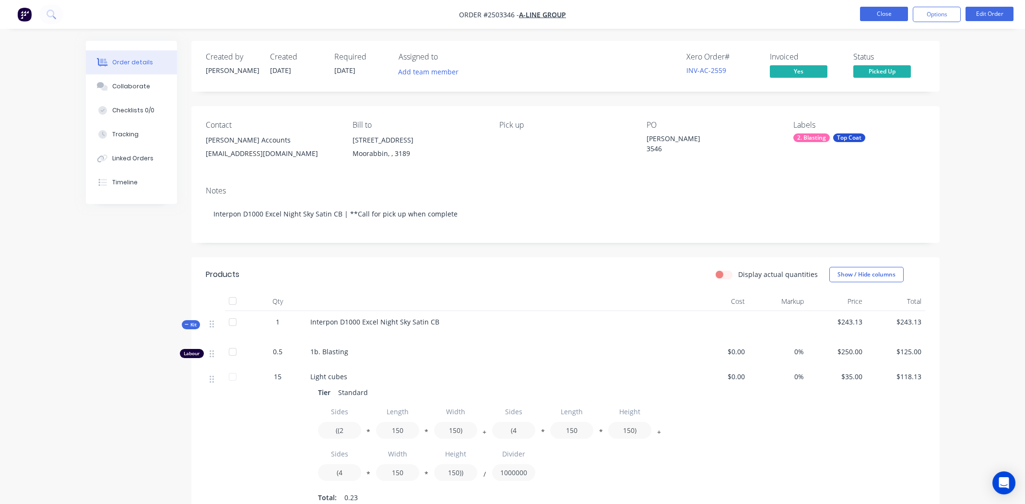
click at [877, 11] on button "Close" at bounding box center [884, 14] width 48 height 14
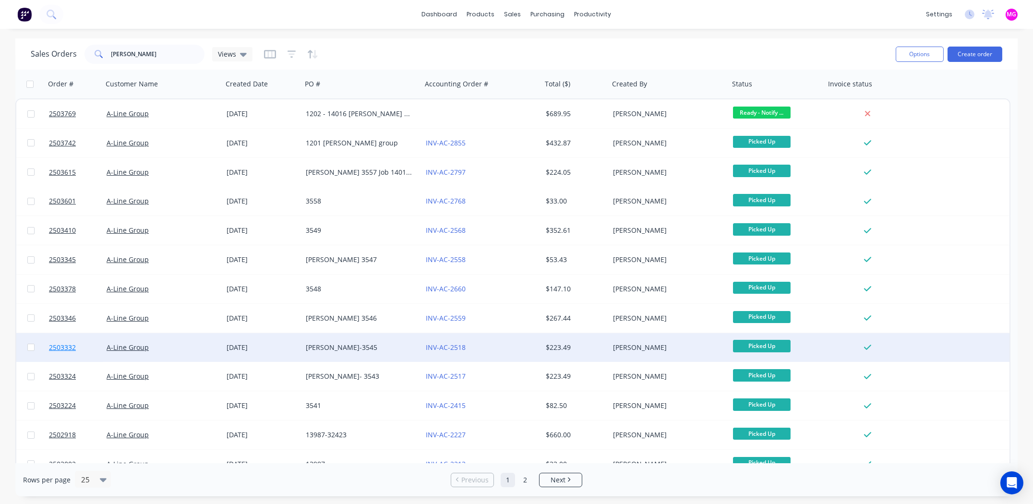
click at [70, 346] on span "2503332" at bounding box center [62, 348] width 27 height 10
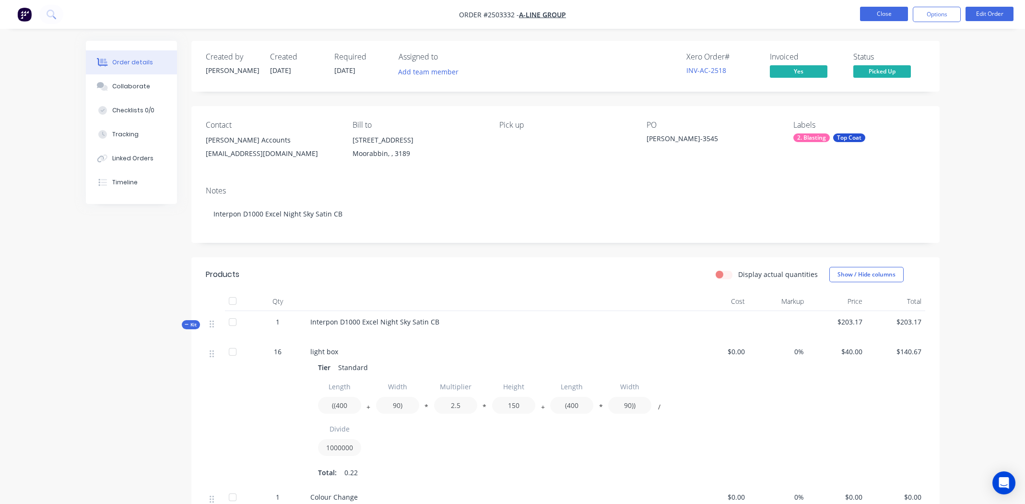
click at [874, 13] on button "Close" at bounding box center [884, 14] width 48 height 14
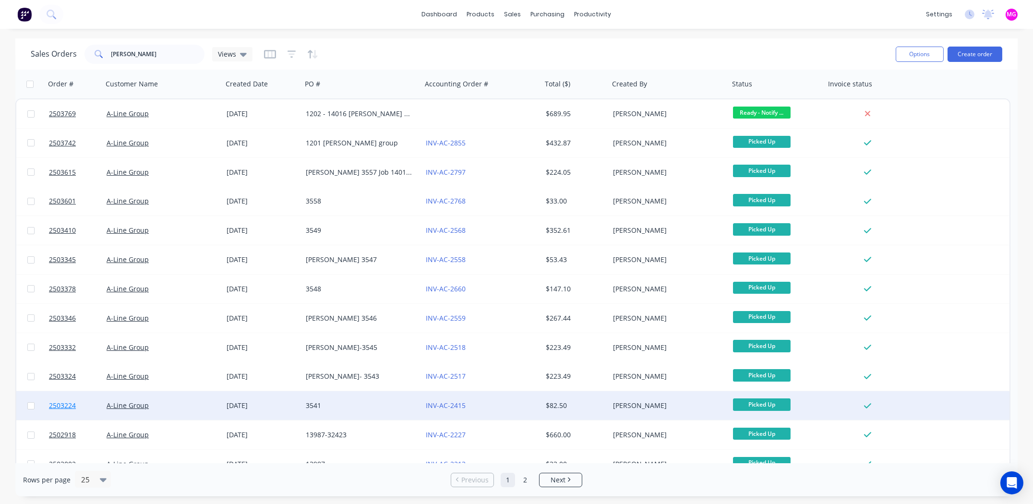
click at [58, 405] on span "2503224" at bounding box center [62, 406] width 27 height 10
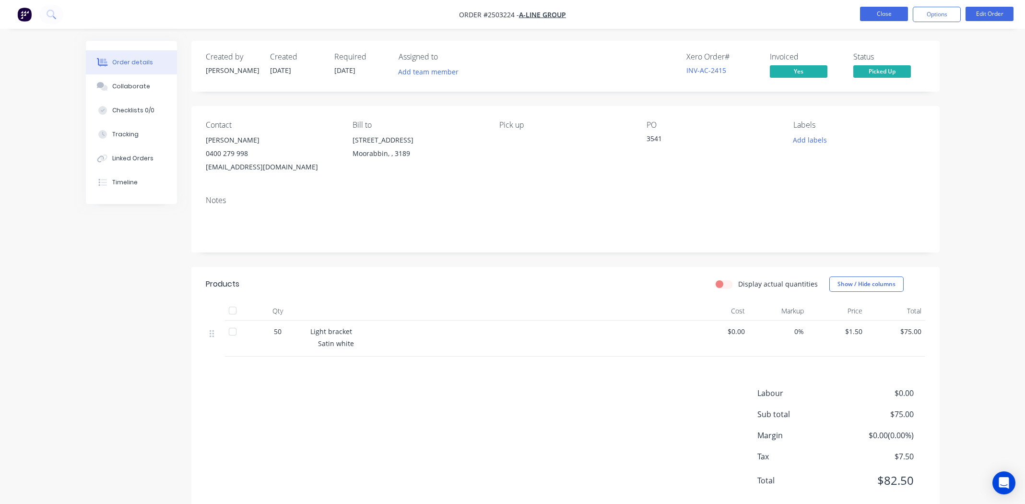
click at [880, 10] on button "Close" at bounding box center [884, 14] width 48 height 14
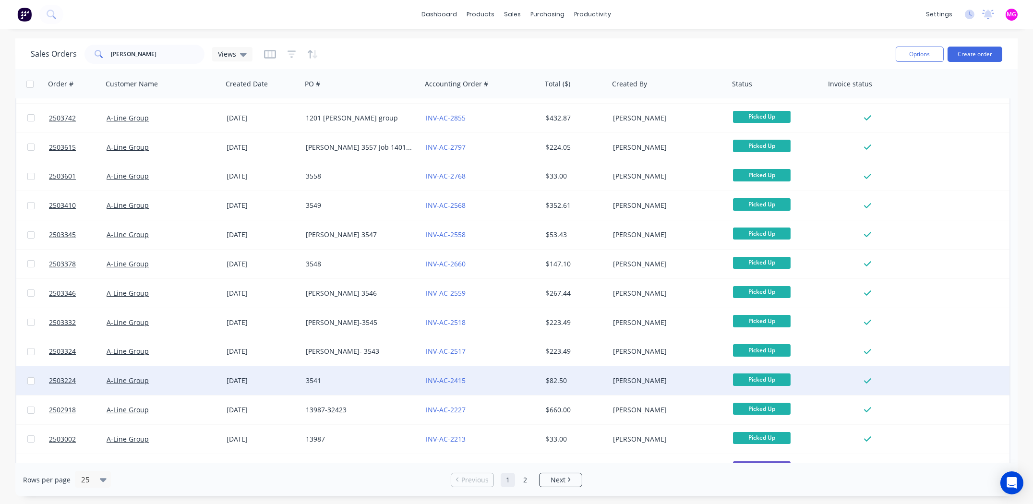
scroll to position [48, 0]
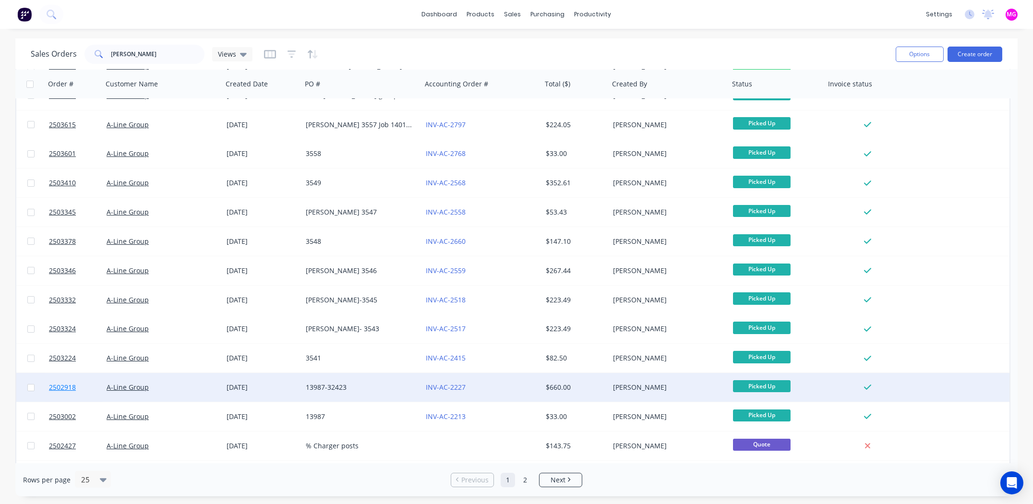
click at [60, 381] on link "2502918" at bounding box center [78, 387] width 58 height 29
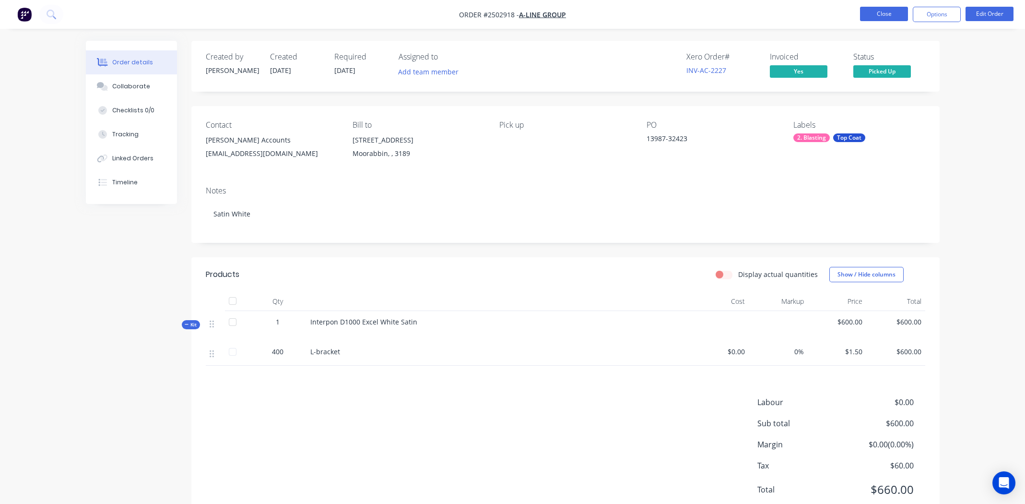
click at [873, 12] on button "Close" at bounding box center [884, 14] width 48 height 14
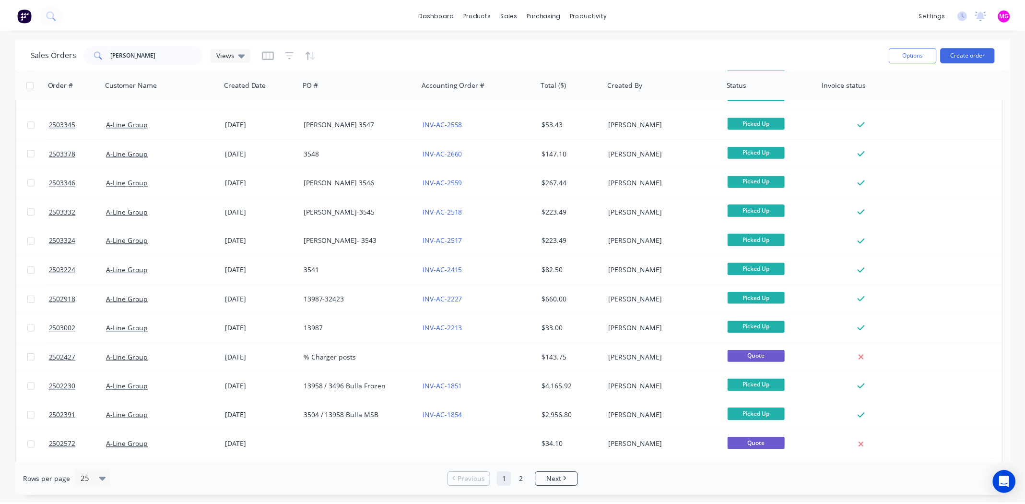
scroll to position [144, 0]
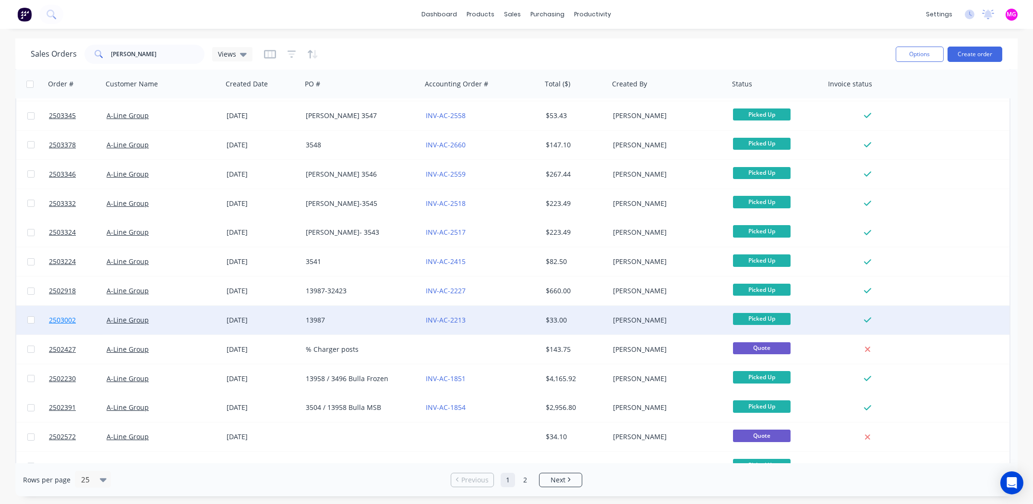
click at [63, 320] on span "2503002" at bounding box center [62, 320] width 27 height 10
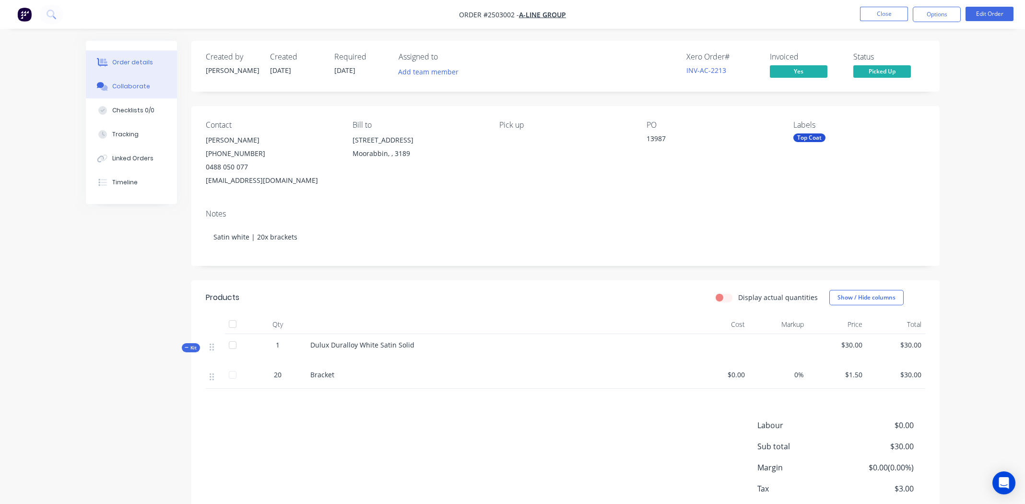
click at [130, 92] on button "Collaborate" at bounding box center [131, 86] width 91 height 24
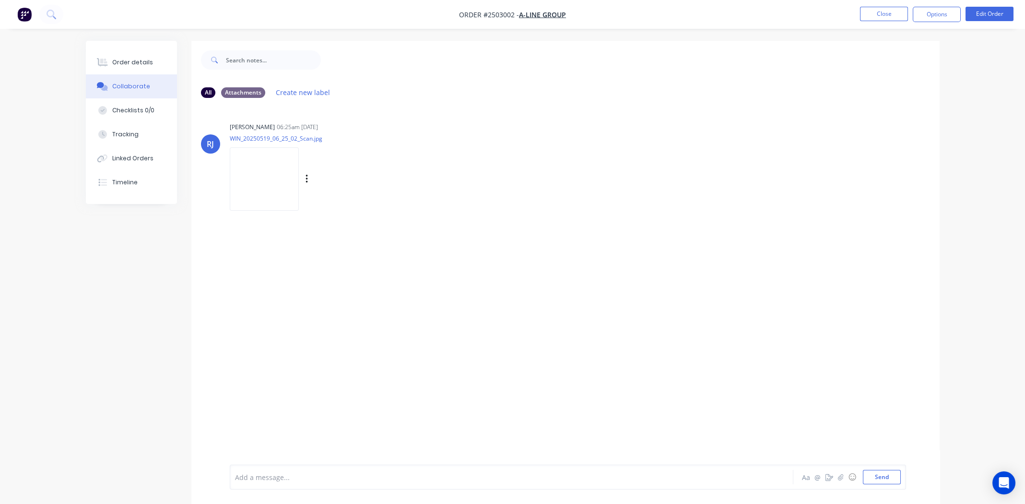
click at [299, 181] on img at bounding box center [264, 178] width 69 height 63
click at [131, 61] on div "Order details" at bounding box center [132, 62] width 41 height 9
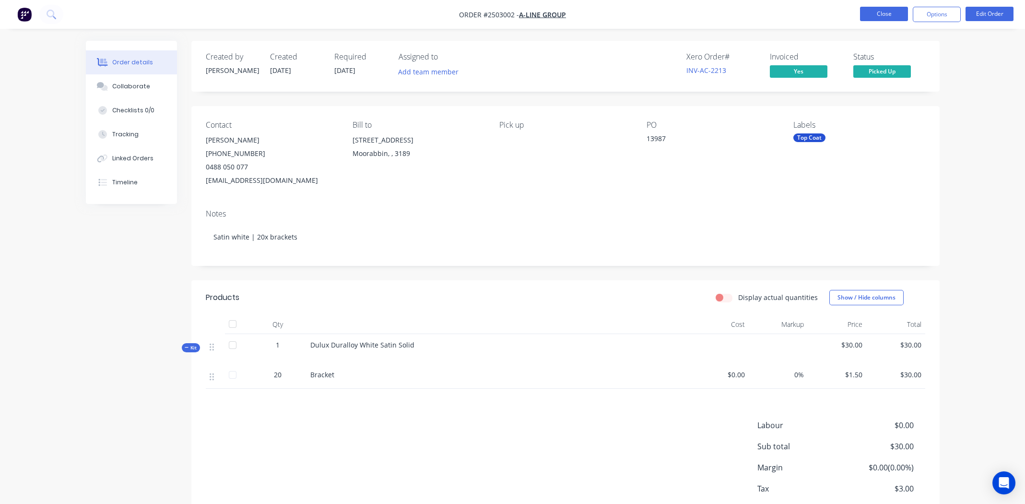
click at [885, 10] on button "Close" at bounding box center [884, 14] width 48 height 14
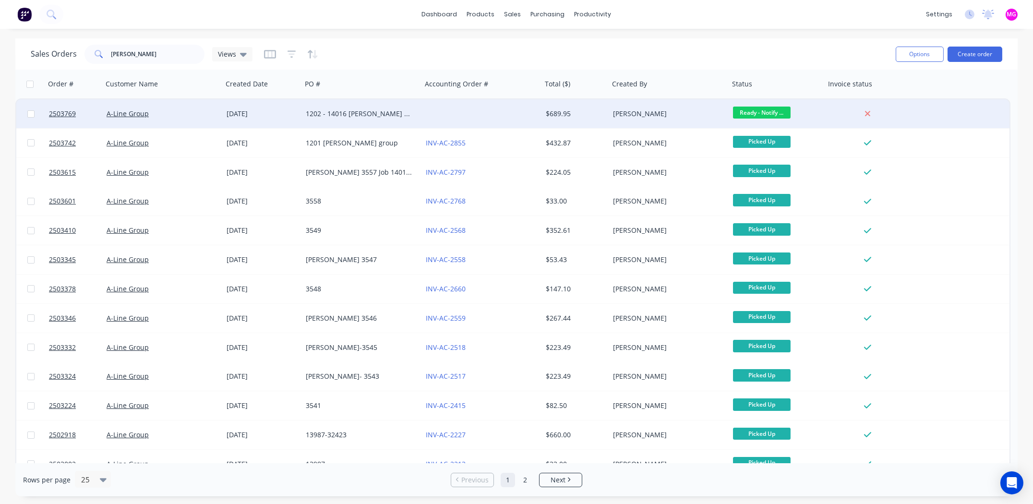
click at [766, 111] on span "Ready - Notify ..." at bounding box center [762, 113] width 58 height 12
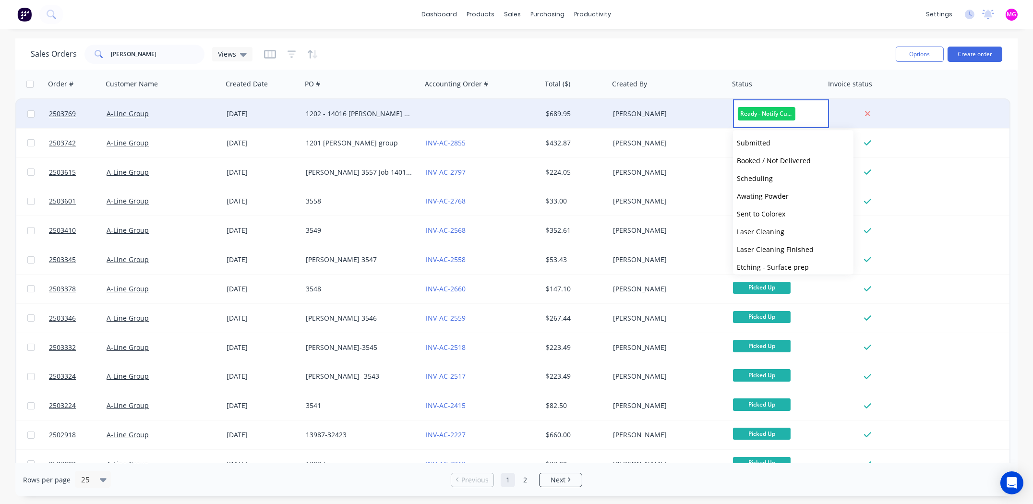
click at [766, 111] on span "Ready - Notify Customer" at bounding box center [767, 113] width 58 height 13
click at [62, 112] on span "2503769" at bounding box center [62, 114] width 27 height 10
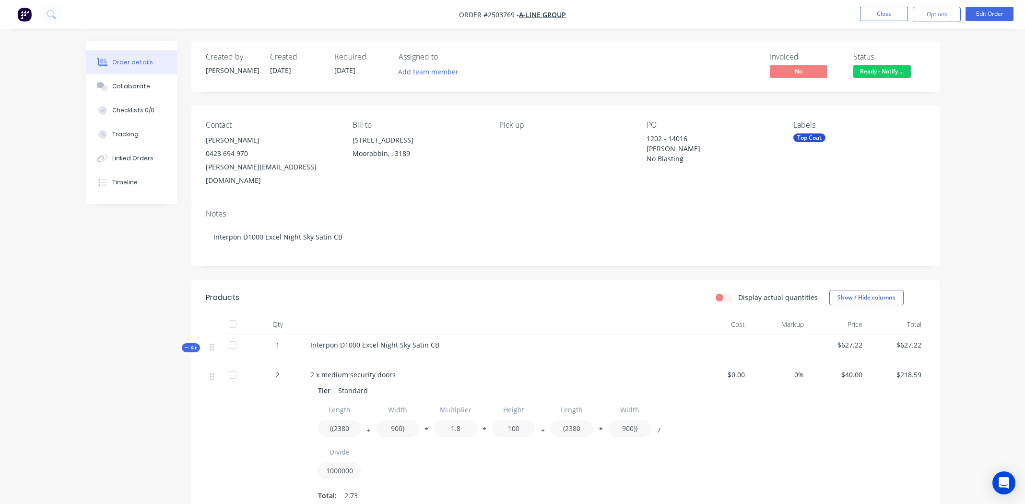
click at [880, 73] on span "Ready - Notify ..." at bounding box center [883, 71] width 58 height 12
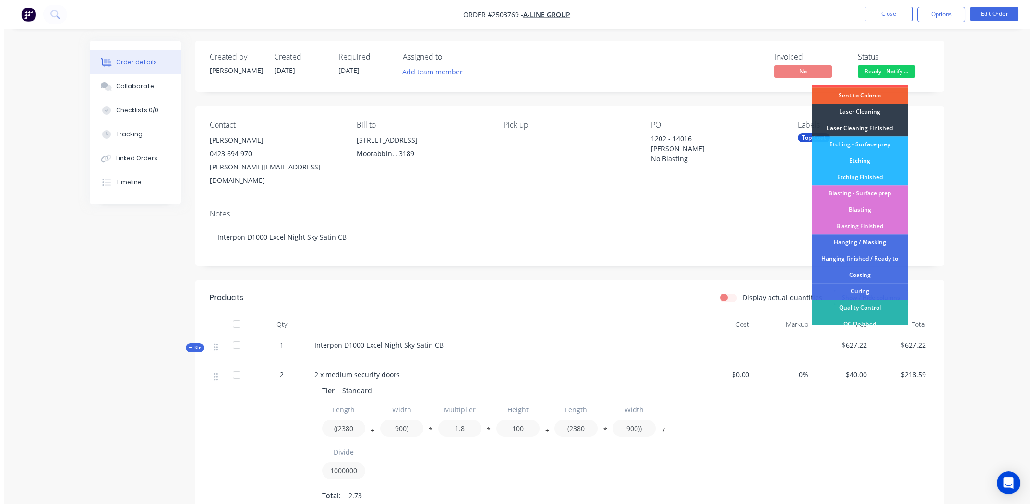
scroll to position [205, 0]
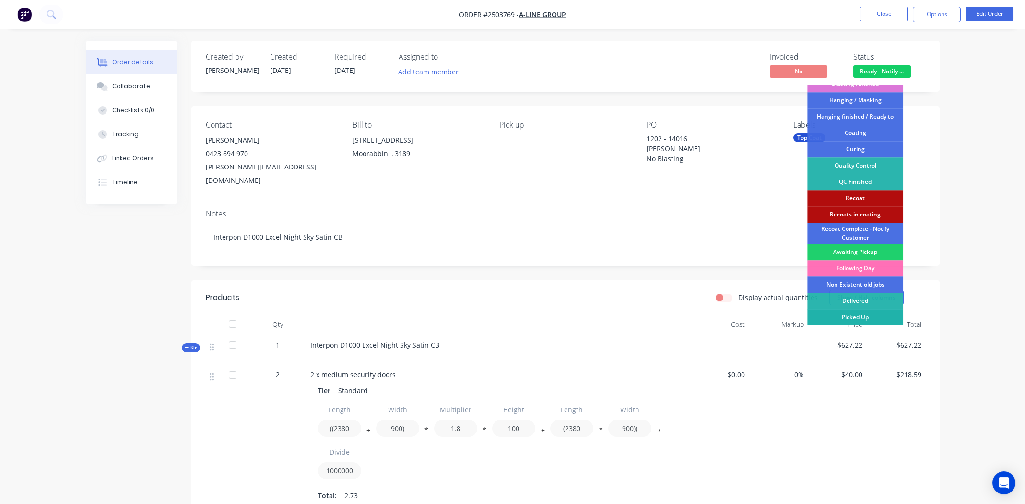
click at [870, 316] on div "Picked Up" at bounding box center [856, 317] width 96 height 16
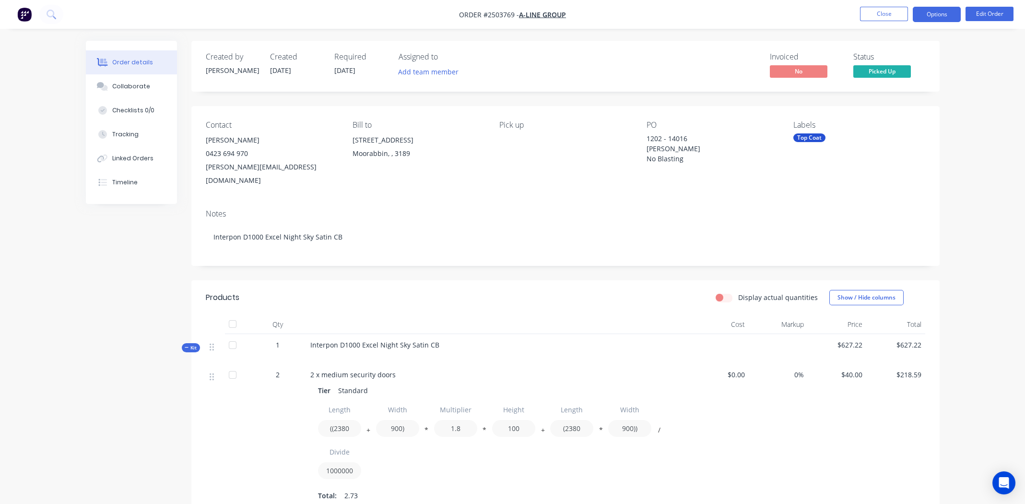
click at [940, 10] on button "Options" at bounding box center [937, 14] width 48 height 15
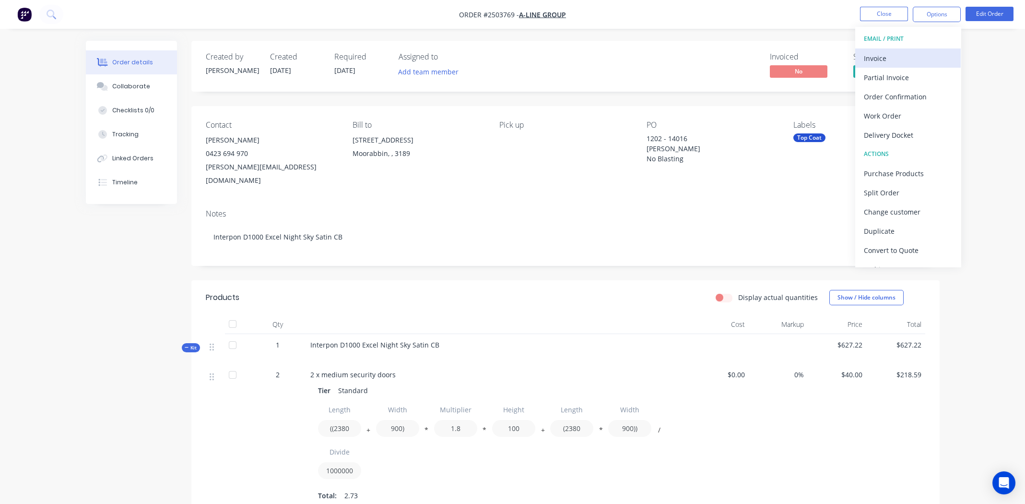
click at [878, 57] on div "Invoice" at bounding box center [908, 58] width 88 height 14
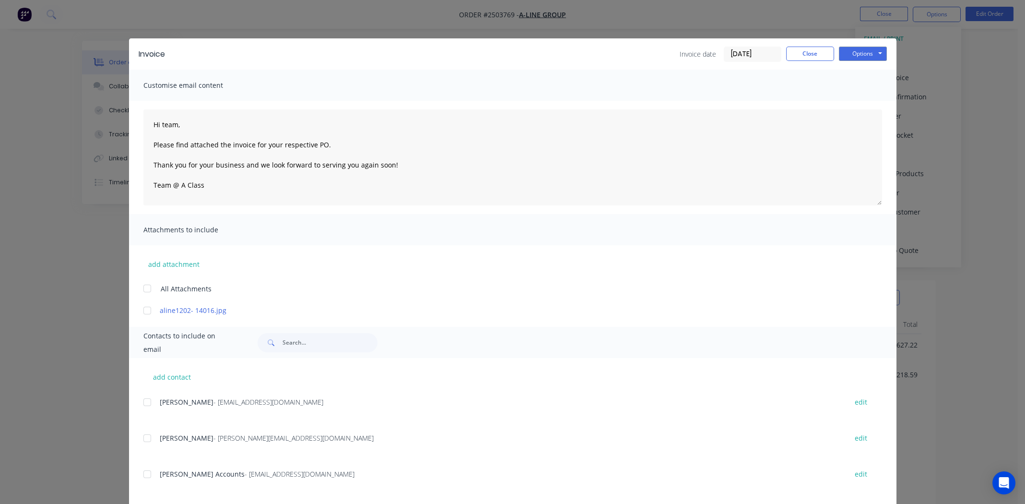
click at [142, 476] on div at bounding box center [147, 473] width 19 height 19
click at [144, 309] on div at bounding box center [147, 310] width 19 height 19
click at [855, 52] on button "Options" at bounding box center [863, 54] width 48 height 14
click at [857, 100] on button "Email" at bounding box center [869, 103] width 61 height 16
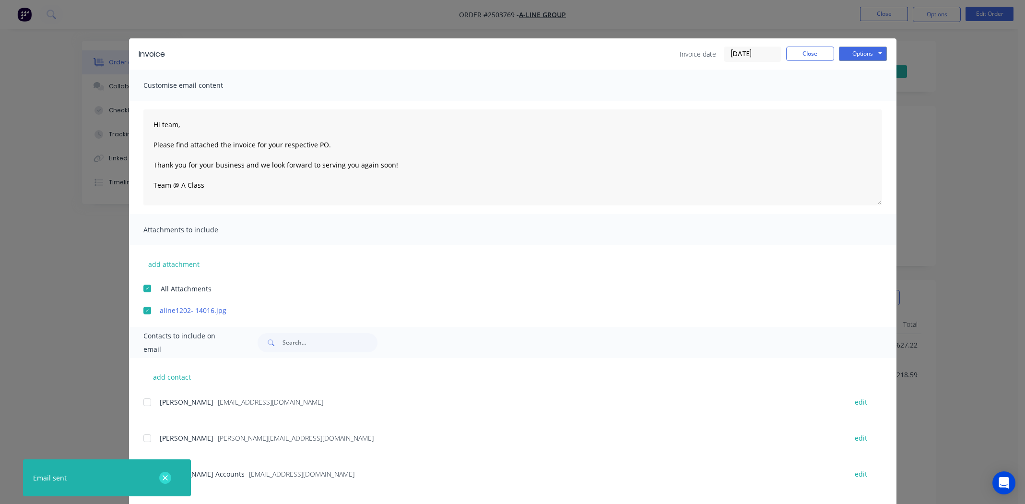
click at [164, 479] on icon "button" at bounding box center [165, 478] width 6 height 9
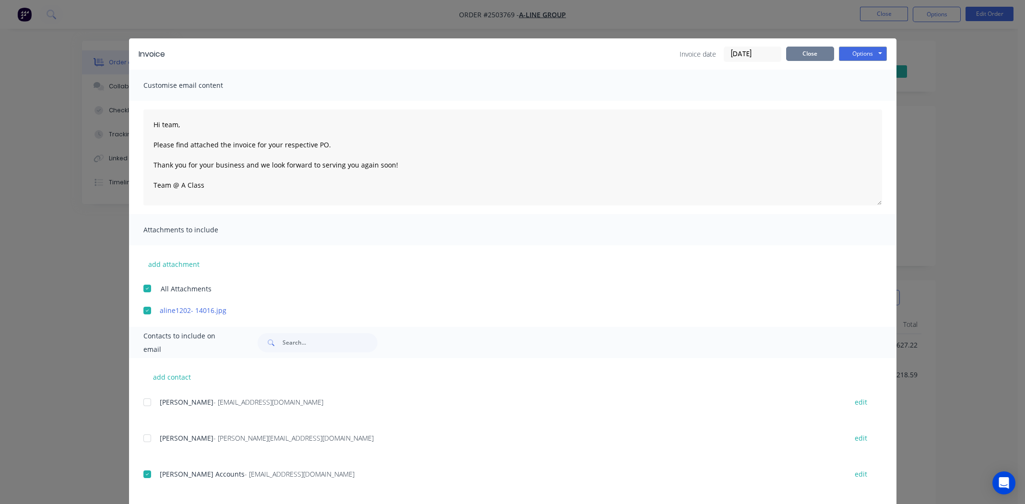
click at [795, 57] on button "Close" at bounding box center [810, 54] width 48 height 14
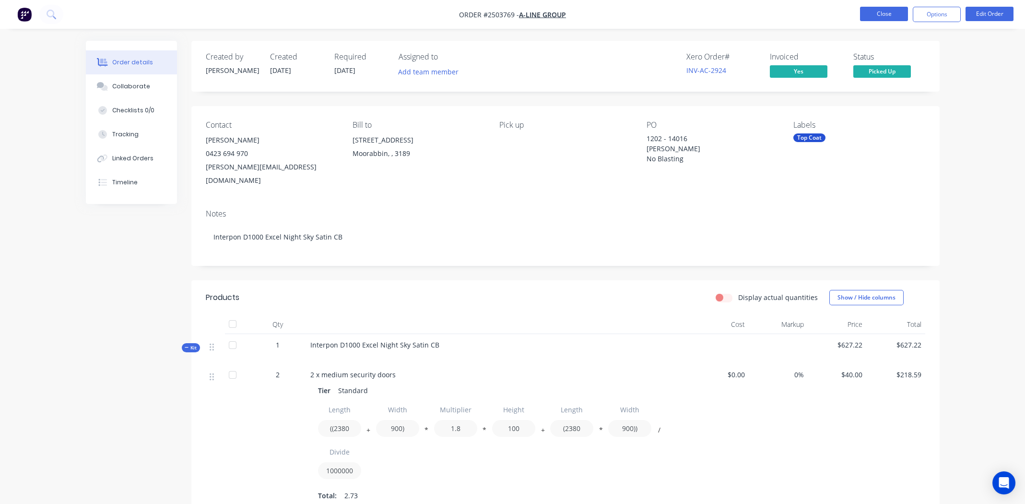
click at [882, 12] on button "Close" at bounding box center [884, 14] width 48 height 14
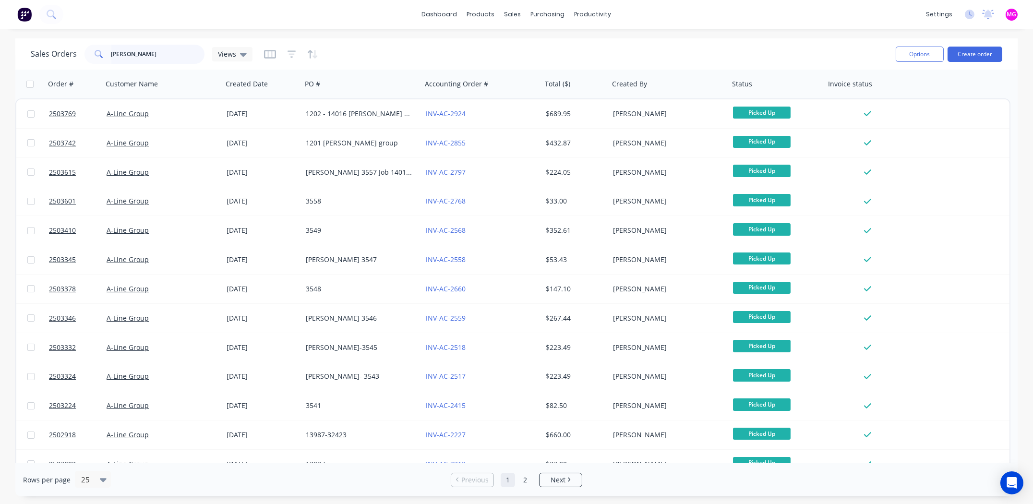
click at [148, 54] on input "[PERSON_NAME]" at bounding box center [158, 54] width 94 height 19
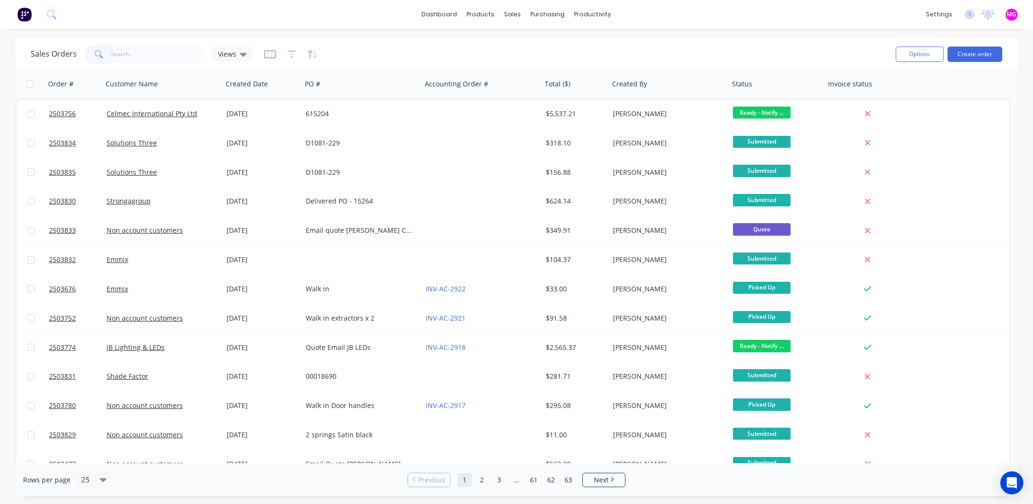
click at [838, 52] on div "Sales Orders Views" at bounding box center [459, 54] width 857 height 24
